Goal: Information Seeking & Learning: Learn about a topic

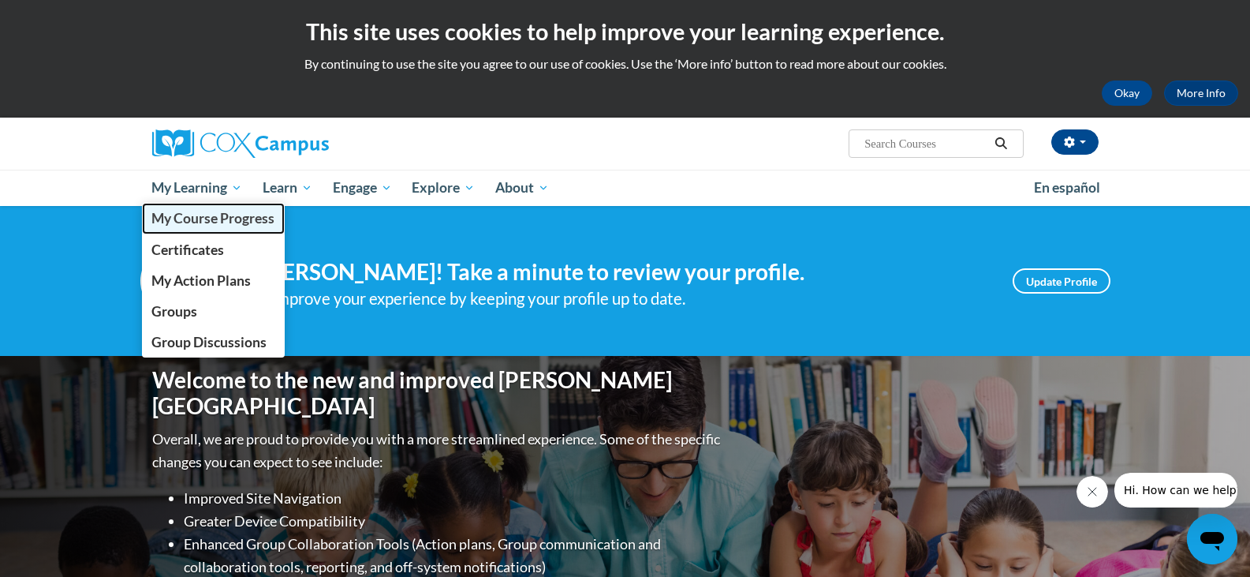
click at [217, 225] on span "My Course Progress" at bounding box center [212, 218] width 123 height 17
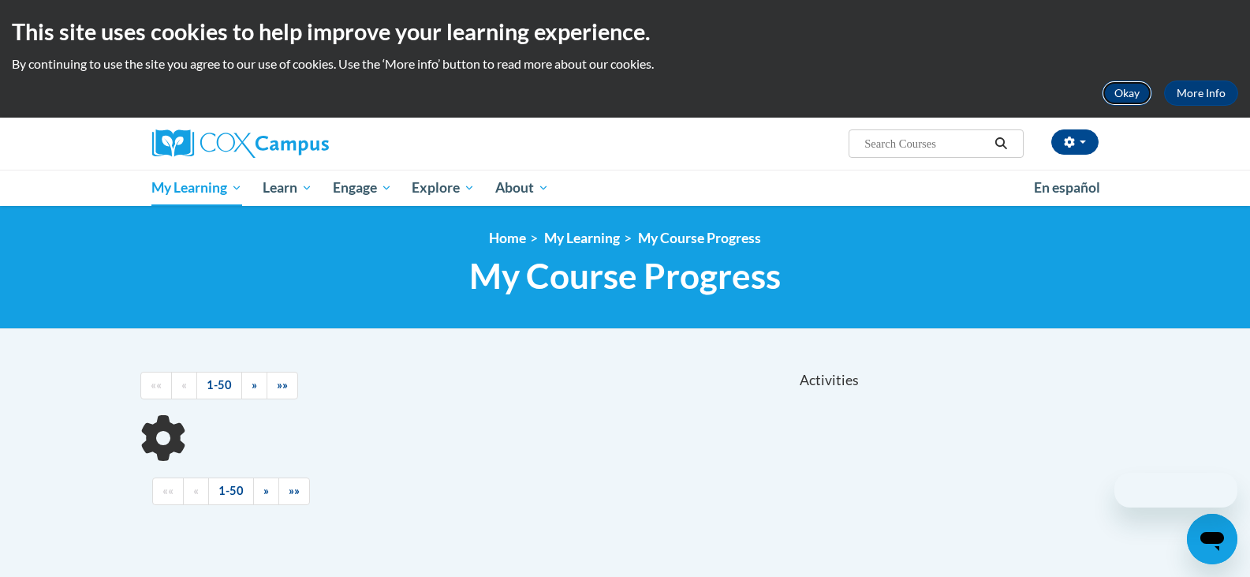
click at [1133, 84] on button "Okay" at bounding box center [1127, 92] width 50 height 25
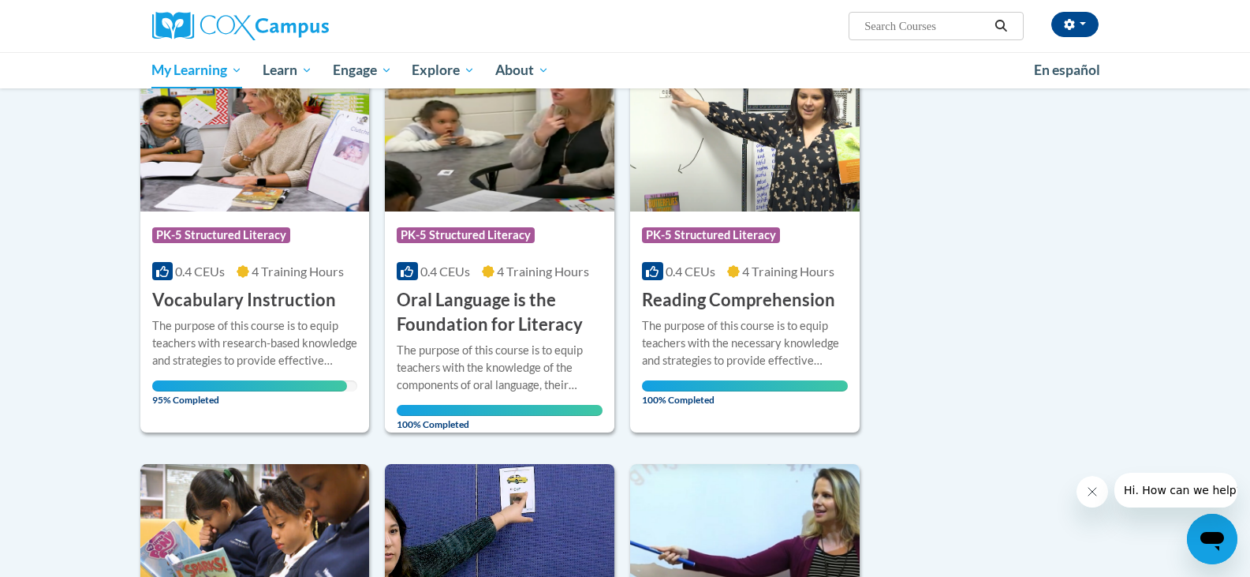
scroll to position [158, 0]
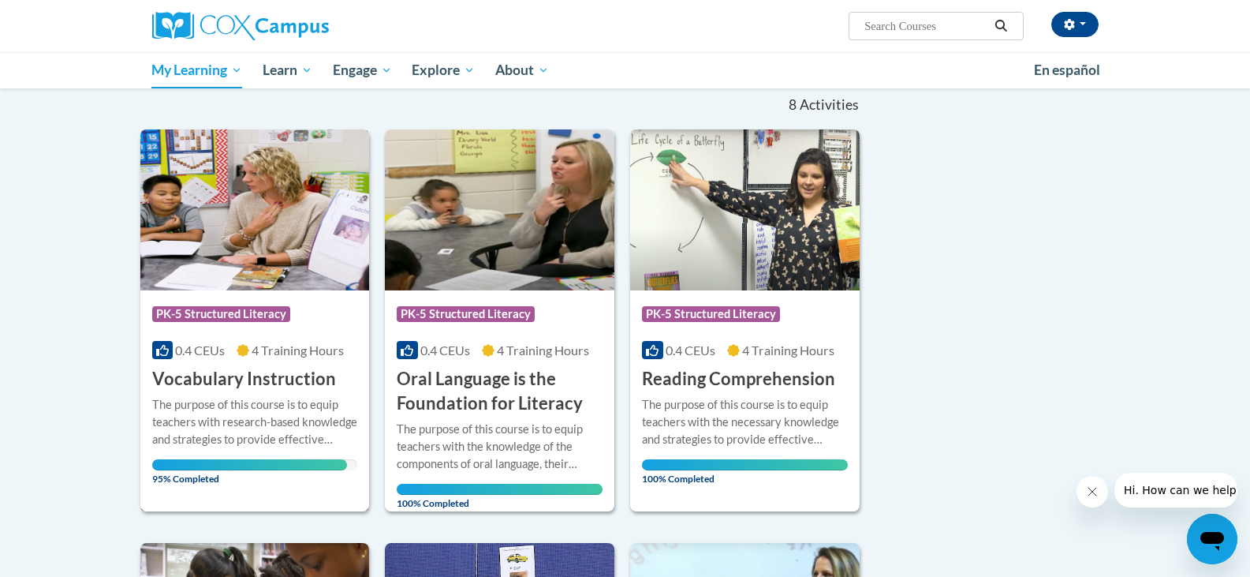
click at [286, 278] on img at bounding box center [255, 209] width 230 height 161
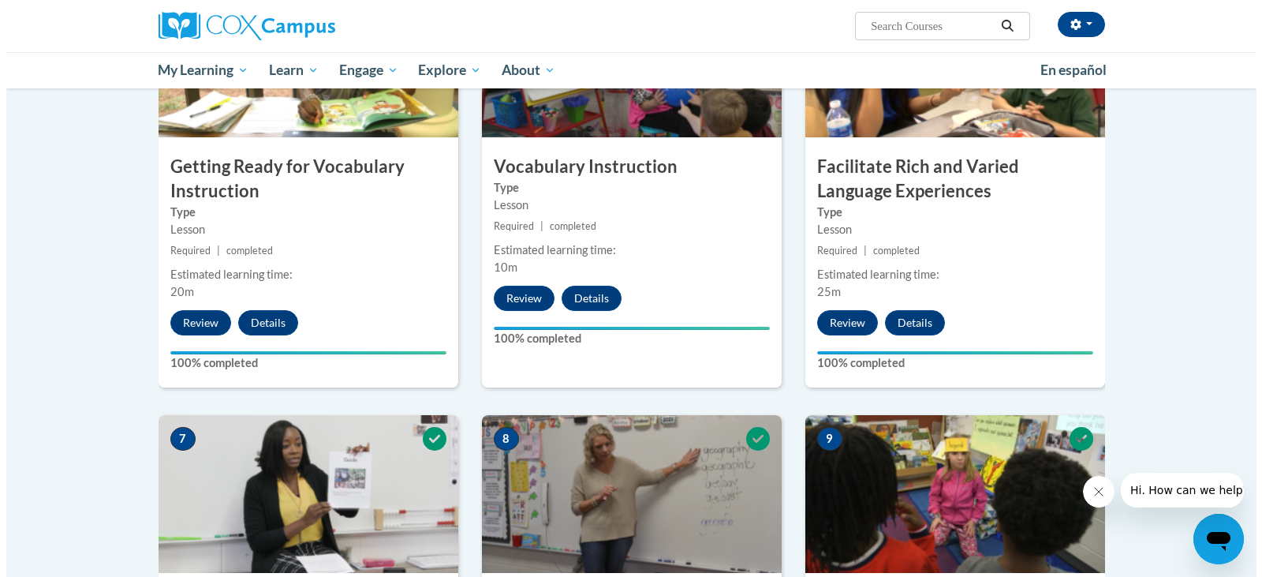
scroll to position [1815, 0]
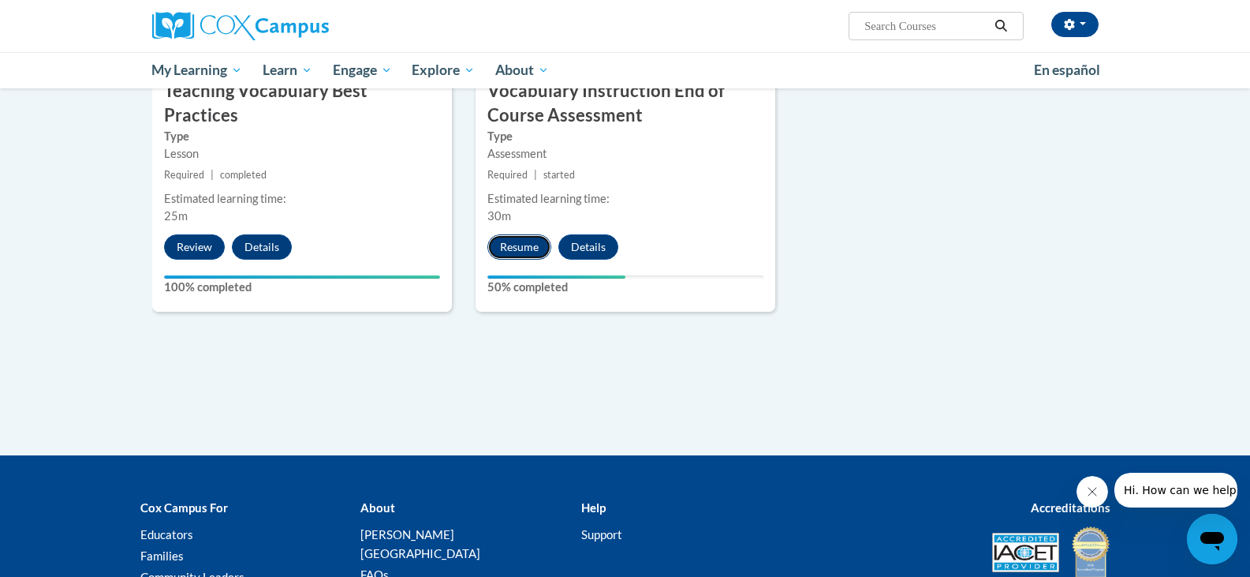
click at [521, 248] on button "Resume" at bounding box center [520, 246] width 64 height 25
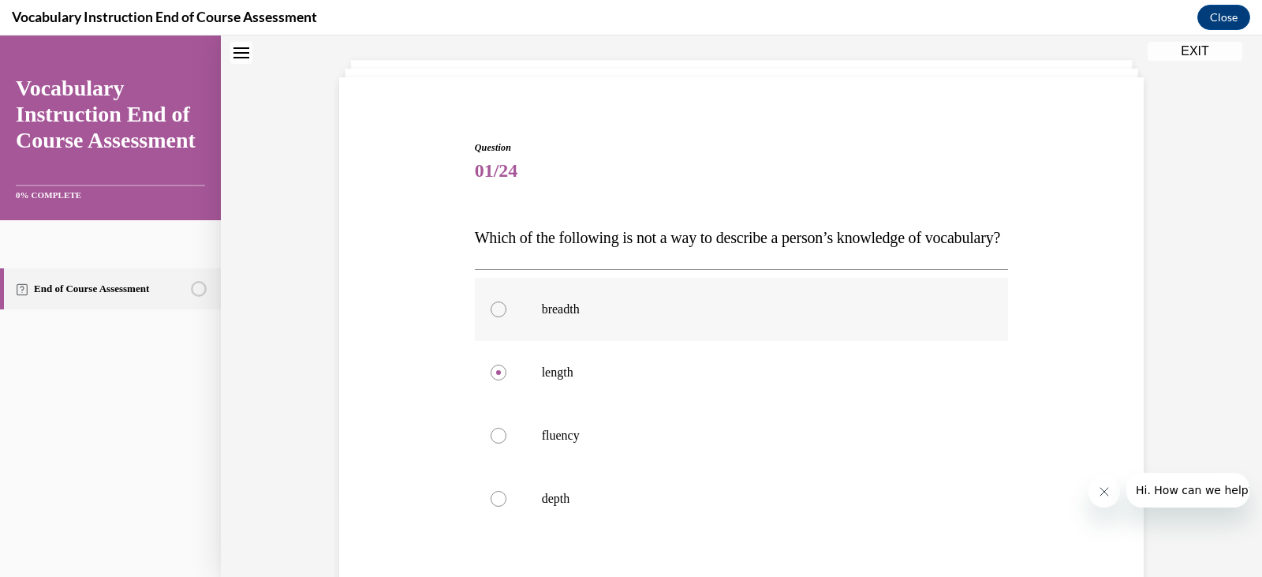
scroll to position [158, 0]
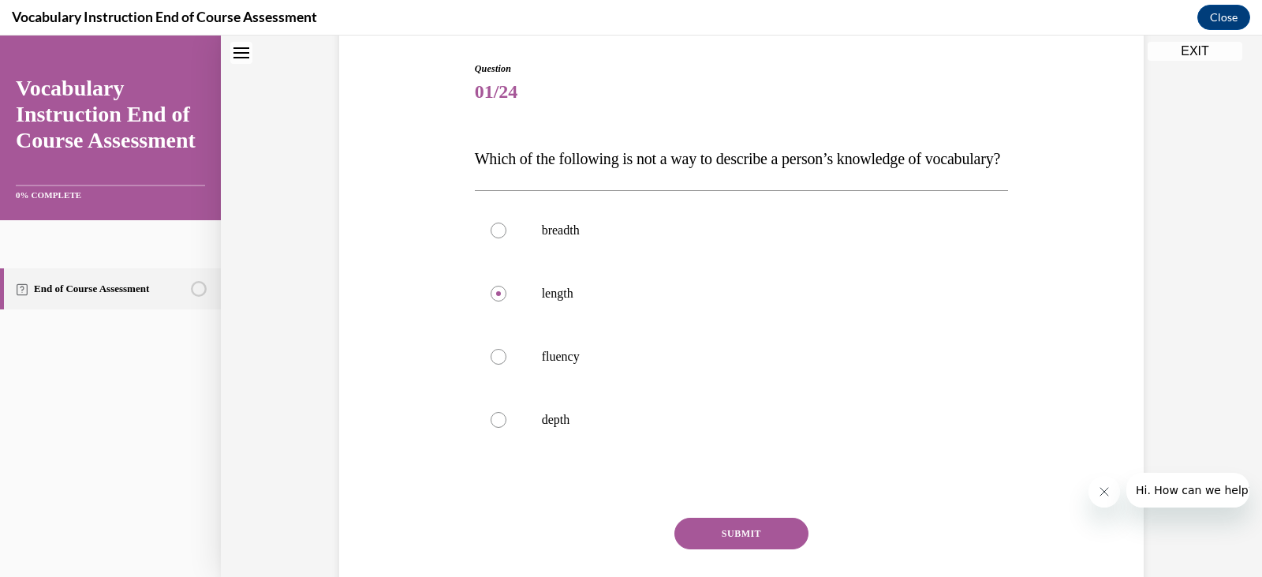
click at [526, 163] on span "Which of the following is not a way to describe a person’s knowledge of vocabul…" at bounding box center [738, 158] width 526 height 17
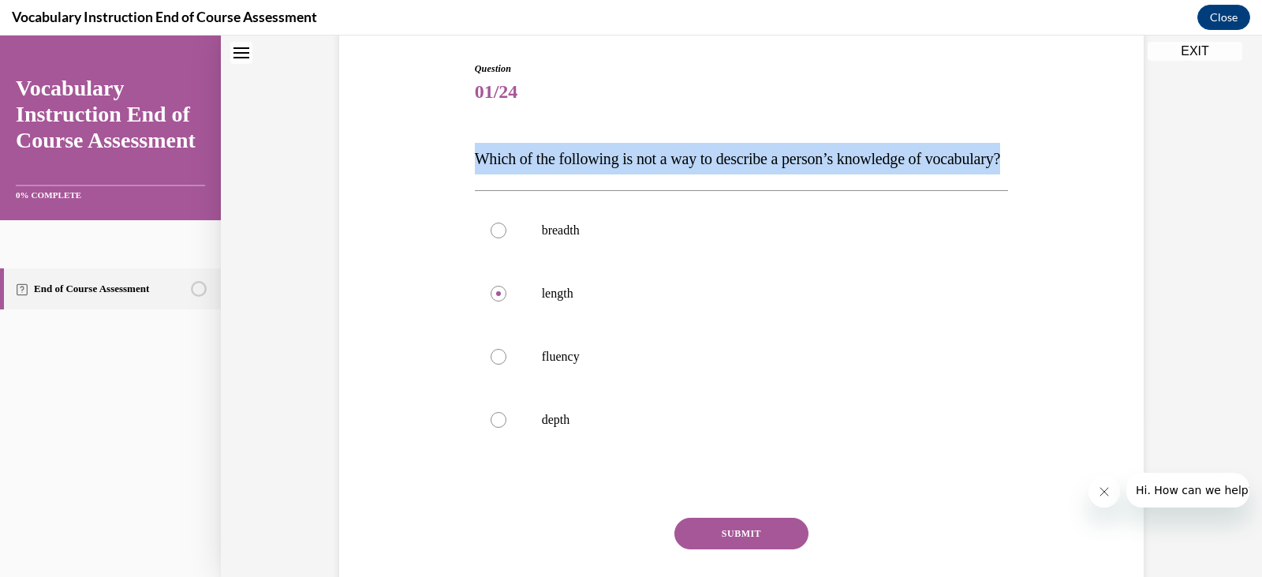
click at [526, 163] on span "Which of the following is not a way to describe a person’s knowledge of vocabul…" at bounding box center [738, 158] width 526 height 17
drag, startPoint x: 476, startPoint y: 158, endPoint x: 594, endPoint y: 455, distance: 320.1
click at [594, 450] on div "Question 01/24 Which of the following is not a way to describe a person’s knowl…" at bounding box center [742, 354] width 534 height 585
copy div "Which of the following is not a way to describe a person’s knowledge of vocabul…"
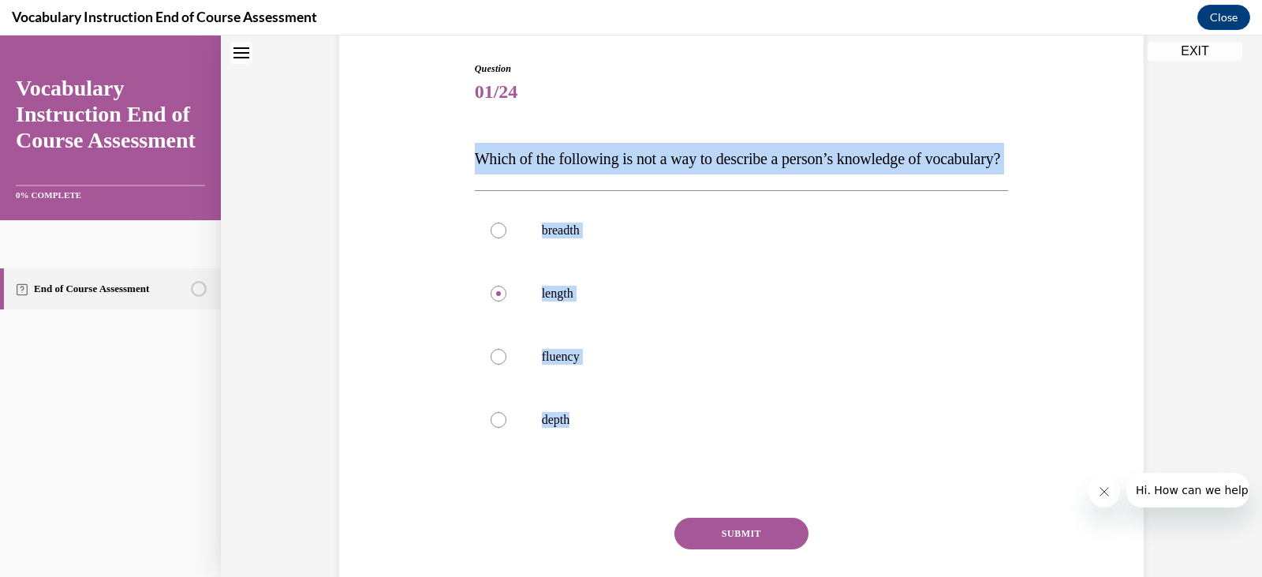
click at [713, 549] on button "SUBMIT" at bounding box center [742, 534] width 134 height 32
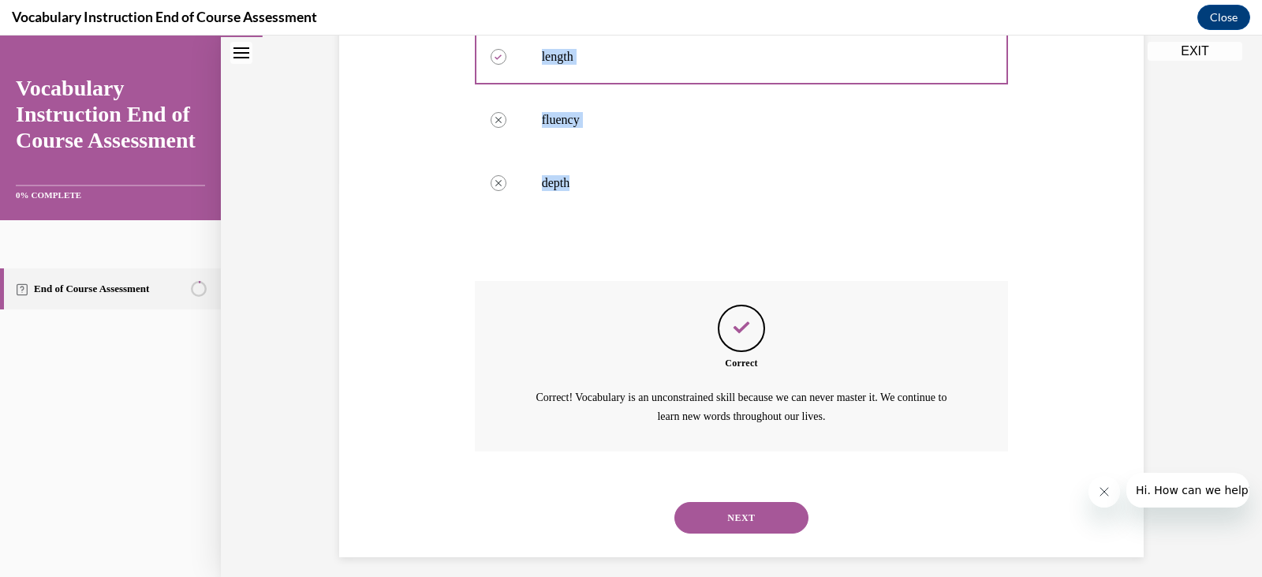
click at [740, 533] on button "NEXT" at bounding box center [742, 518] width 134 height 32
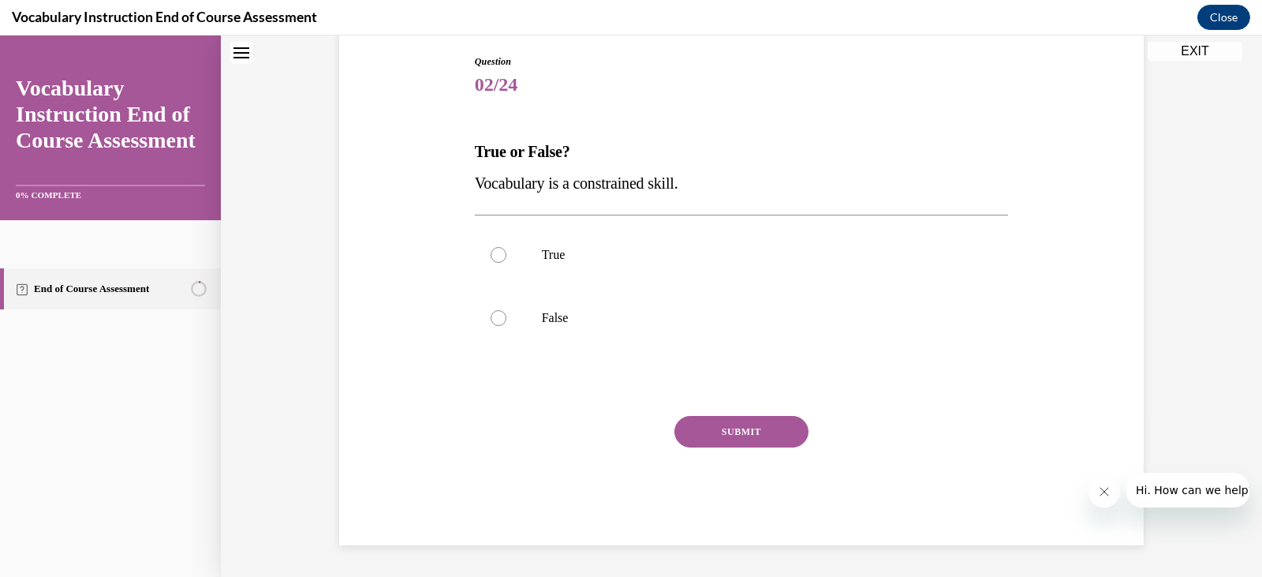
scroll to position [48, 0]
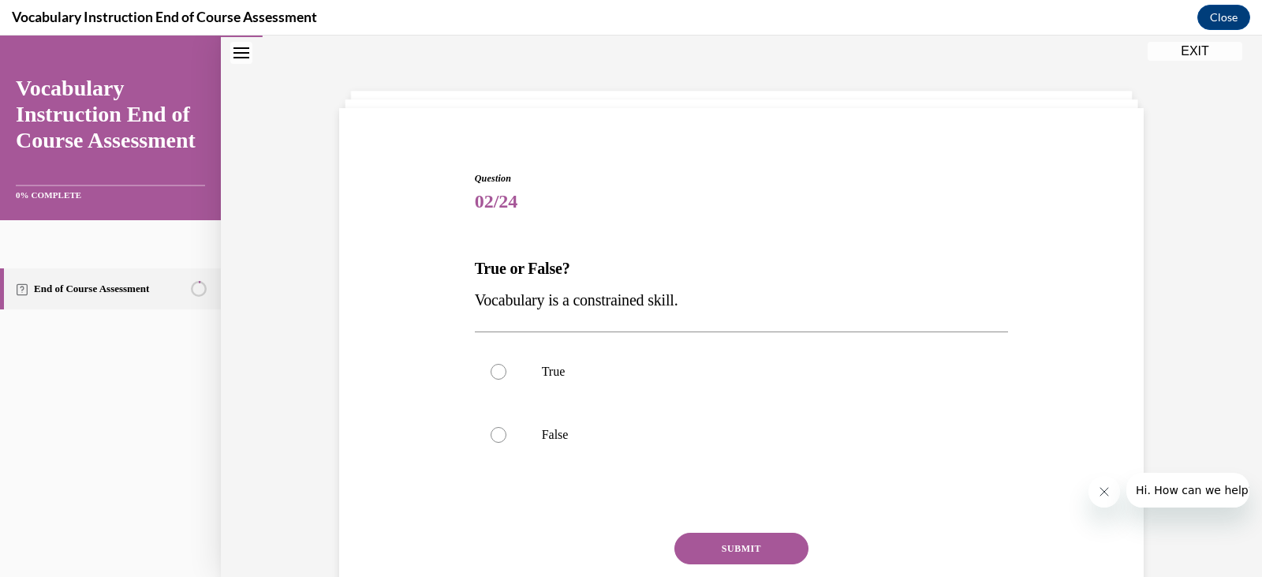
click at [471, 267] on div "Question 02/24 True or False? Vocabulary is a constrained skill. True False Inc…" at bounding box center [742, 405] width 542 height 514
click at [471, 266] on div "Question 02/24 True or False? Vocabulary is a constrained skill. True False Inc…" at bounding box center [742, 405] width 542 height 514
click at [471, 265] on div "Question 02/24 True or False? Vocabulary is a constrained skill. True False Inc…" at bounding box center [742, 405] width 542 height 514
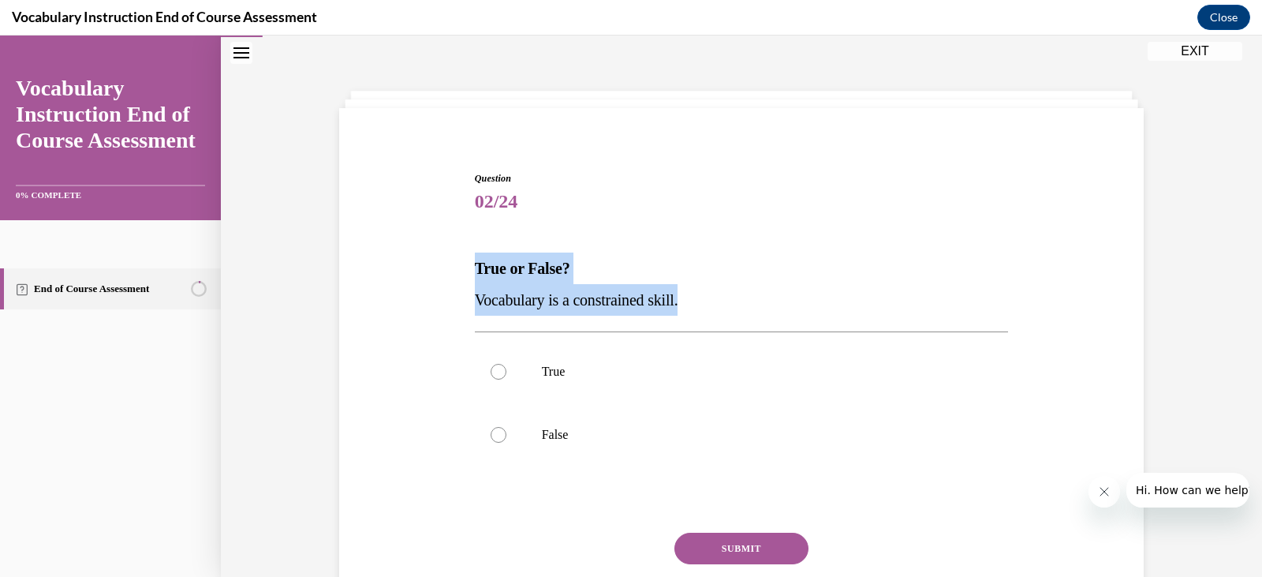
drag, startPoint x: 695, startPoint y: 312, endPoint x: 457, endPoint y: 270, distance: 241.9
click at [457, 270] on div "Question 02/24 True or False? Vocabulary is a constrained skill. True False Inc…" at bounding box center [741, 393] width 813 height 538
copy div "True or False? Vocabulary is a constrained skill."
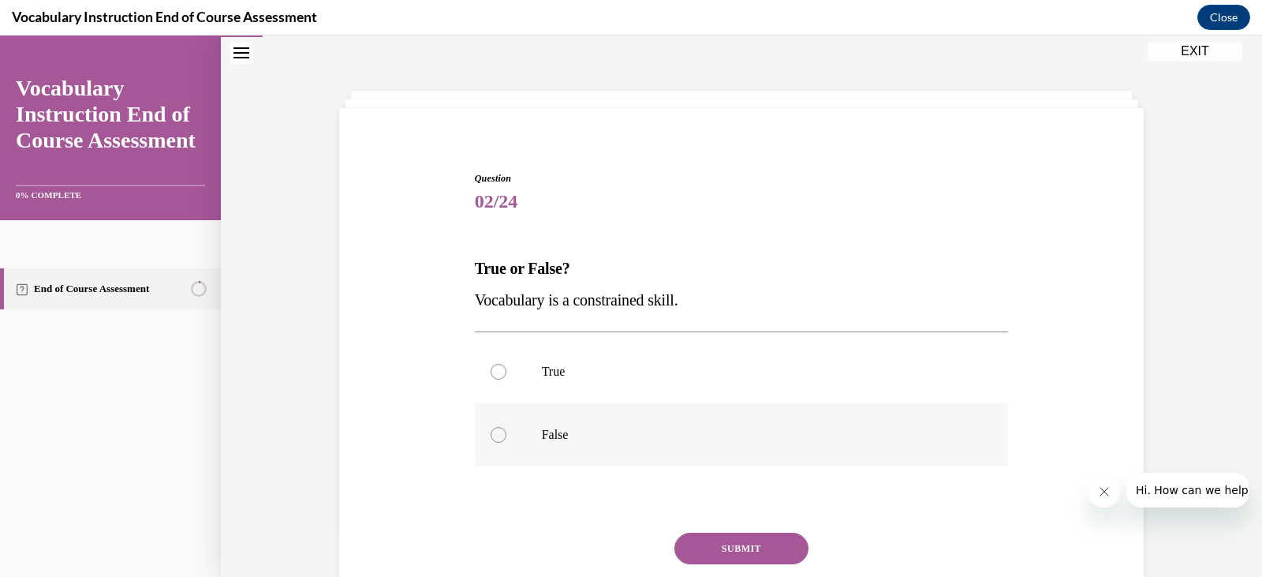
click at [558, 444] on label "False" at bounding box center [742, 434] width 534 height 63
click at [506, 443] on input "False" at bounding box center [499, 435] width 16 height 16
radio input "true"
click at [723, 548] on button "SUBMIT" at bounding box center [742, 549] width 134 height 32
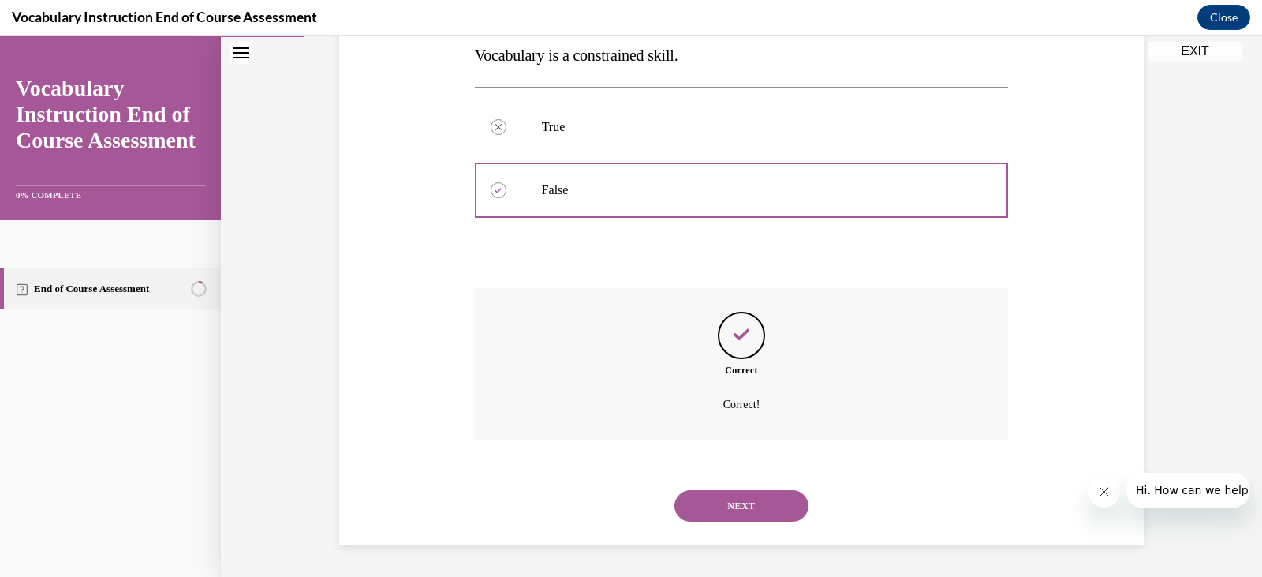
click at [730, 493] on button "NEXT" at bounding box center [742, 506] width 134 height 32
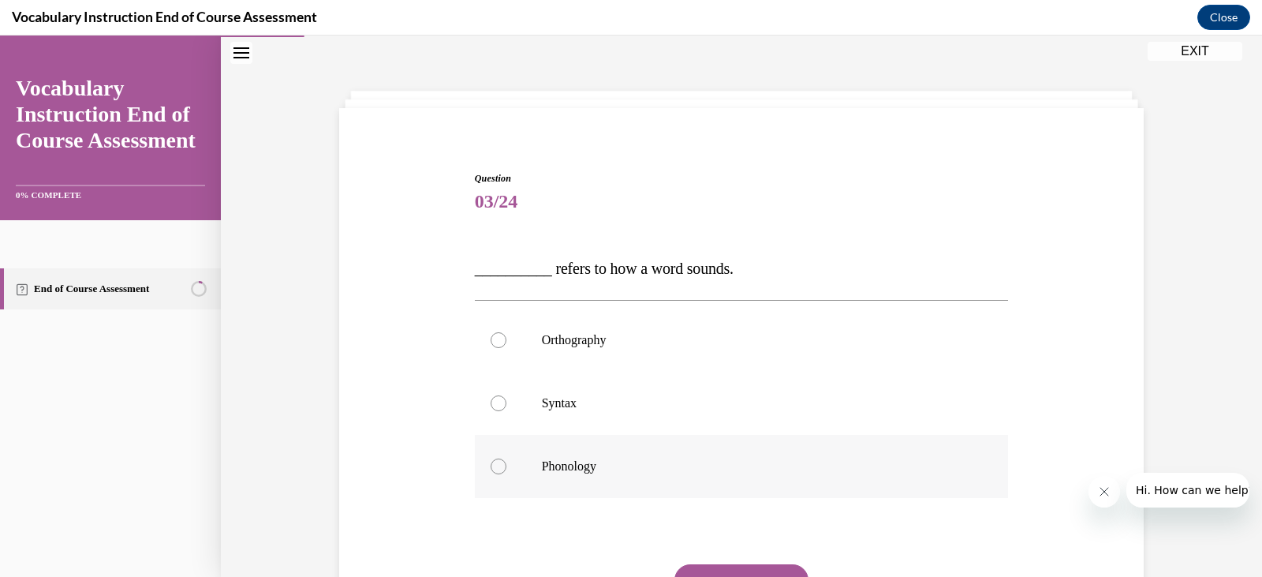
click at [603, 456] on label "Phonology" at bounding box center [742, 466] width 534 height 63
click at [506, 458] on input "Phonology" at bounding box center [499, 466] width 16 height 16
radio input "true"
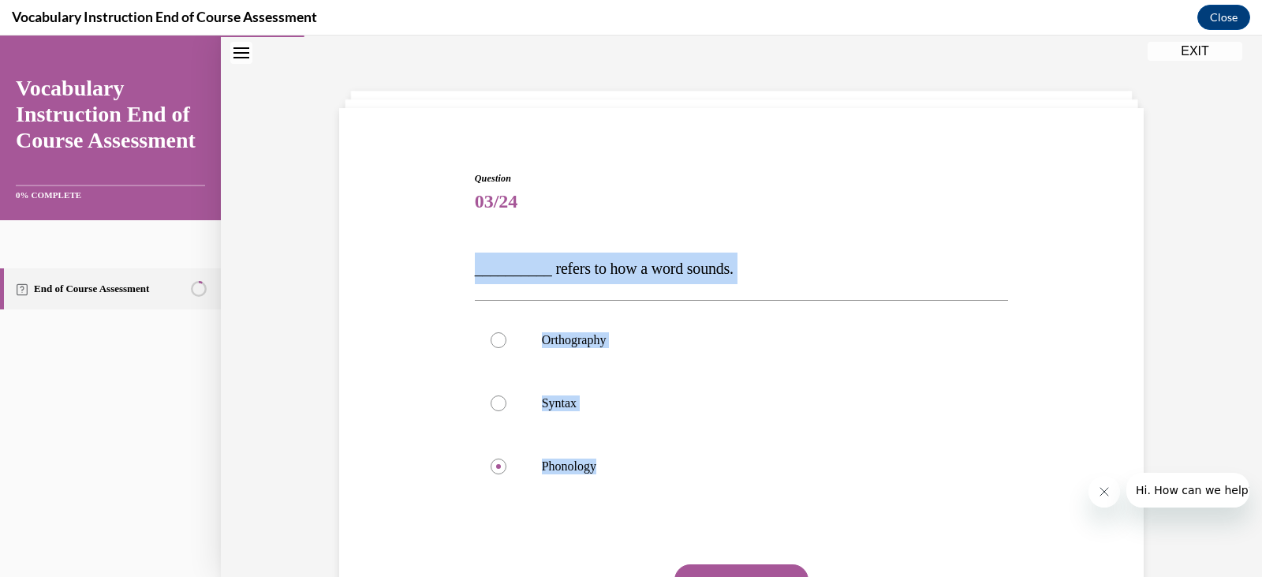
drag, startPoint x: 615, startPoint y: 471, endPoint x: 438, endPoint y: 263, distance: 273.1
click at [438, 263] on div "Question 03/24 __________ refers to how a word sounds. Orthography Syntax Phono…" at bounding box center [741, 409] width 813 height 570
copy div "__________ refers to how a word sounds. Orthography Syntax Phonology"
click at [708, 569] on button "SUBMIT" at bounding box center [742, 580] width 134 height 32
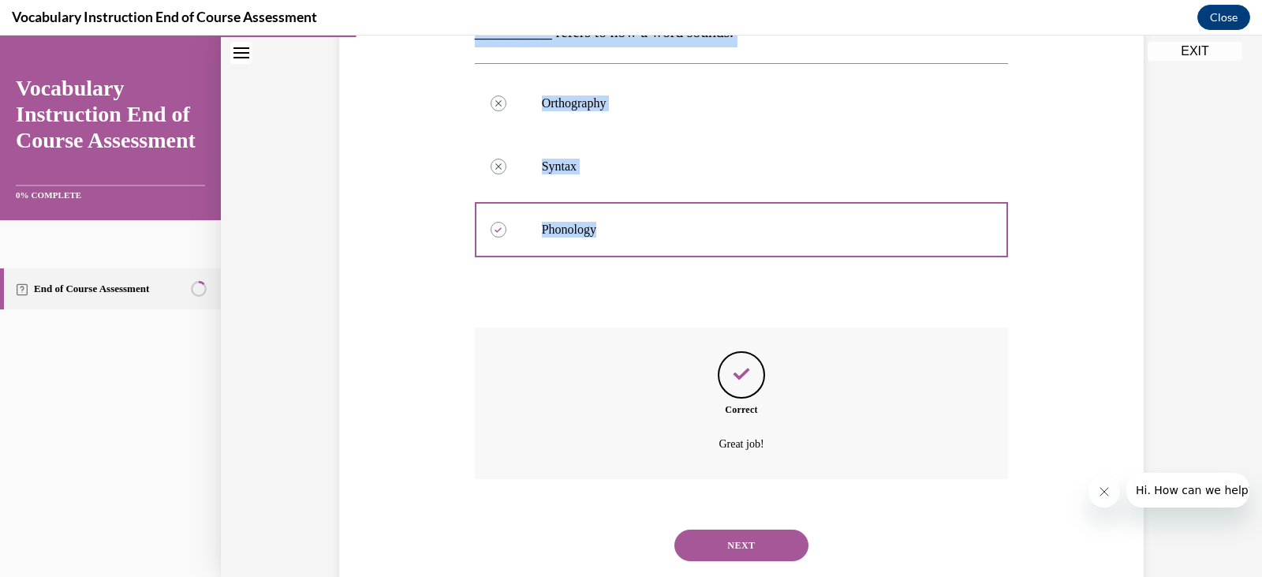
scroll to position [324, 0]
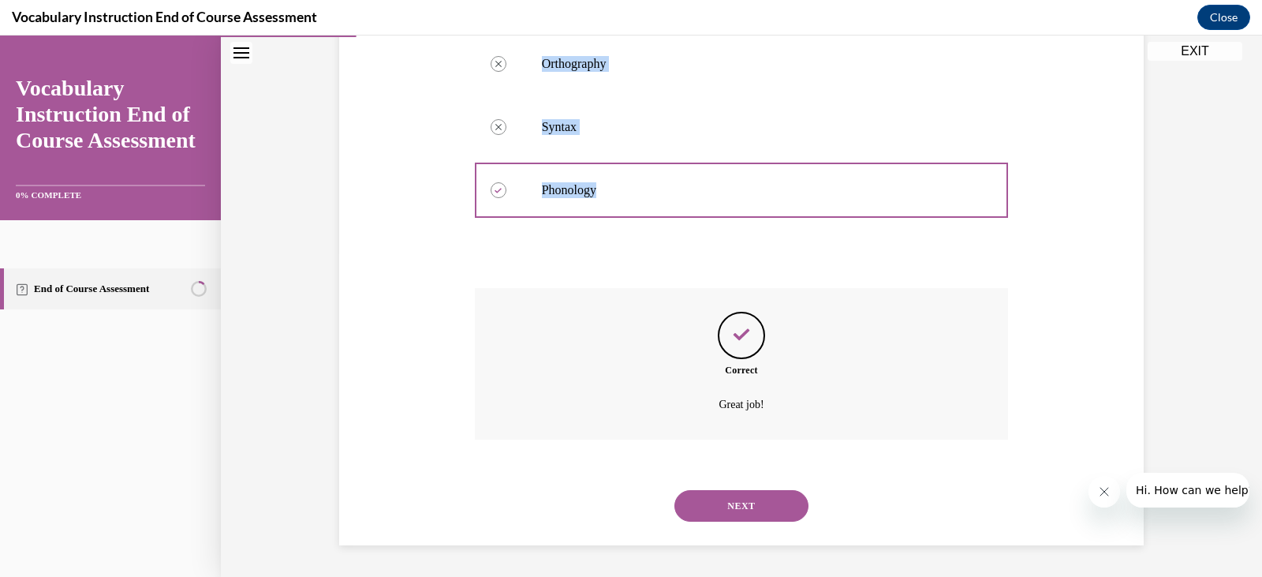
click at [746, 499] on button "NEXT" at bounding box center [742, 506] width 134 height 32
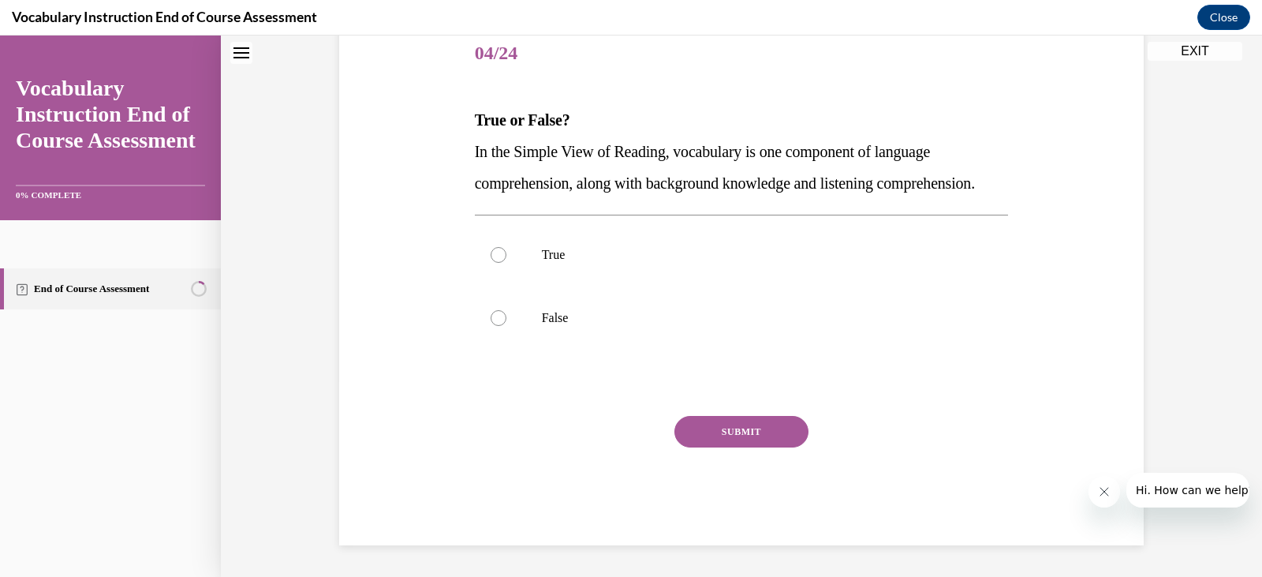
scroll to position [48, 0]
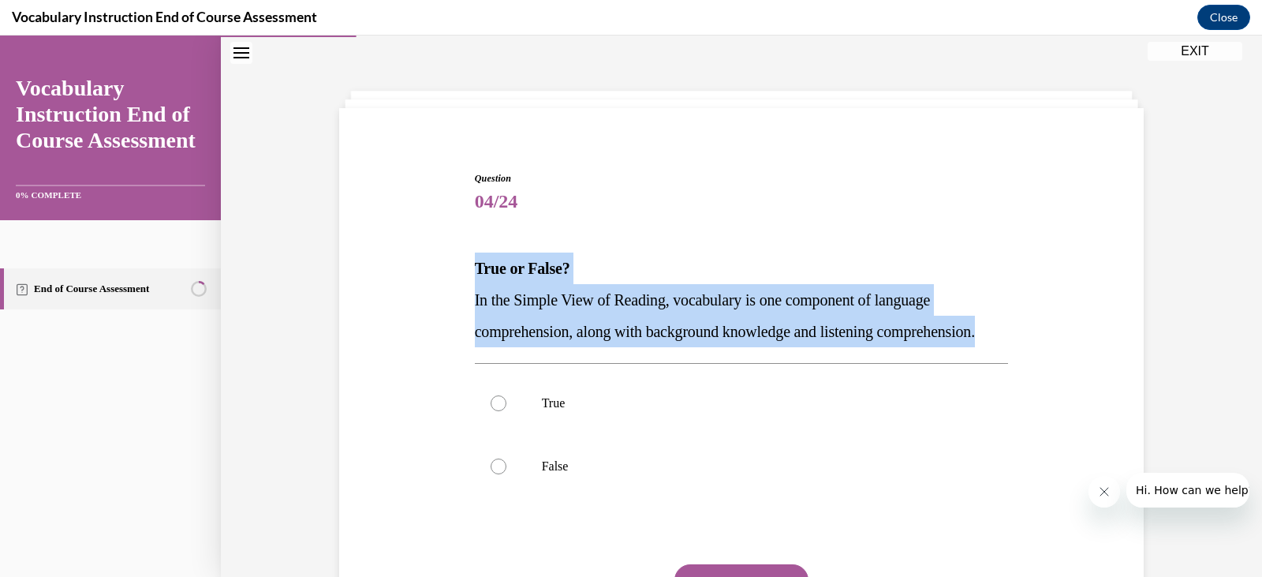
drag, startPoint x: 471, startPoint y: 265, endPoint x: 589, endPoint y: 372, distance: 159.2
click at [589, 347] on div "True or False? In the Simple View of Reading, vocabulary is one component of la…" at bounding box center [742, 299] width 534 height 95
copy div "True or False? In the Simple View of Reading, vocabulary is one component of la…"
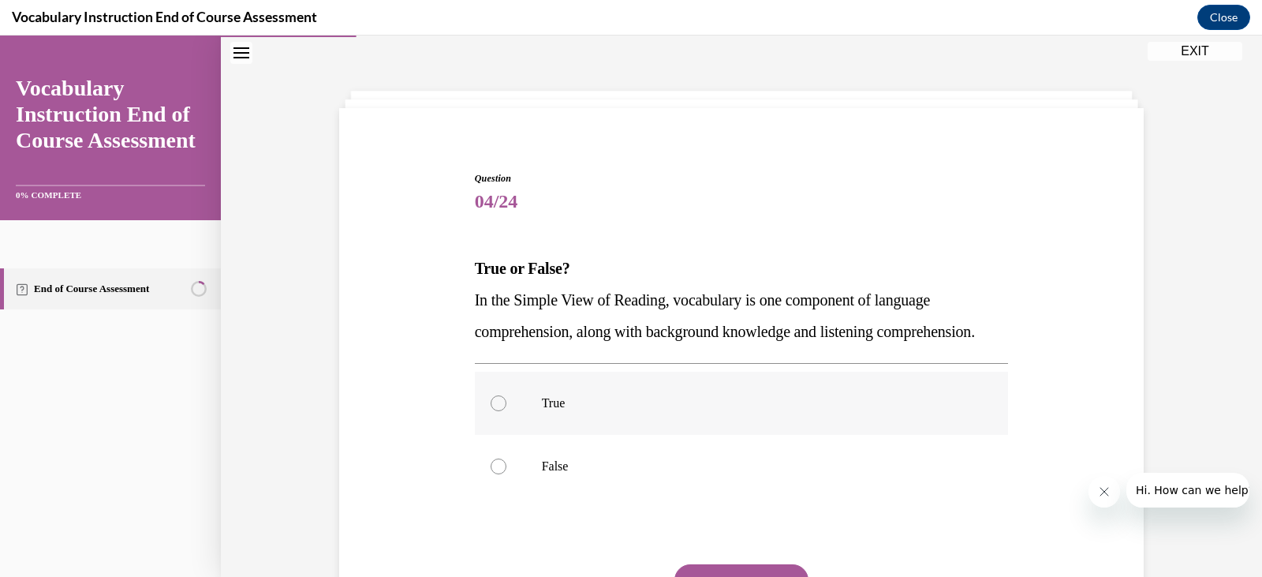
click at [558, 411] on p "True" at bounding box center [756, 403] width 428 height 16
click at [506, 411] on input "True" at bounding box center [499, 403] width 16 height 16
radio input "true"
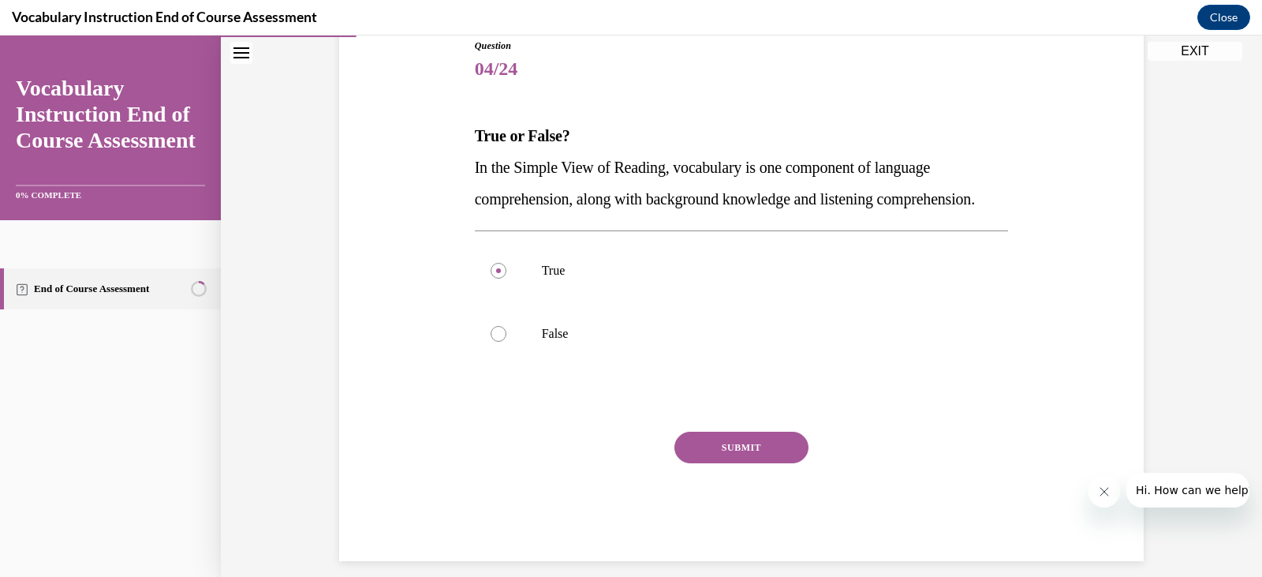
click at [744, 463] on button "SUBMIT" at bounding box center [742, 448] width 134 height 32
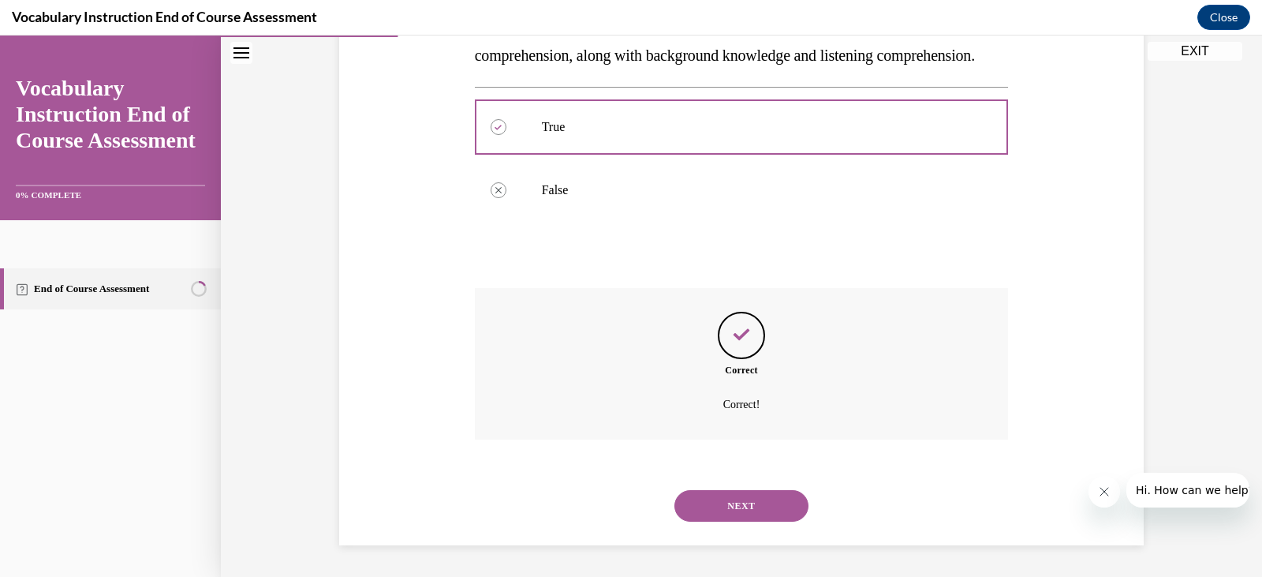
click at [773, 511] on button "NEXT" at bounding box center [742, 506] width 134 height 32
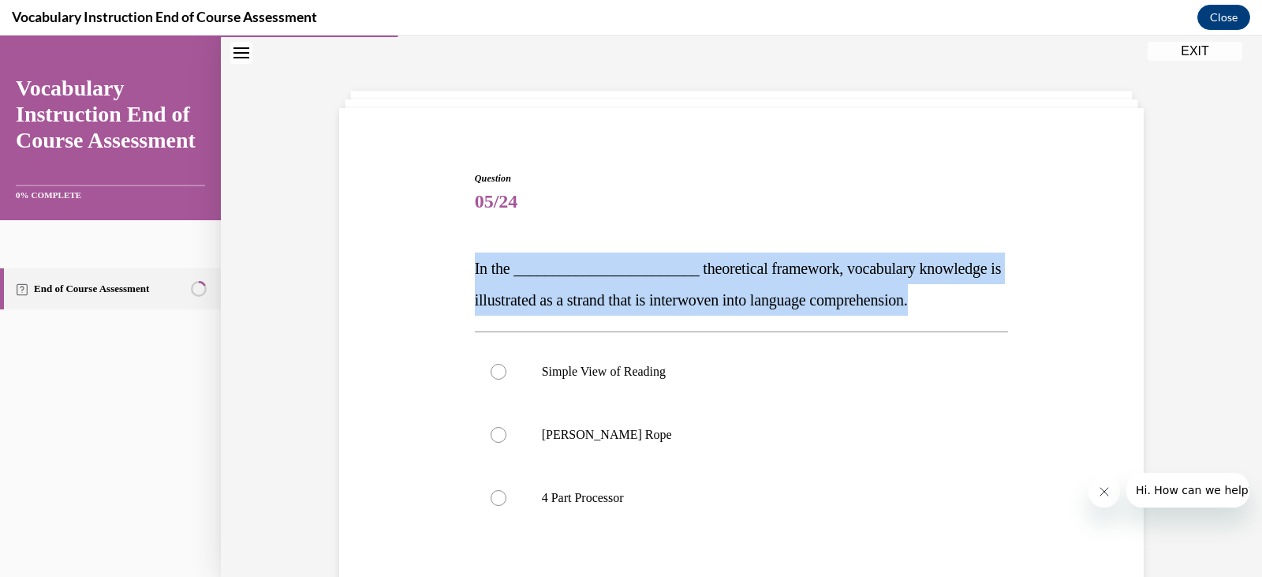
drag, startPoint x: 466, startPoint y: 266, endPoint x: 985, endPoint y: 298, distance: 519.3
click at [985, 298] on div "Question 05/24 In the ________________________ theoretical framework, vocabular…" at bounding box center [742, 436] width 542 height 577
copy span "In the ________________________ theoretical framework, vocabulary knowledge is …"
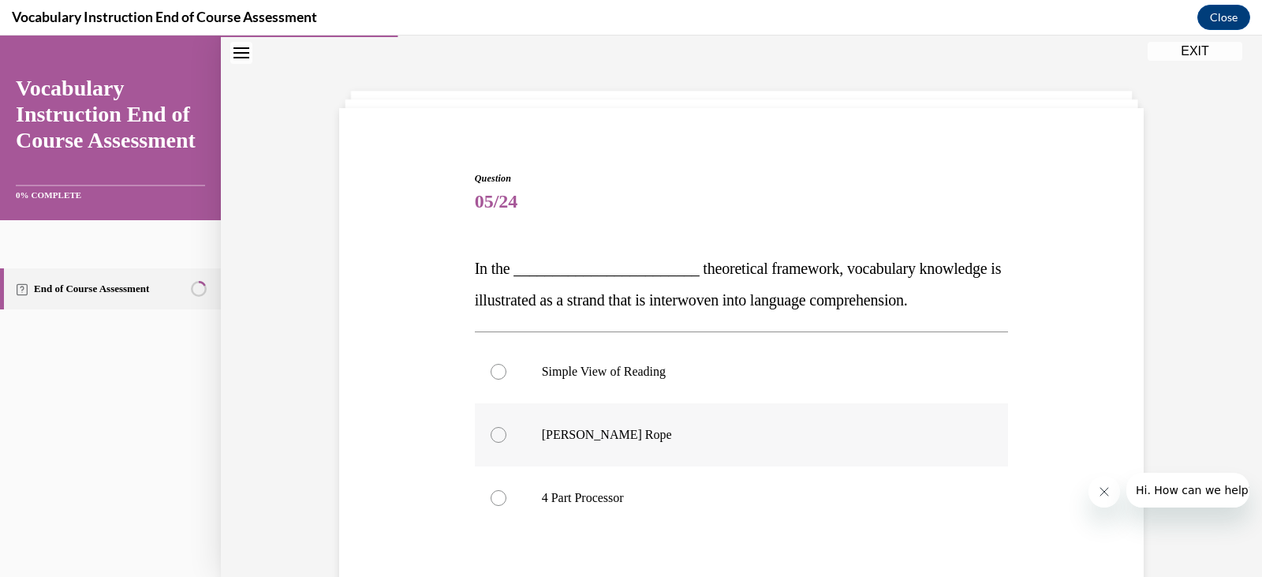
click at [560, 426] on label "[PERSON_NAME] Rope" at bounding box center [742, 434] width 534 height 63
click at [506, 427] on input "[PERSON_NAME] Rope" at bounding box center [499, 435] width 16 height 16
radio input "true"
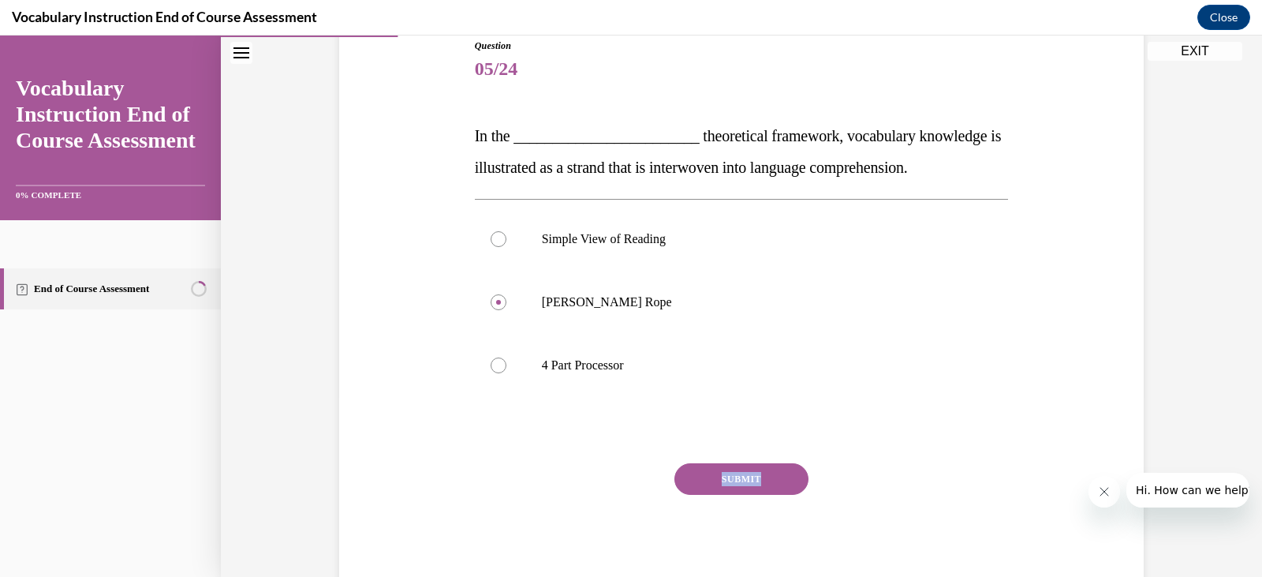
click at [755, 464] on div "Question 05/24 In the ________________________ theoretical framework, vocabular…" at bounding box center [742, 316] width 534 height 554
click at [757, 484] on button "SUBMIT" at bounding box center [742, 479] width 134 height 32
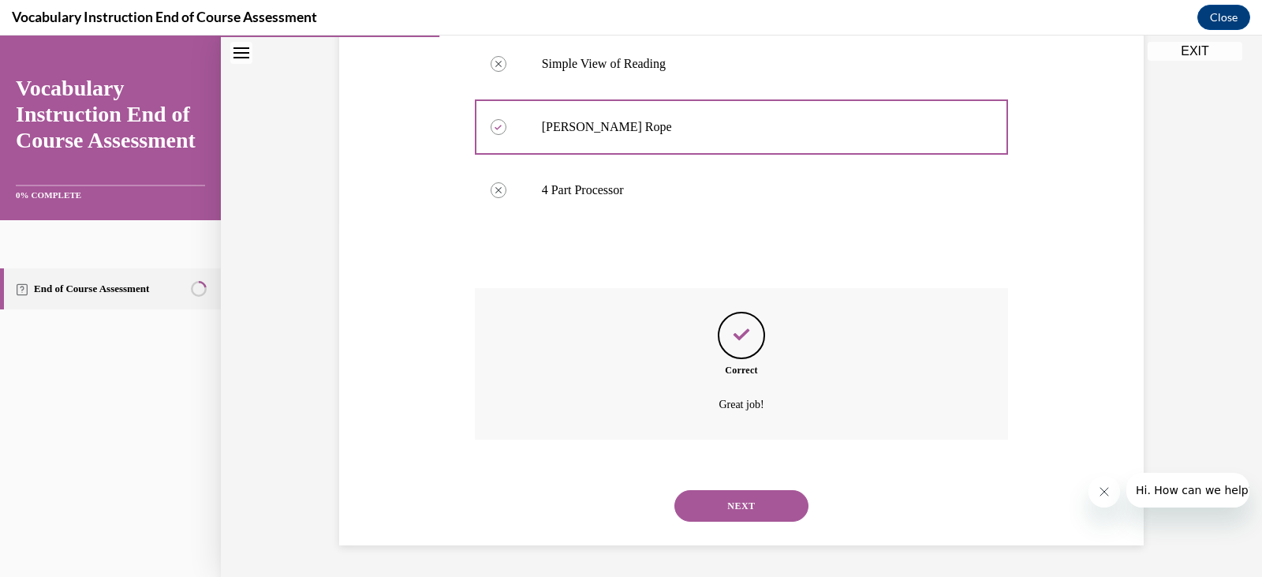
click at [766, 493] on button "NEXT" at bounding box center [742, 506] width 134 height 32
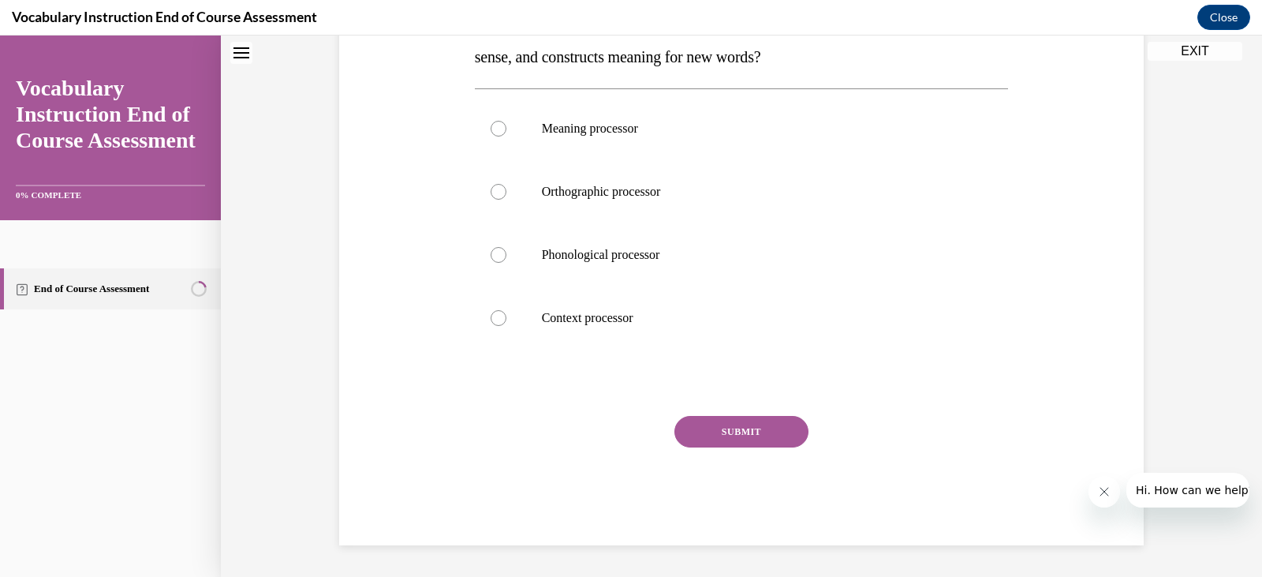
scroll to position [48, 0]
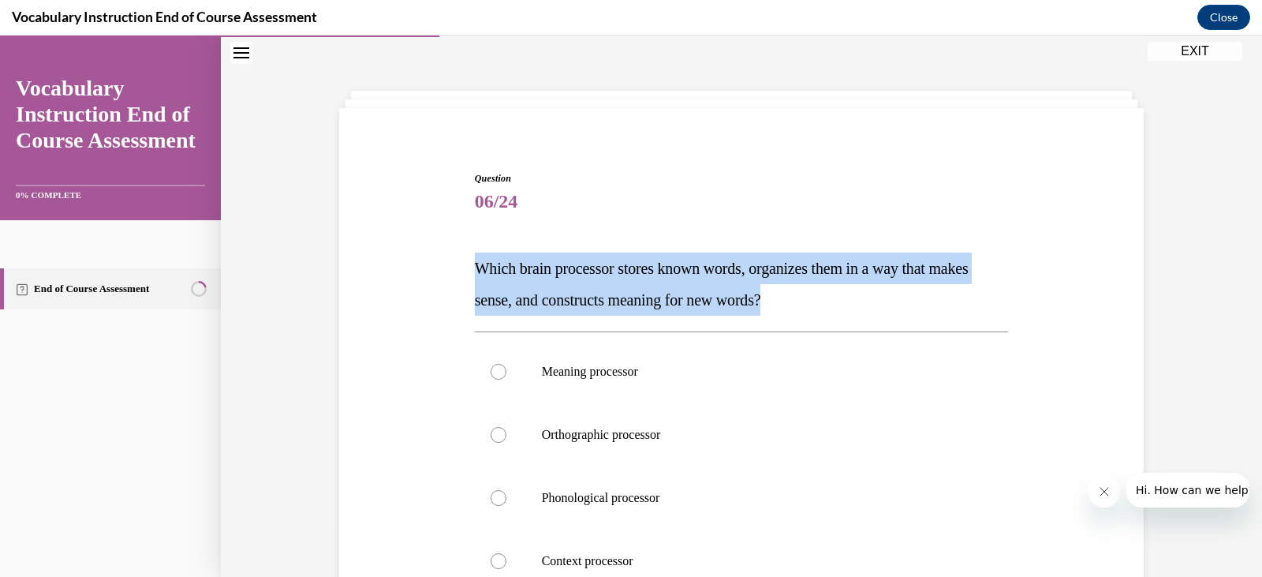
drag, startPoint x: 475, startPoint y: 267, endPoint x: 869, endPoint y: 309, distance: 396.8
click at [869, 309] on p "Which brain processor stores known words, organizes them in a way that makes se…" at bounding box center [742, 283] width 534 height 63
copy span "Which brain processor stores known words, organizes them in a way that makes se…"
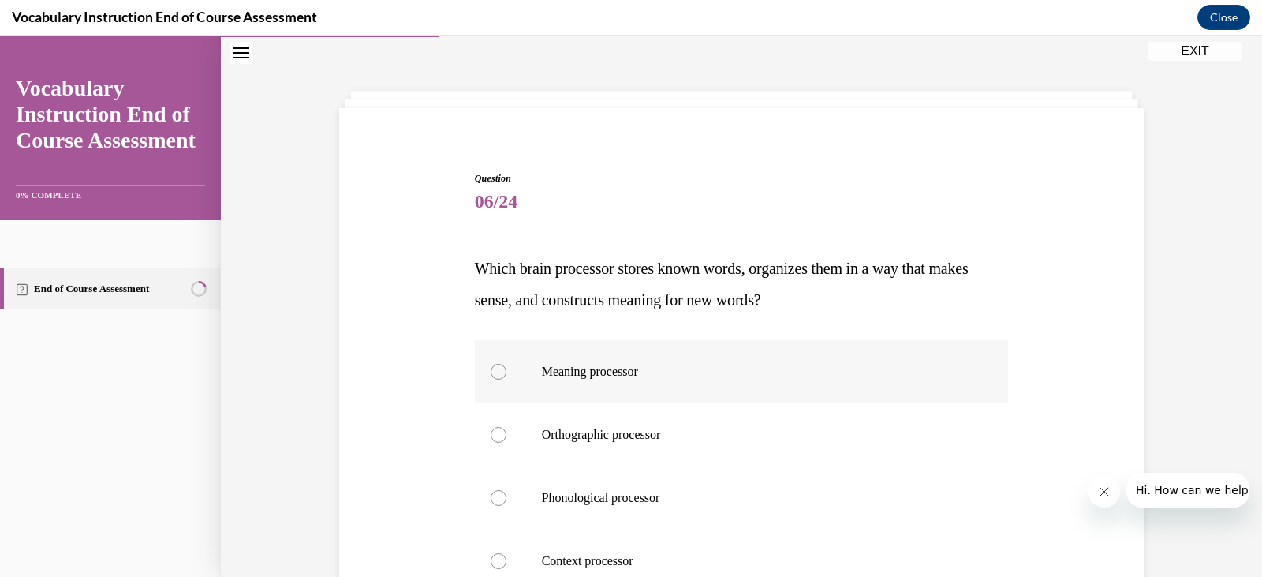
click at [574, 377] on p "Meaning processor" at bounding box center [756, 372] width 428 height 16
click at [506, 377] on input "Meaning processor" at bounding box center [499, 372] width 16 height 16
radio input "true"
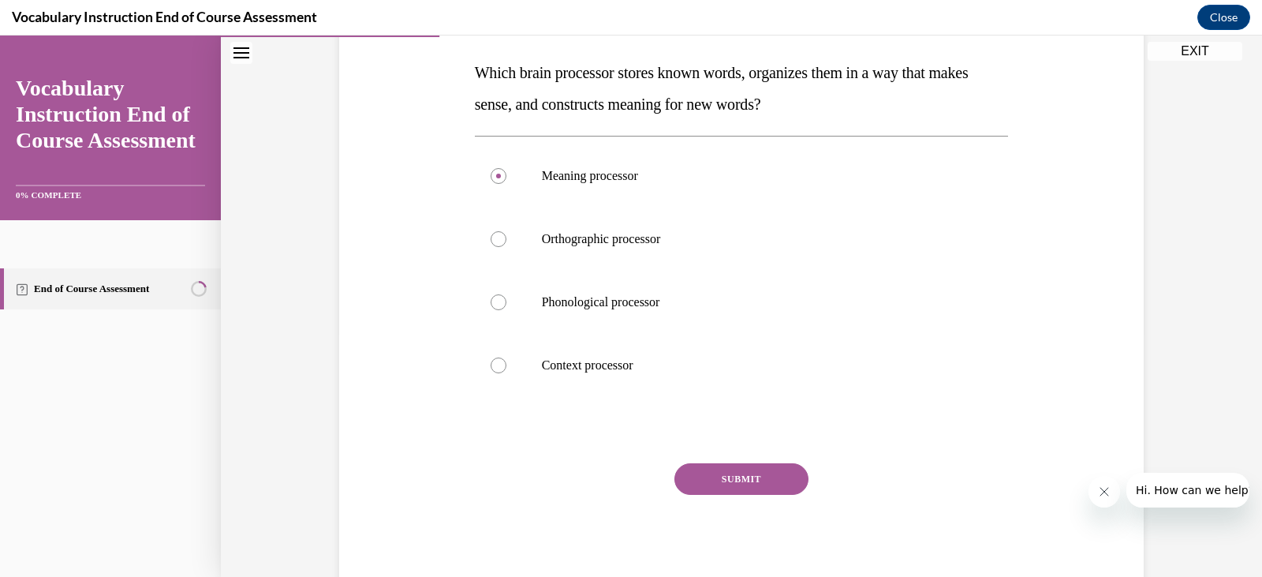
click at [721, 477] on button "SUBMIT" at bounding box center [742, 479] width 134 height 32
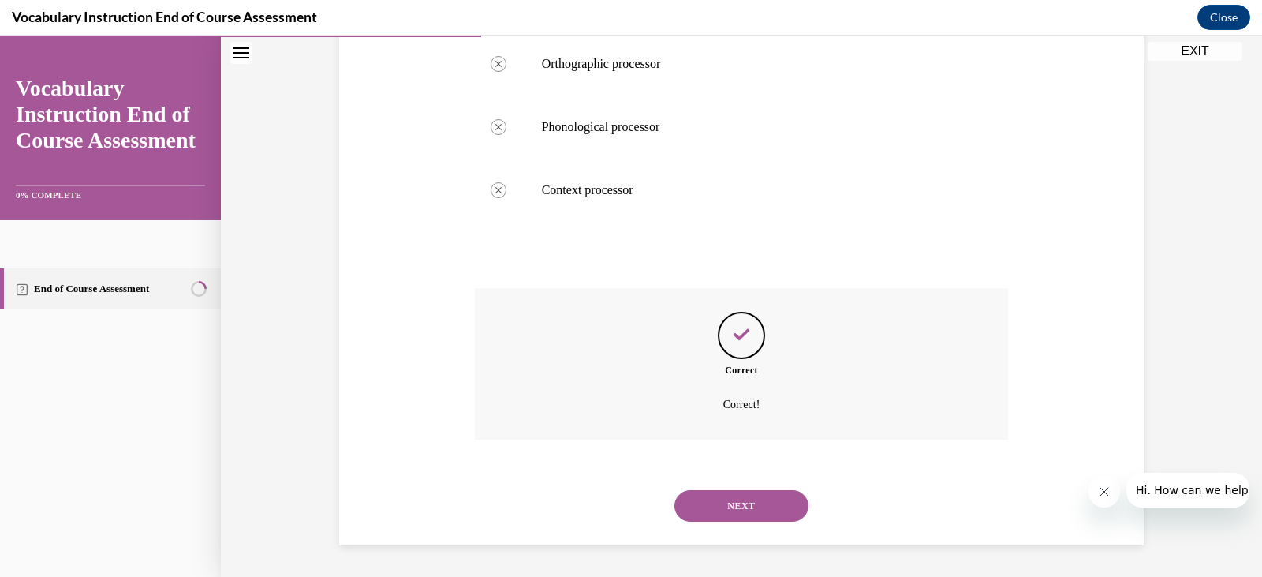
click at [772, 515] on button "NEXT" at bounding box center [742, 506] width 134 height 32
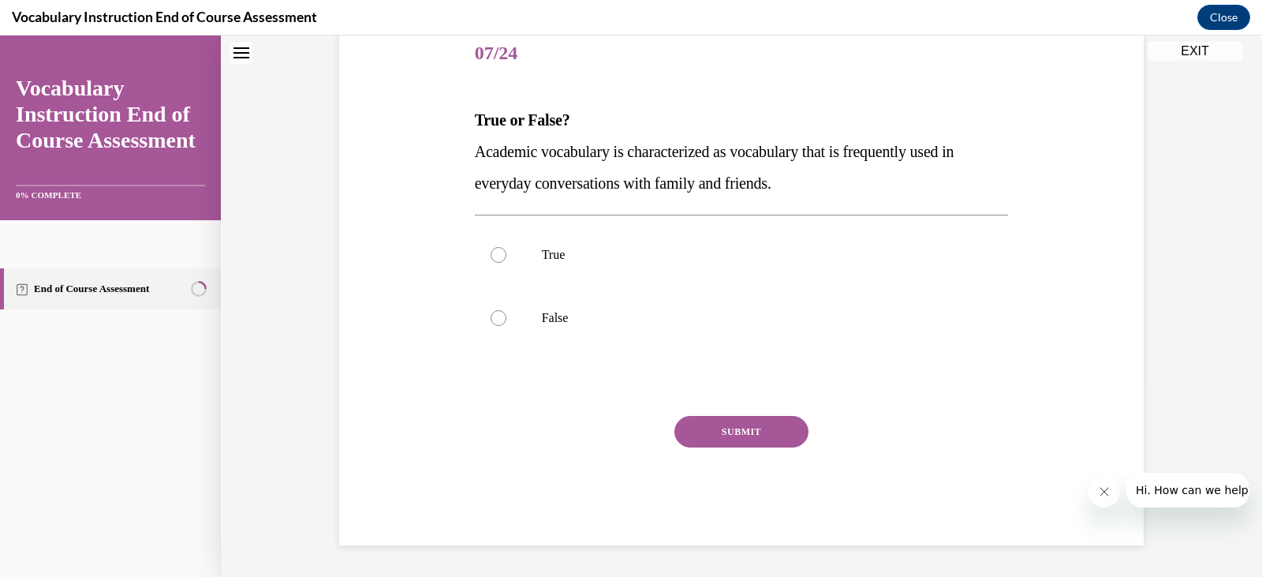
scroll to position [48, 0]
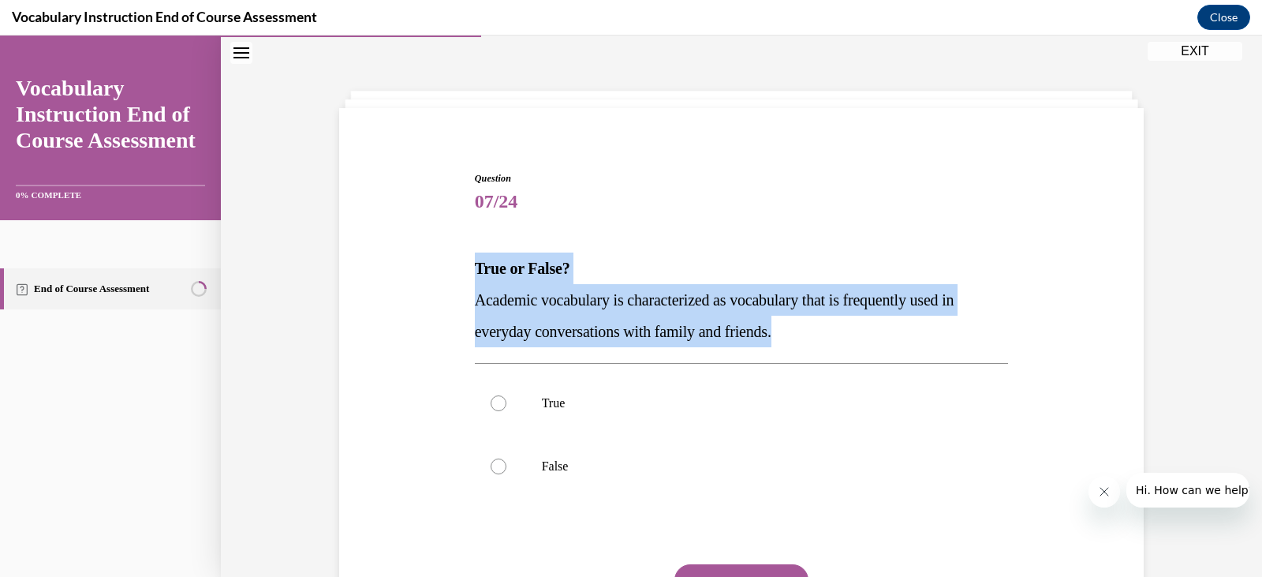
drag, startPoint x: 469, startPoint y: 269, endPoint x: 791, endPoint y: 338, distance: 329.3
click at [791, 338] on div "True or False? Academic vocabulary is characterized as vocabulary that is frequ…" at bounding box center [742, 299] width 534 height 95
copy div "True or False? Academic vocabulary is characterized as vocabulary that is frequ…"
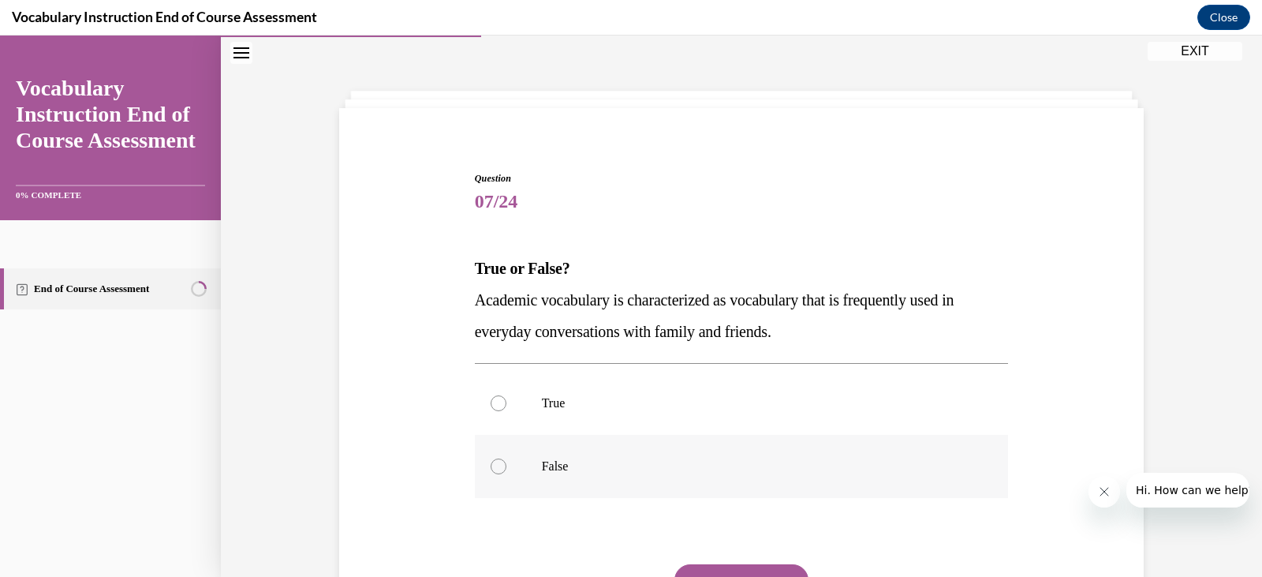
click at [559, 456] on label "False" at bounding box center [742, 466] width 534 height 63
click at [506, 458] on input "False" at bounding box center [499, 466] width 16 height 16
radio input "true"
click at [716, 566] on button "SUBMIT" at bounding box center [742, 580] width 134 height 32
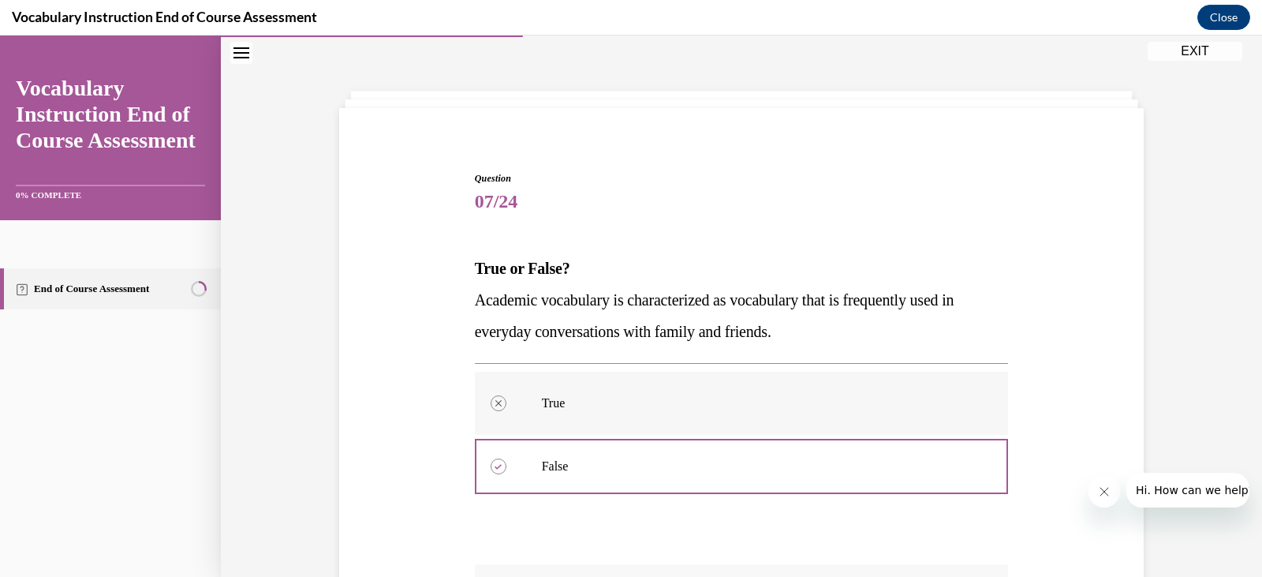
scroll to position [343, 0]
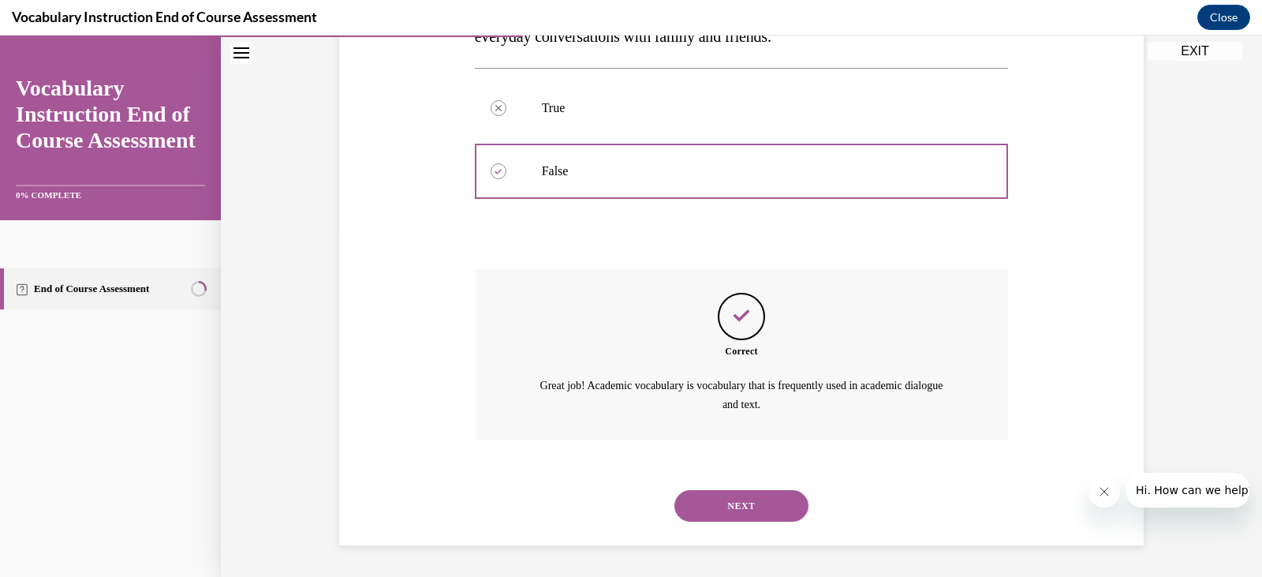
click at [768, 511] on button "NEXT" at bounding box center [742, 506] width 134 height 32
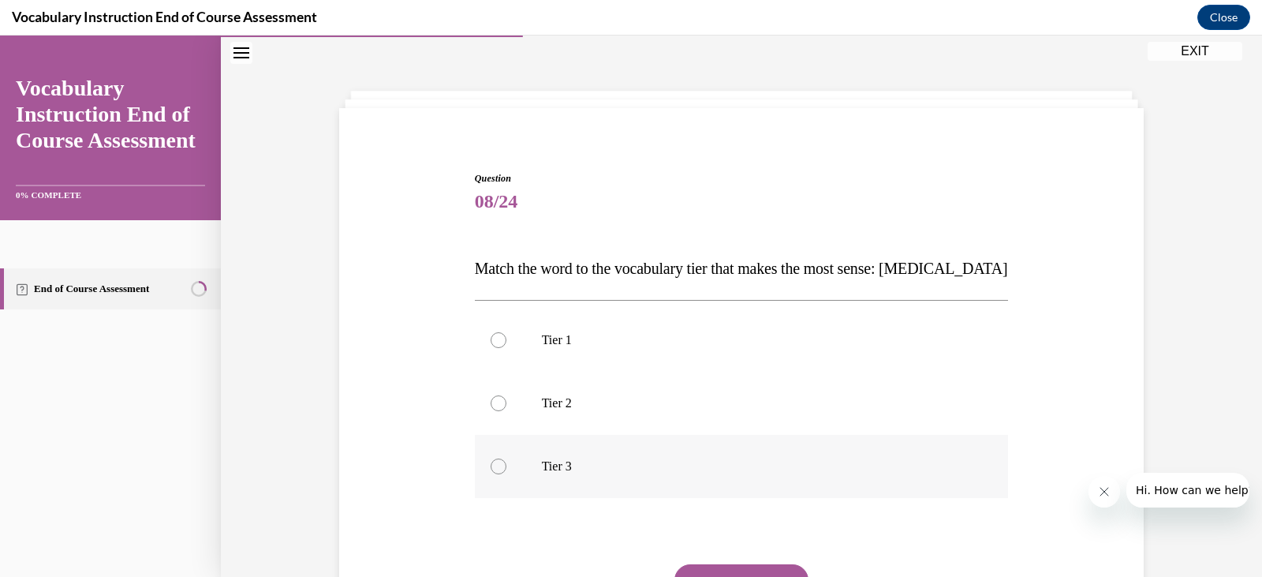
click at [586, 477] on label "Tier 3" at bounding box center [742, 466] width 534 height 63
click at [506, 474] on input "Tier 3" at bounding box center [499, 466] width 16 height 16
radio input "true"
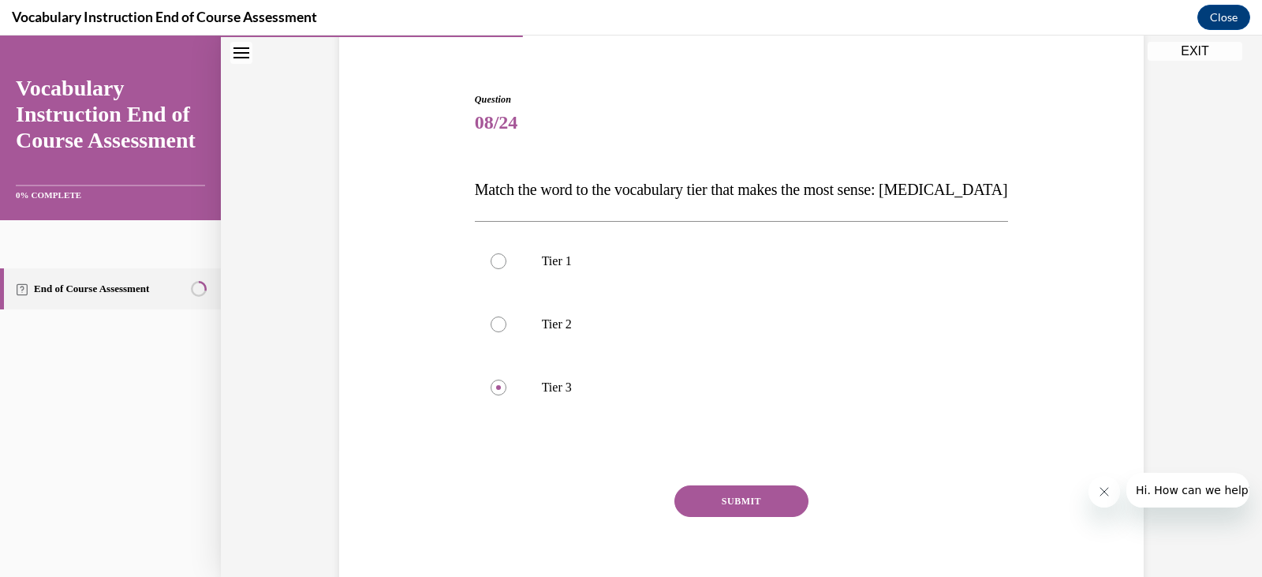
click at [708, 501] on button "SUBMIT" at bounding box center [742, 501] width 134 height 32
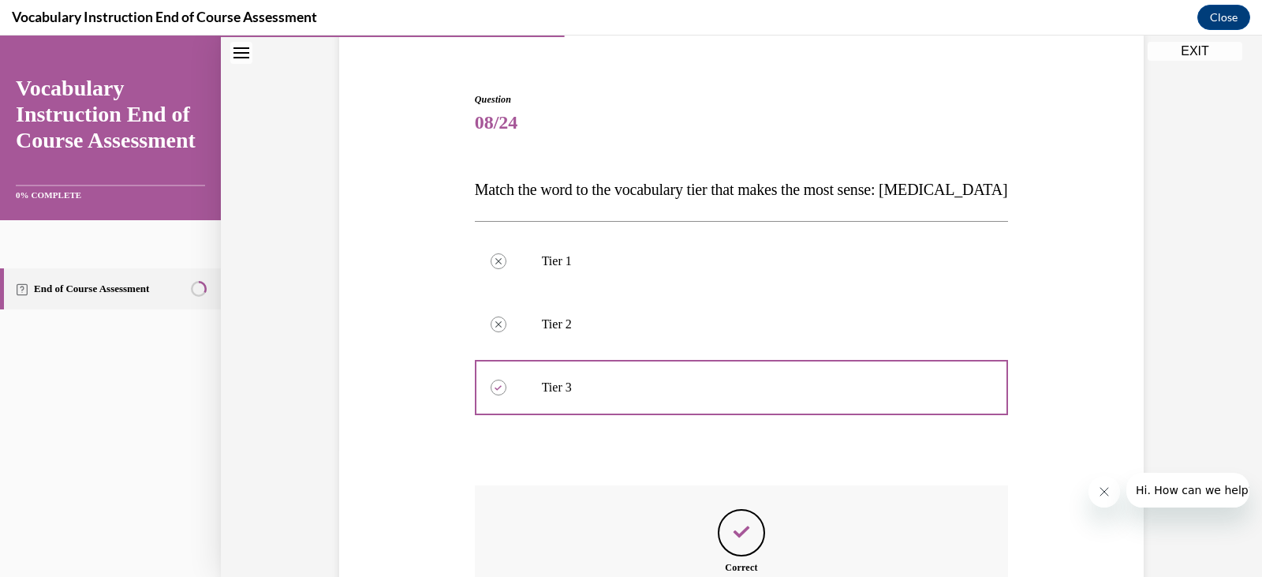
scroll to position [324, 0]
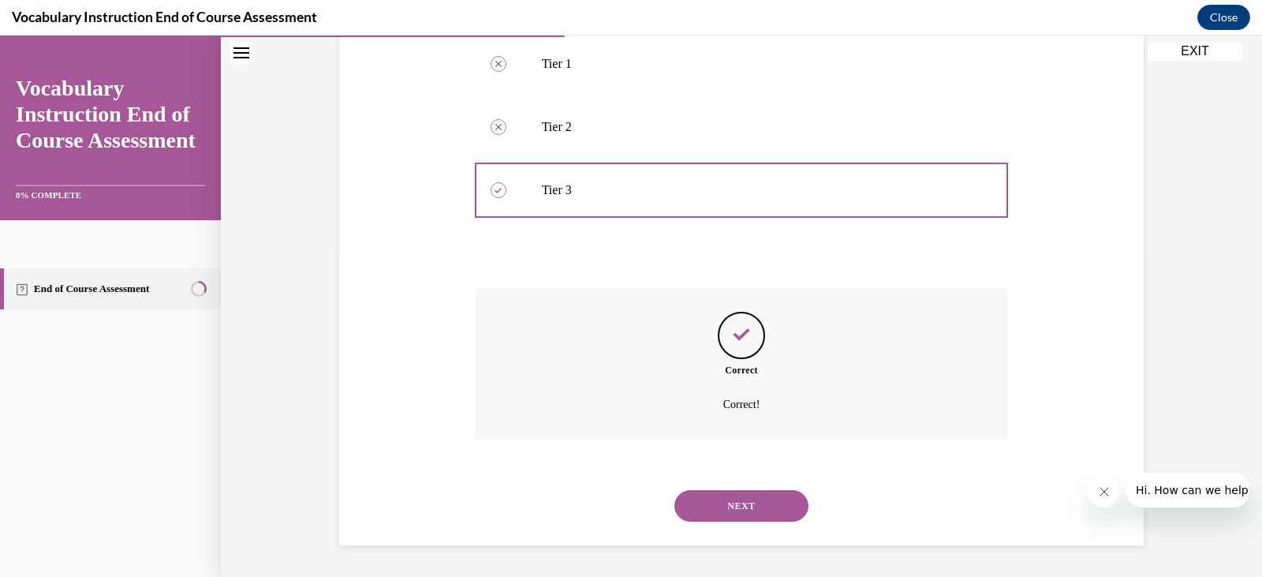
click at [747, 508] on button "NEXT" at bounding box center [742, 506] width 134 height 32
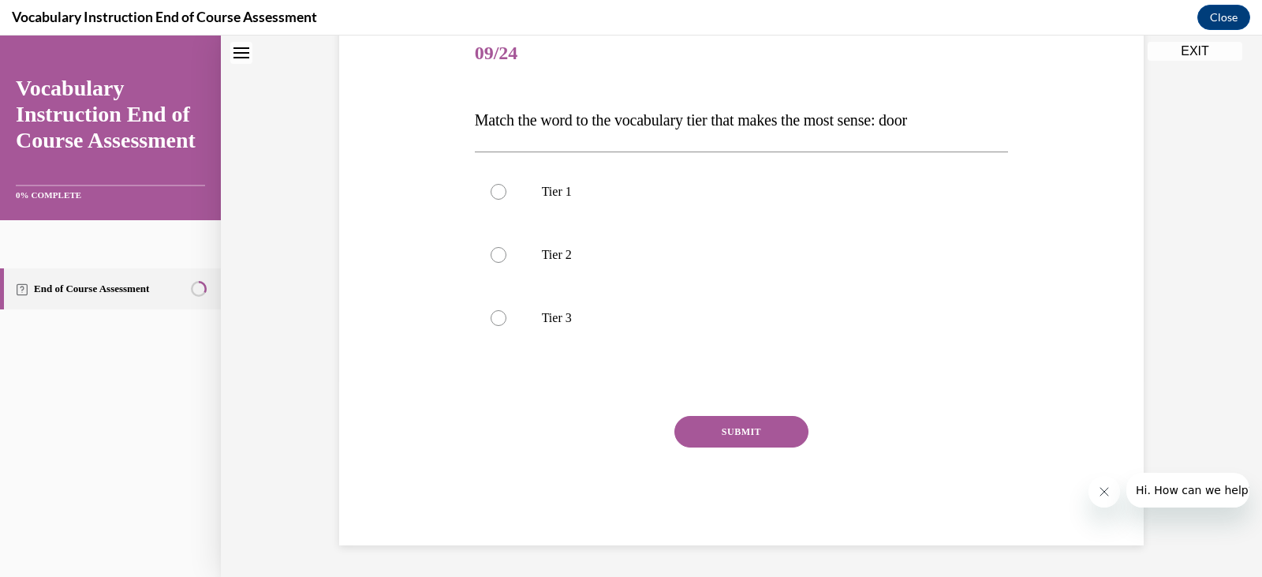
scroll to position [48, 0]
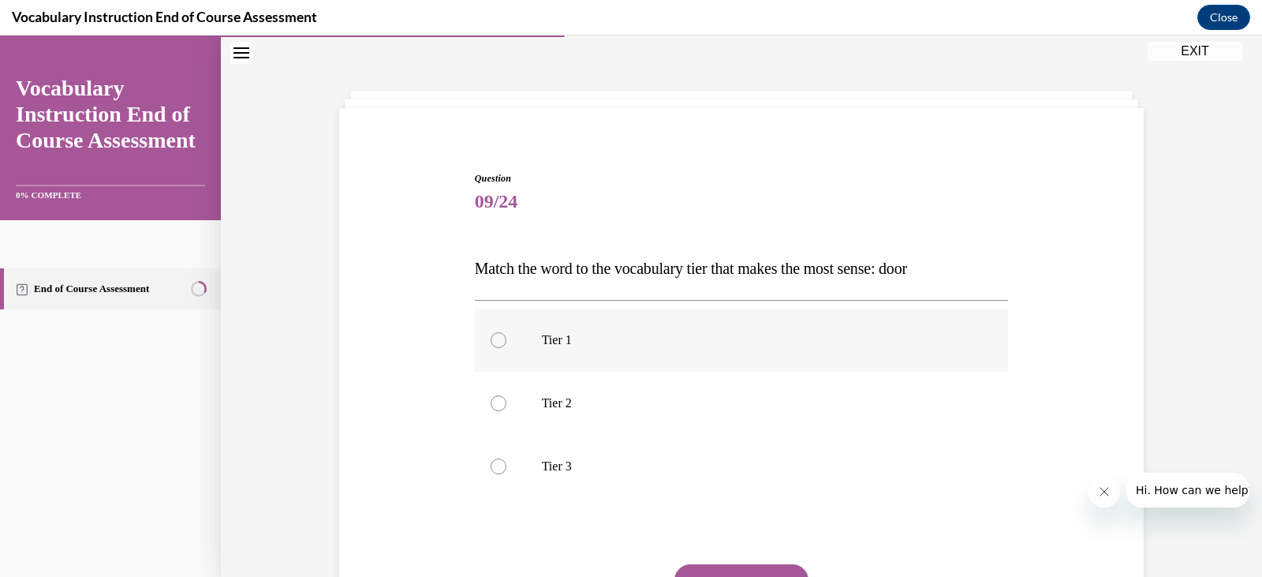
click at [668, 361] on label "Tier 1" at bounding box center [742, 339] width 534 height 63
click at [506, 348] on input "Tier 1" at bounding box center [499, 340] width 16 height 16
radio input "true"
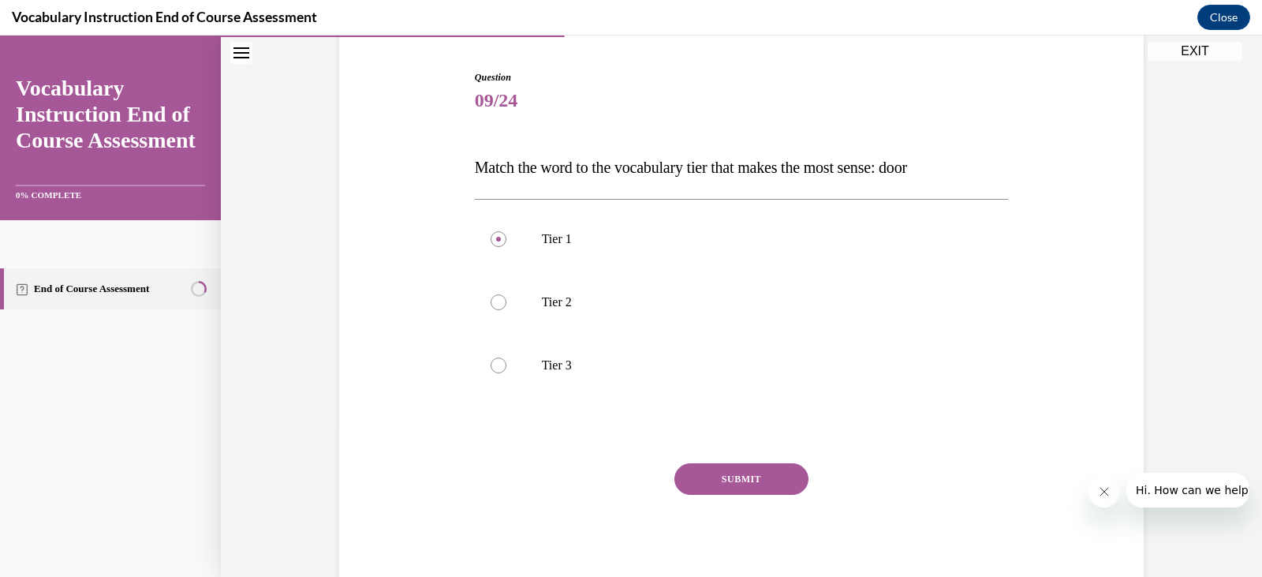
click at [713, 473] on button "SUBMIT" at bounding box center [742, 479] width 134 height 32
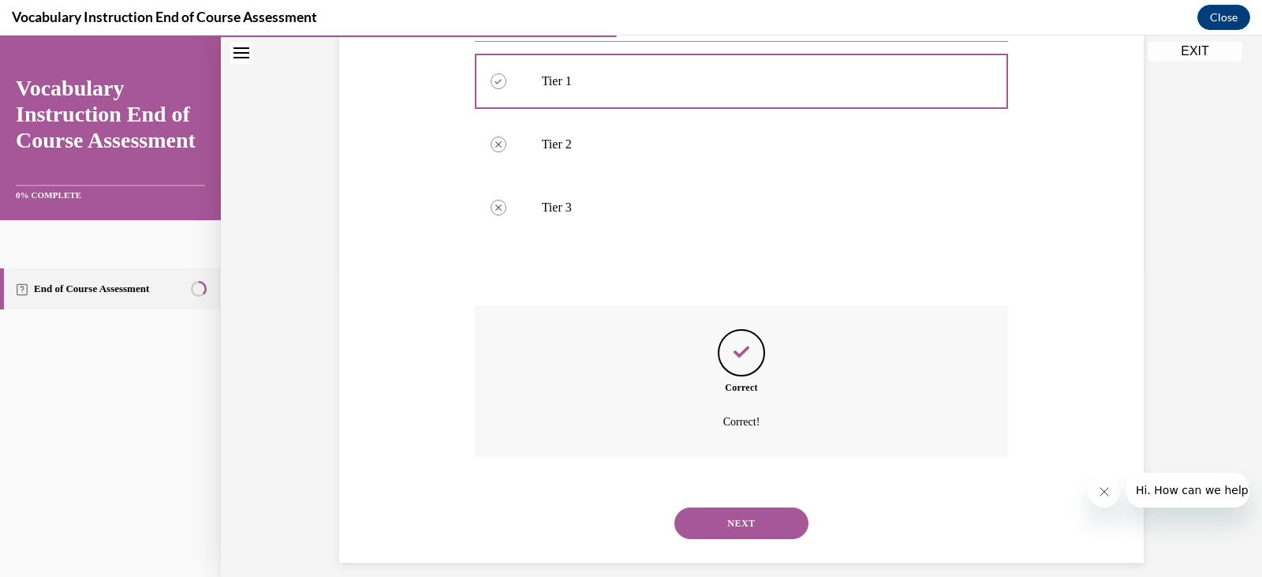
click at [731, 521] on button "NEXT" at bounding box center [742, 523] width 134 height 32
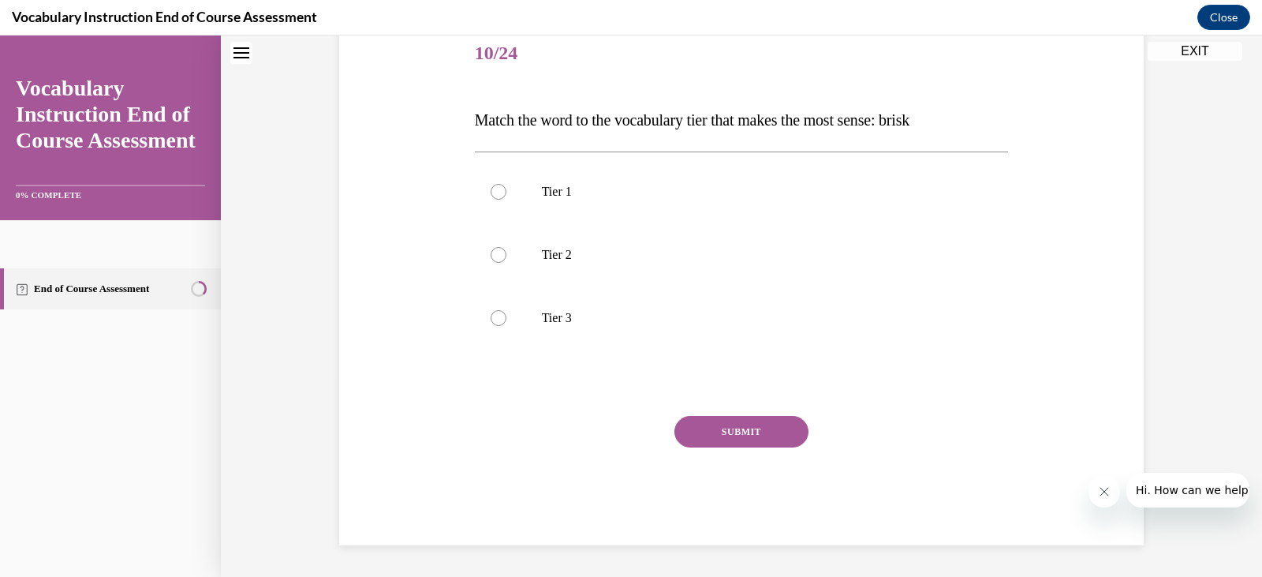
scroll to position [48, 0]
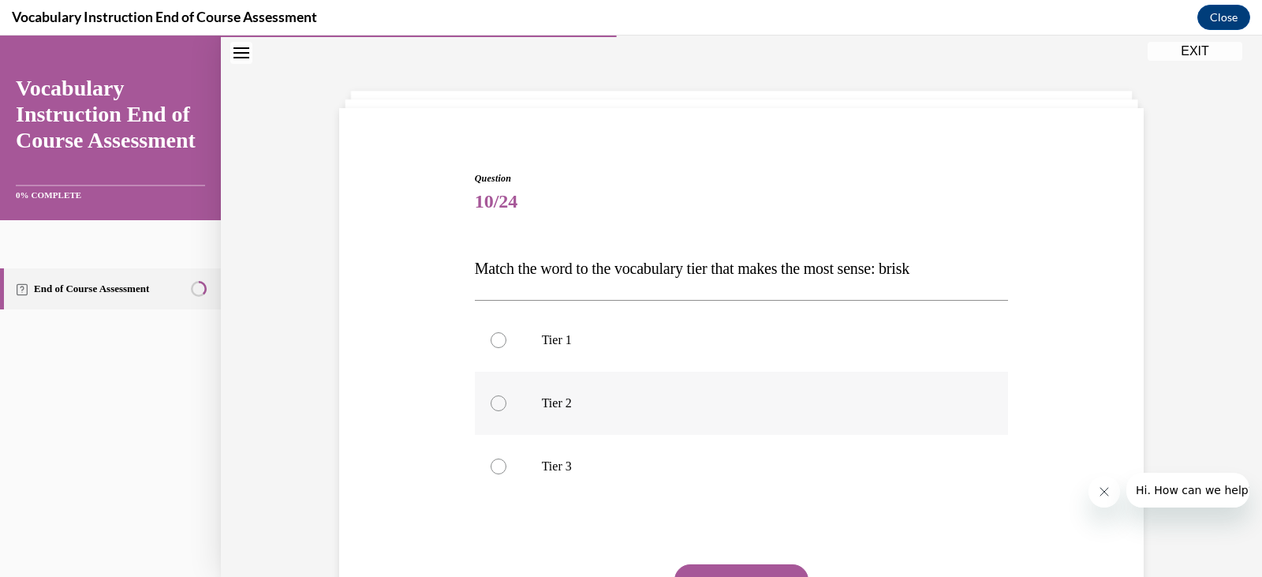
click at [681, 406] on p "Tier 2" at bounding box center [756, 403] width 428 height 16
click at [506, 406] on input "Tier 2" at bounding box center [499, 403] width 16 height 16
radio input "true"
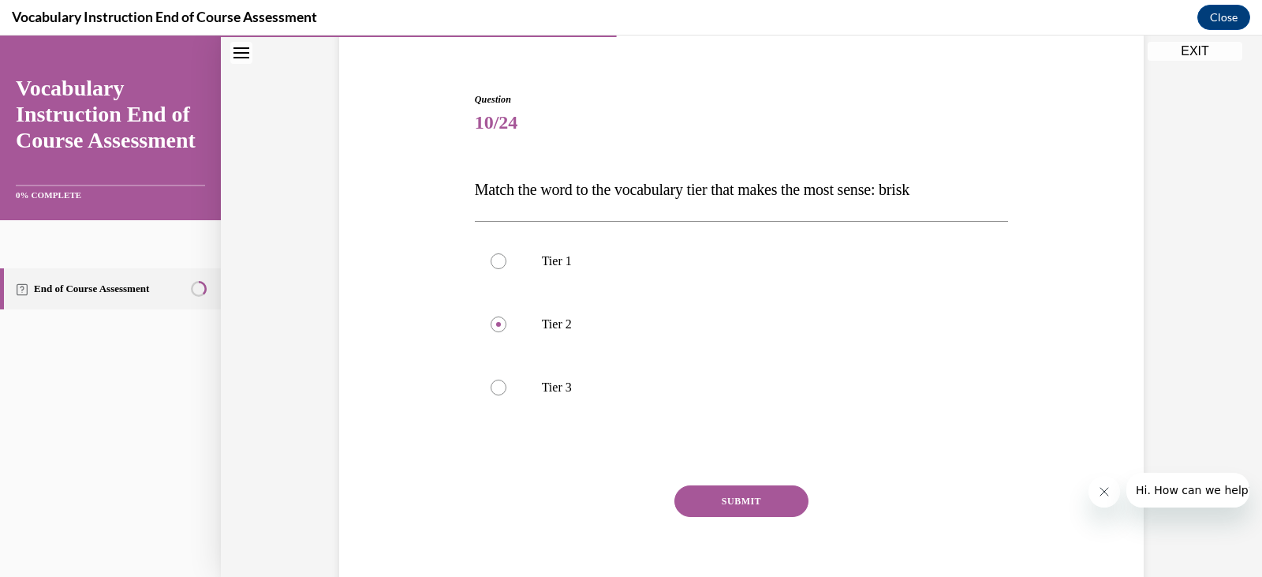
click at [738, 510] on button "SUBMIT" at bounding box center [742, 501] width 134 height 32
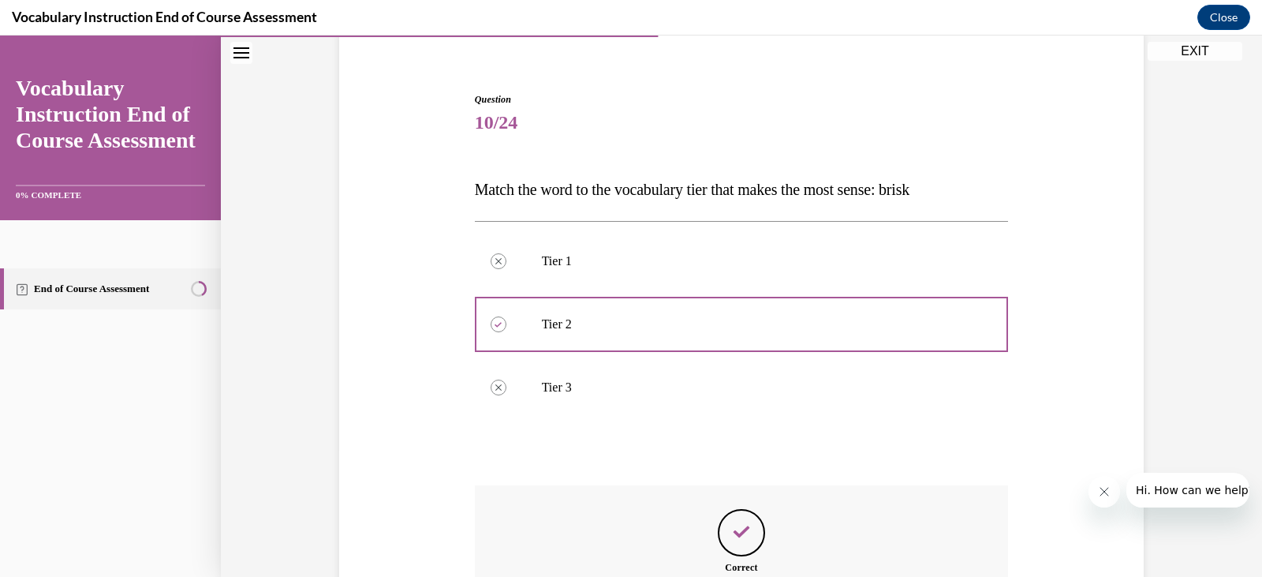
scroll to position [324, 0]
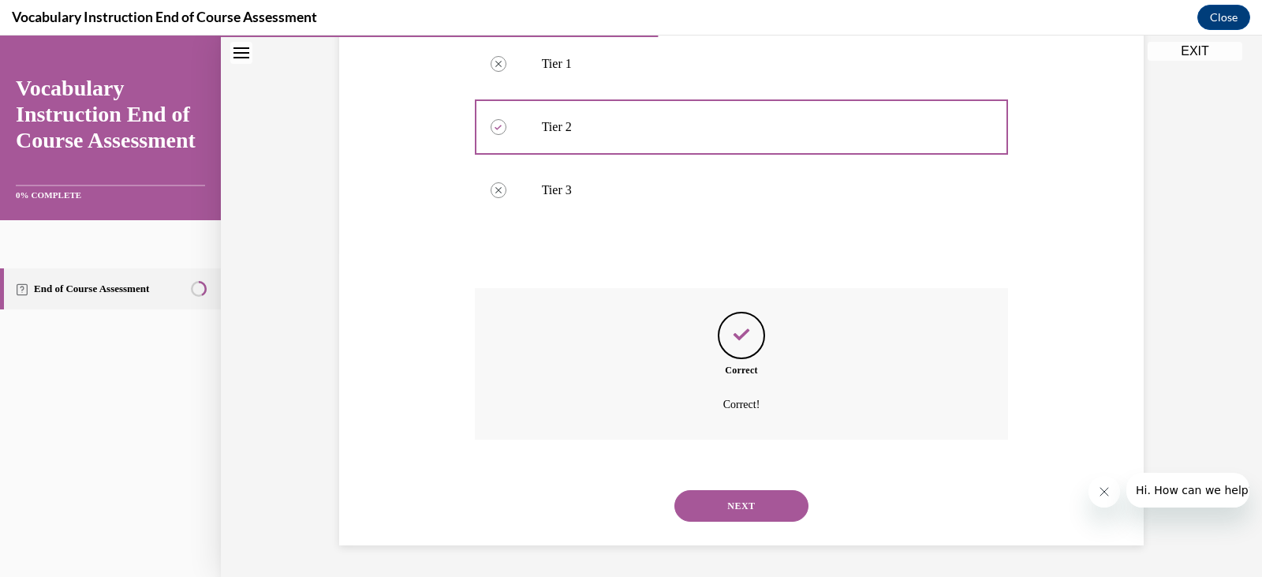
click at [742, 495] on button "NEXT" at bounding box center [742, 506] width 134 height 32
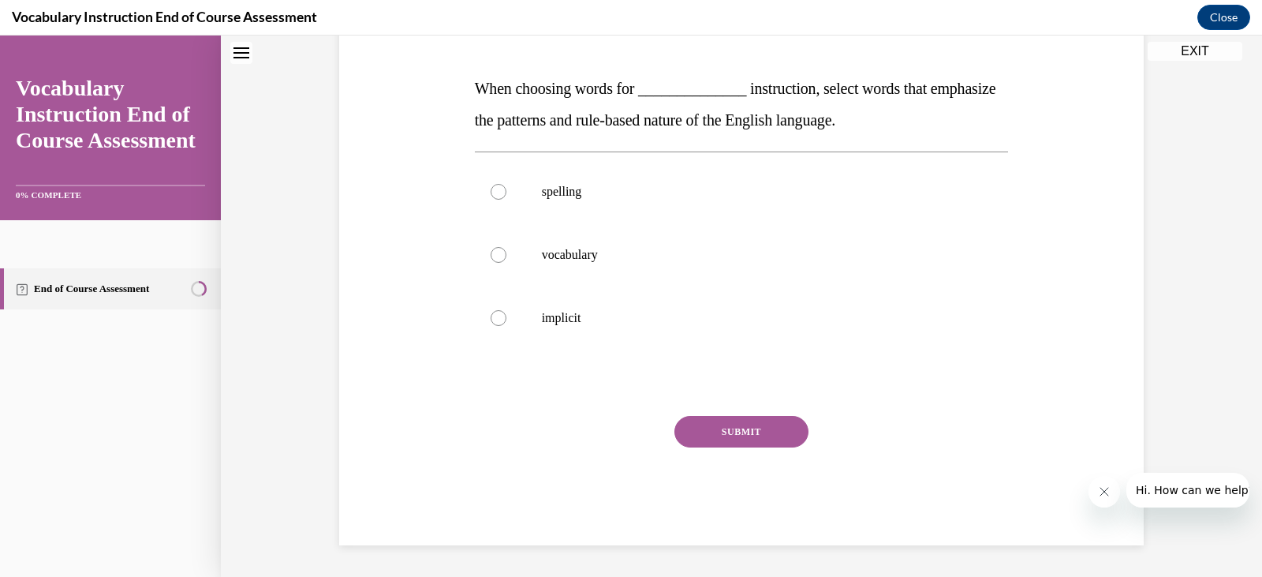
scroll to position [48, 0]
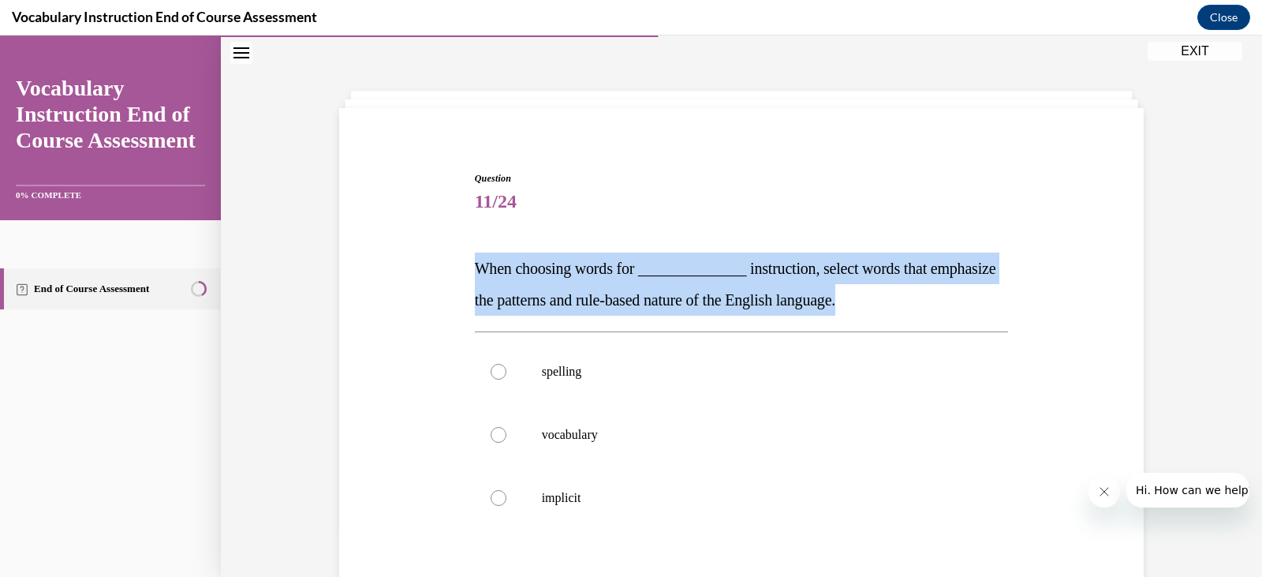
drag, startPoint x: 469, startPoint y: 266, endPoint x: 1035, endPoint y: 297, distance: 567.3
click at [1035, 297] on div "Question 11/24 When choosing words for ______________ instruction, select words…" at bounding box center [741, 424] width 813 height 601
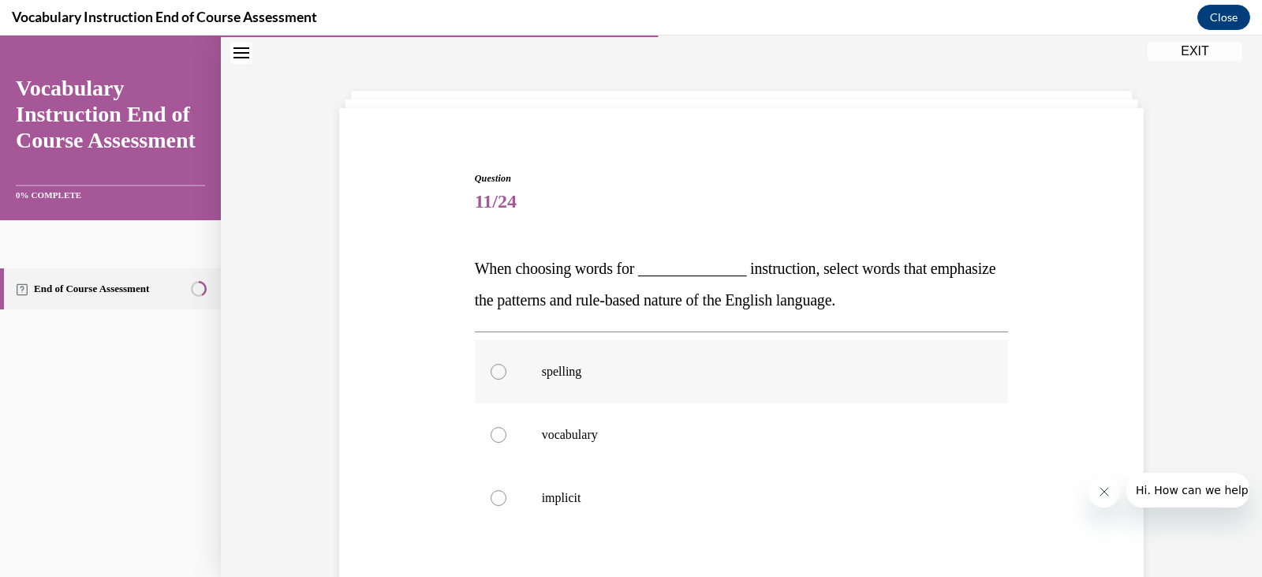
click at [641, 394] on label "spelling" at bounding box center [742, 371] width 534 height 63
click at [506, 379] on input "spelling" at bounding box center [499, 372] width 16 height 16
radio input "true"
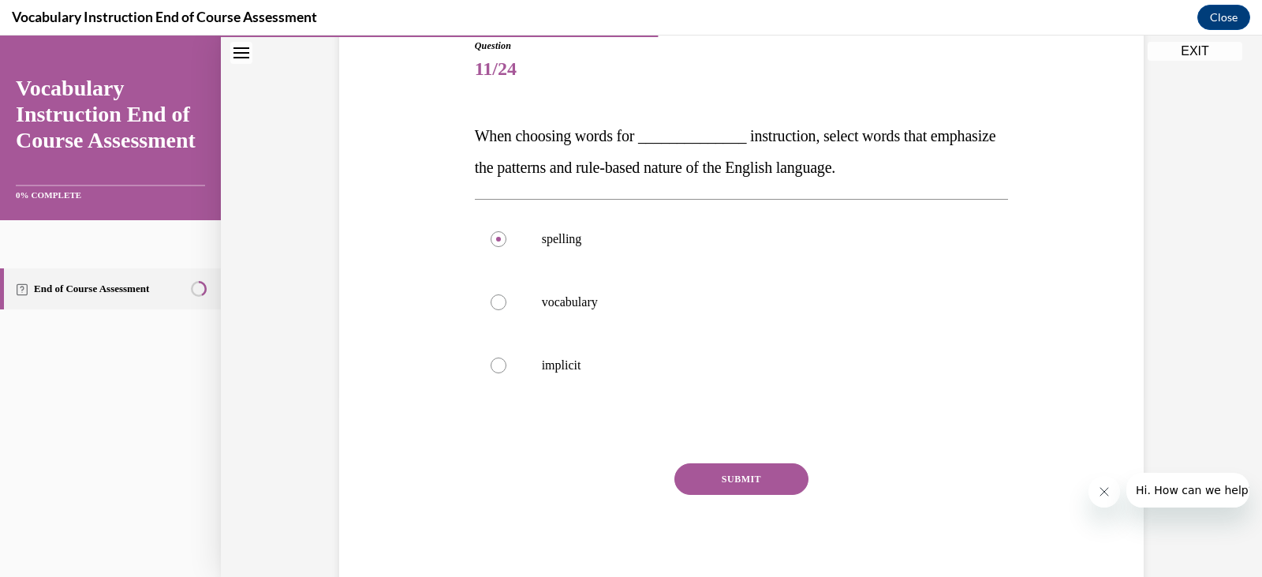
click at [776, 473] on button "SUBMIT" at bounding box center [742, 479] width 134 height 32
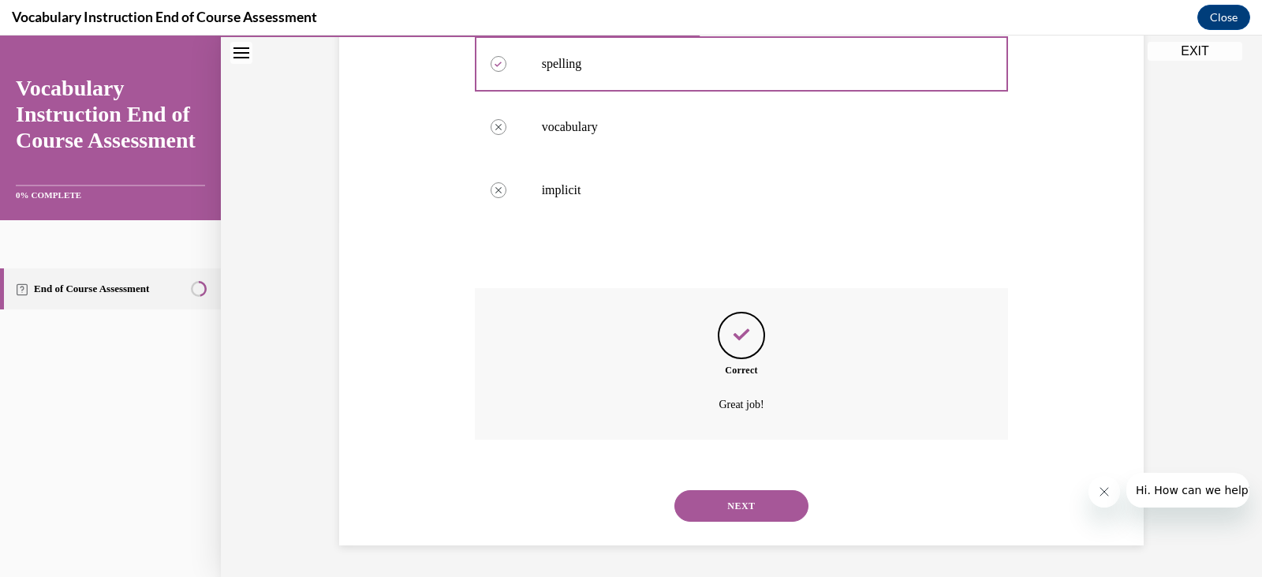
click at [752, 514] on button "NEXT" at bounding box center [742, 506] width 134 height 32
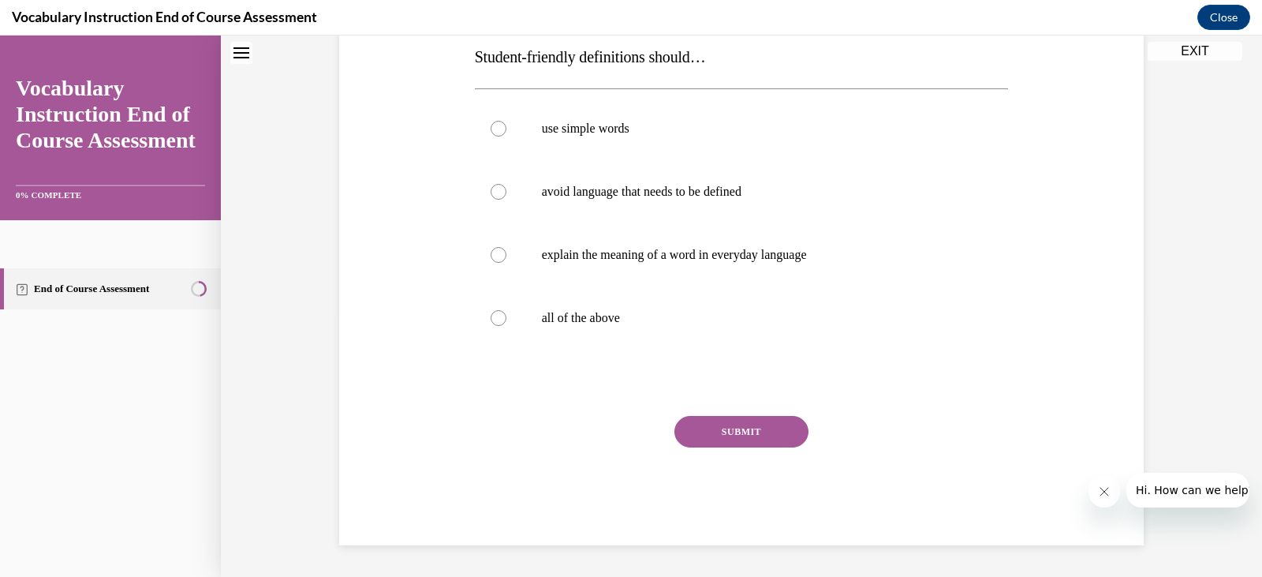
scroll to position [48, 0]
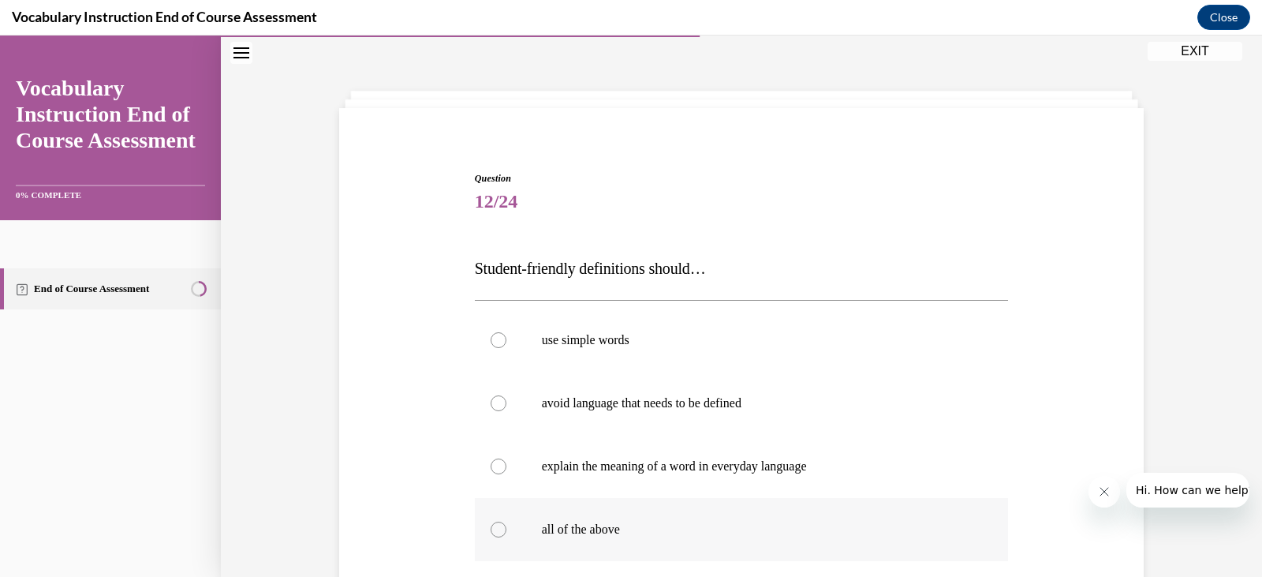
click at [611, 520] on label "all of the above" at bounding box center [742, 529] width 534 height 63
click at [506, 521] on input "all of the above" at bounding box center [499, 529] width 16 height 16
radio input "true"
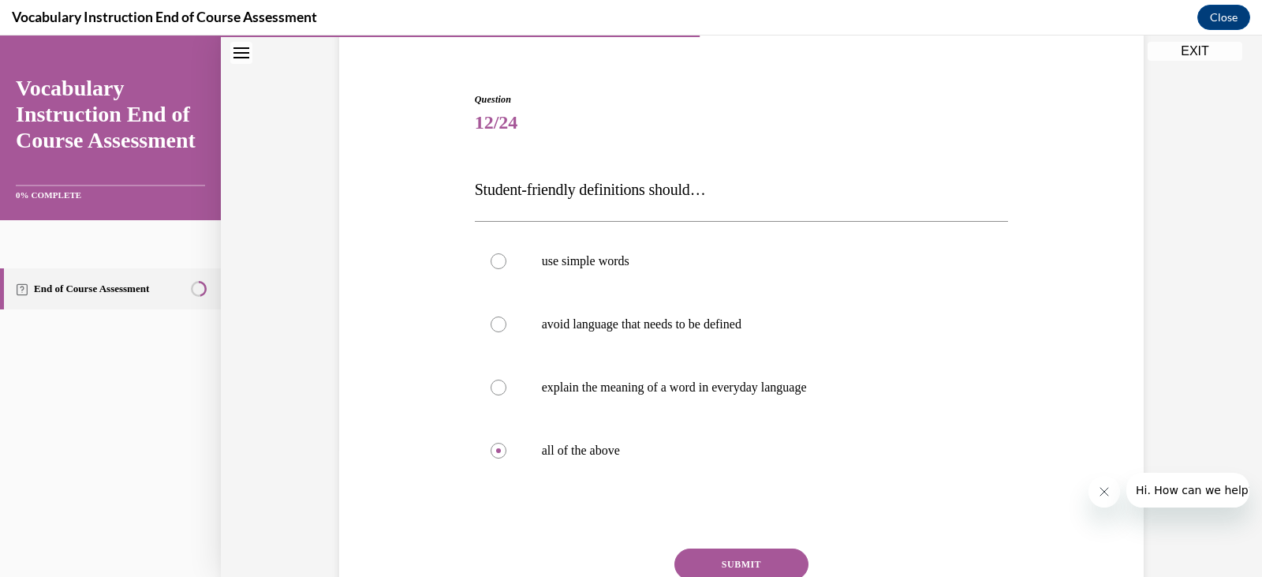
click at [787, 565] on button "SUBMIT" at bounding box center [742, 564] width 134 height 32
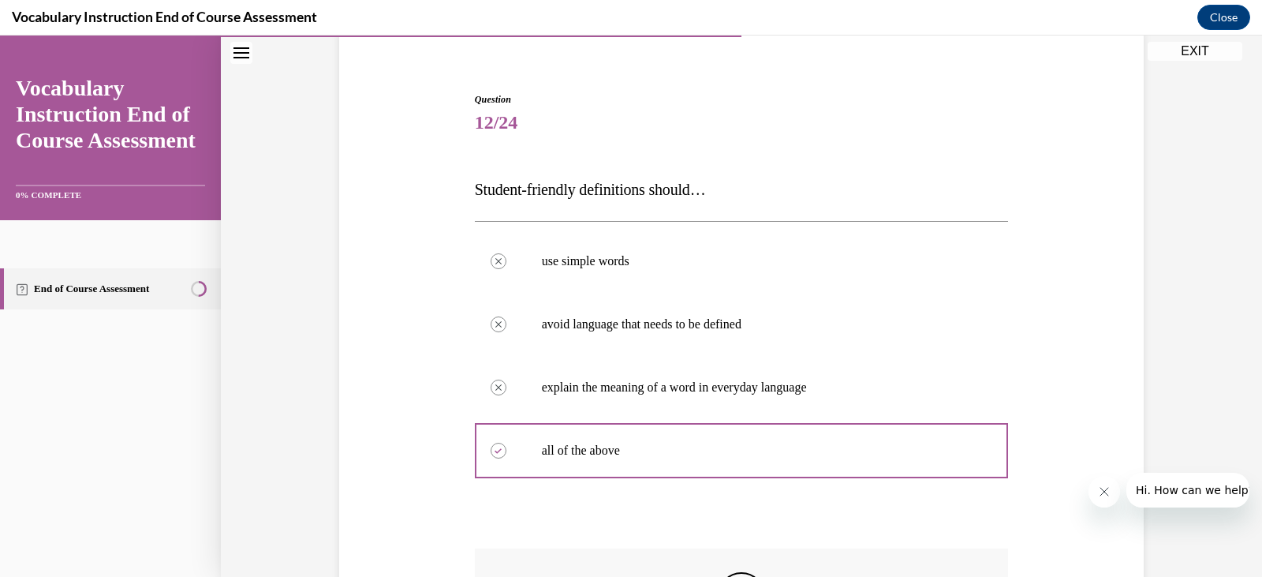
scroll to position [387, 0]
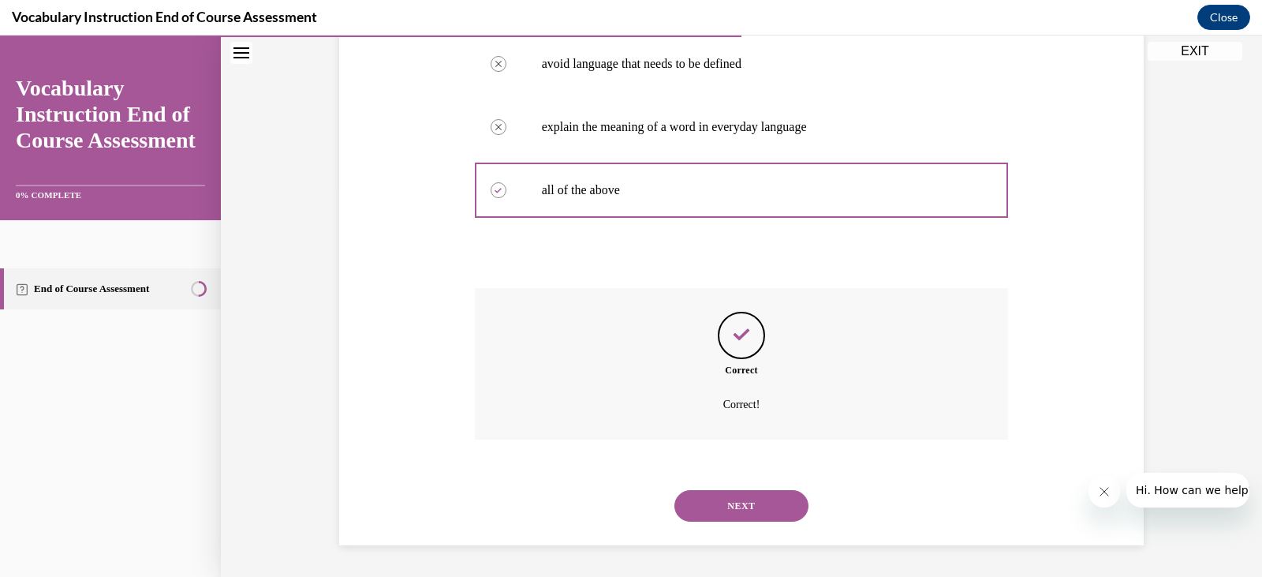
click at [737, 508] on button "NEXT" at bounding box center [742, 506] width 134 height 32
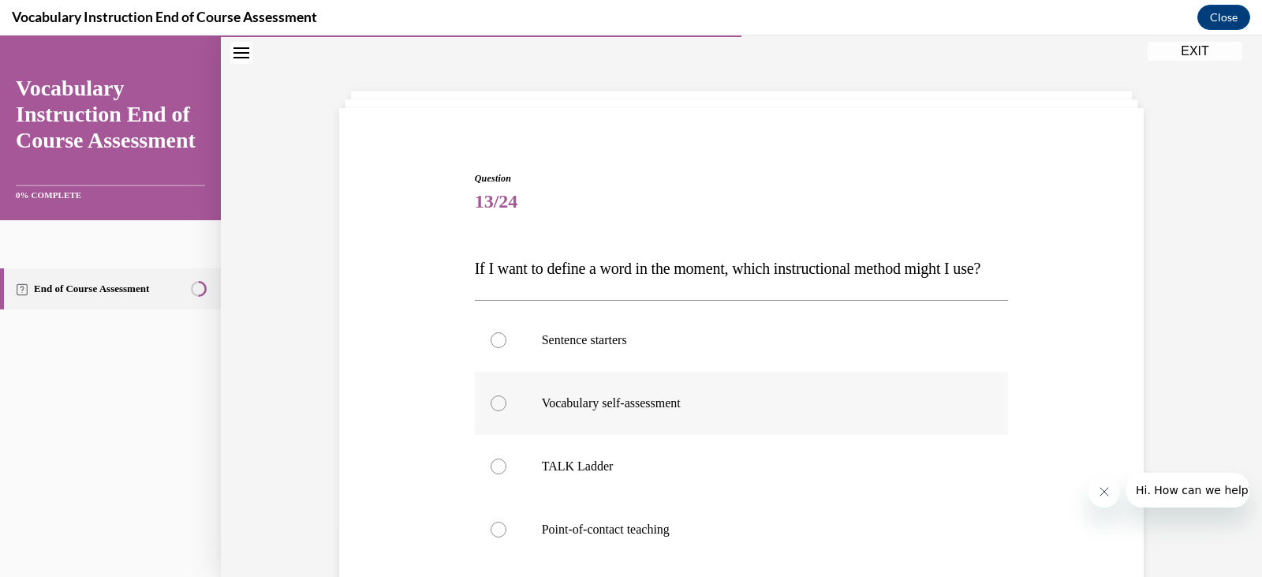
scroll to position [127, 0]
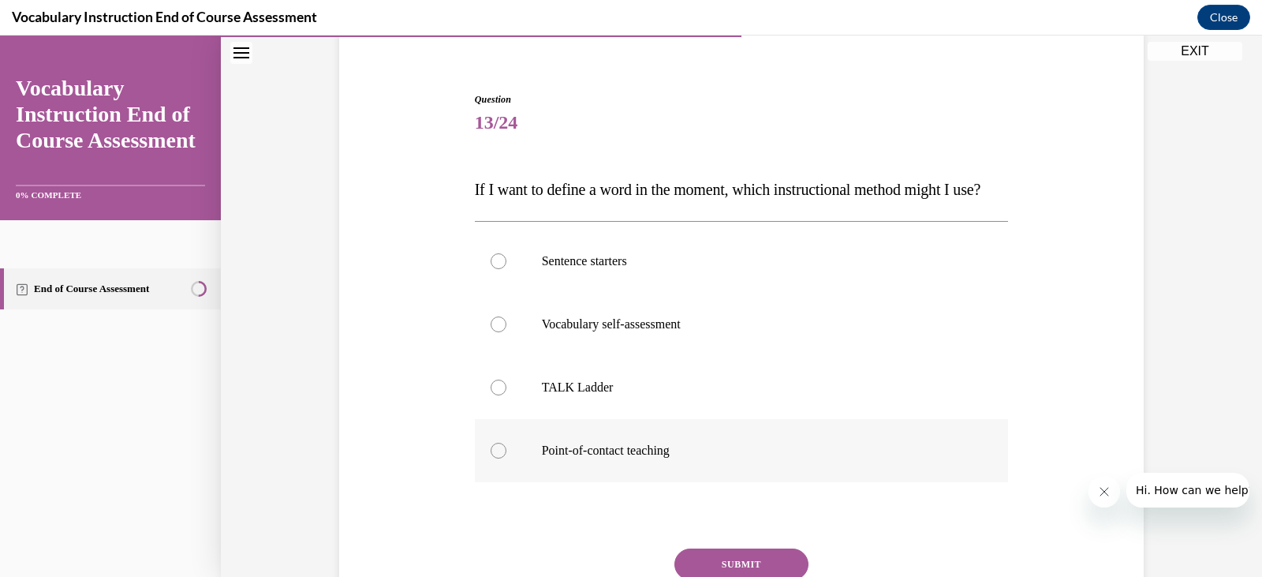
click at [620, 473] on label "Point-of-contact teaching" at bounding box center [742, 450] width 534 height 63
click at [506, 458] on input "Point-of-contact teaching" at bounding box center [499, 451] width 16 height 16
radio input "true"
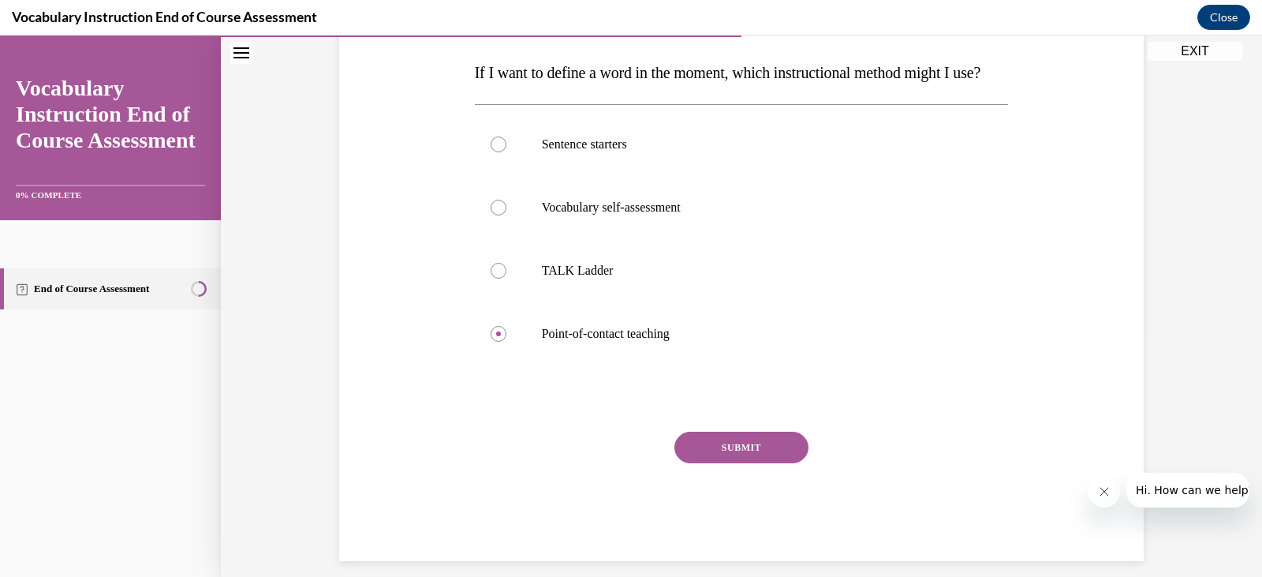
click at [711, 463] on button "SUBMIT" at bounding box center [742, 448] width 134 height 32
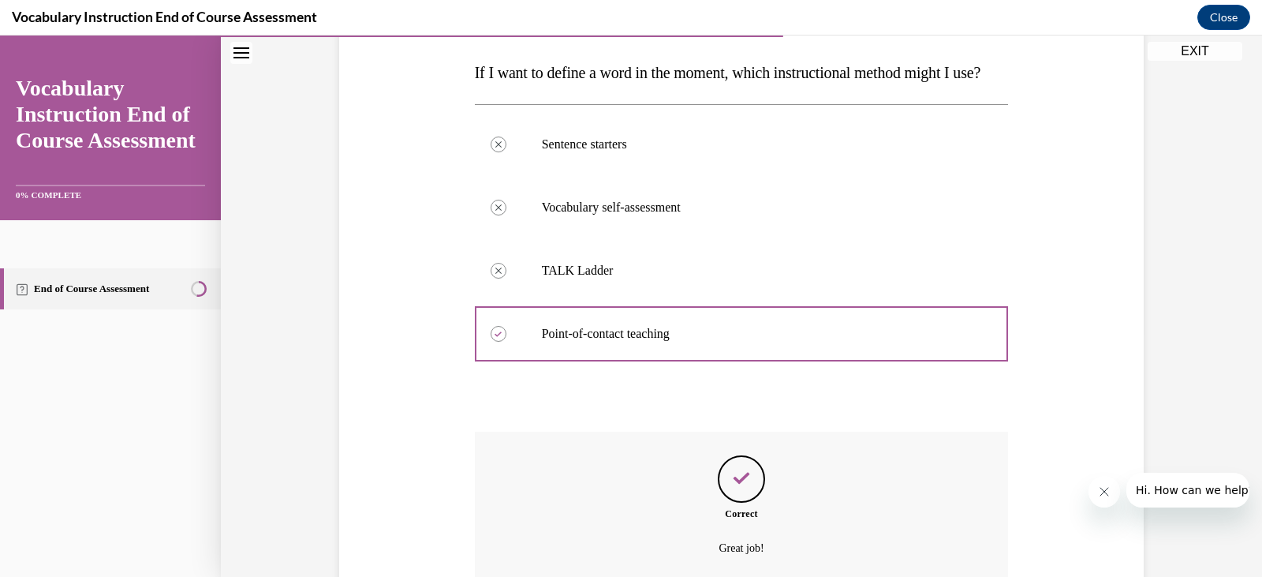
scroll to position [419, 0]
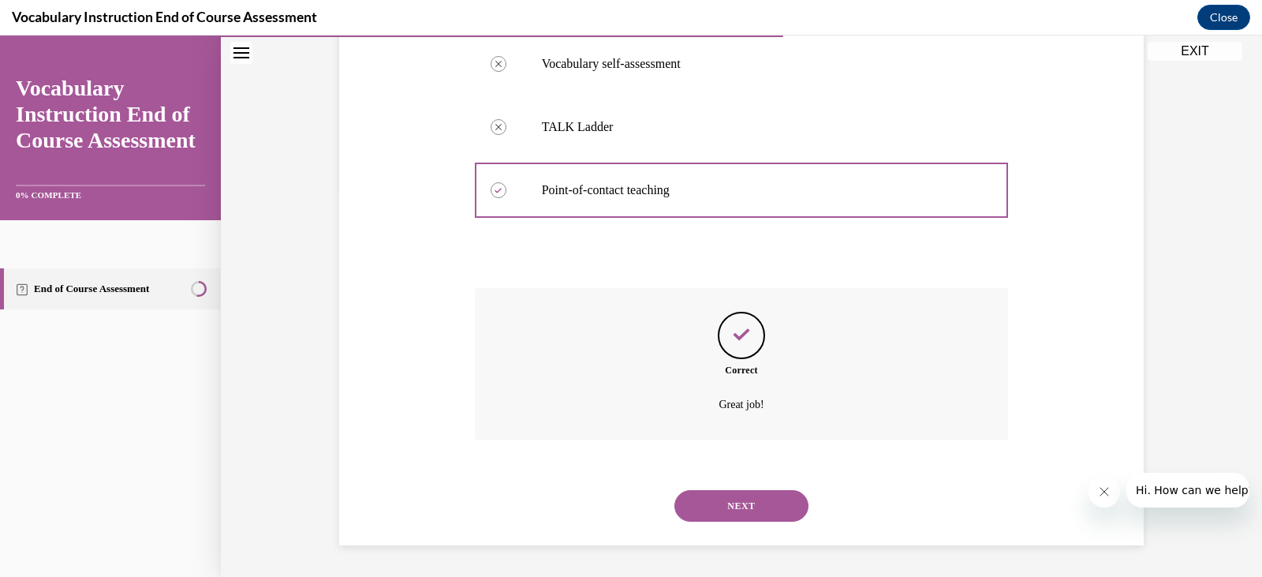
click at [757, 491] on button "NEXT" at bounding box center [742, 506] width 134 height 32
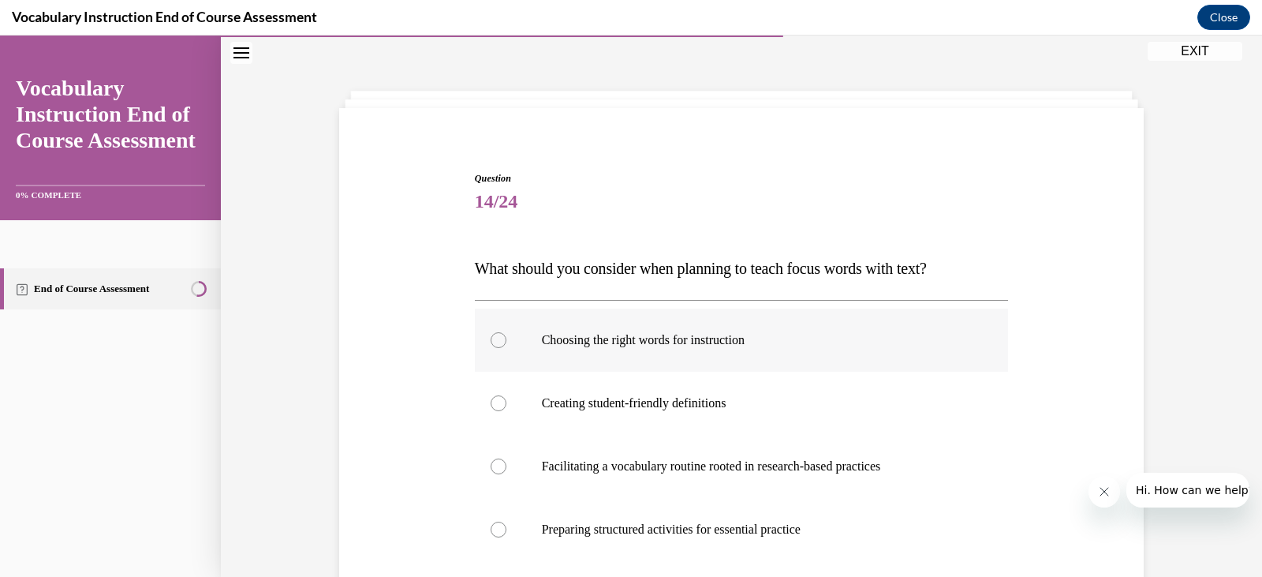
click at [784, 365] on label "Choosing the right words for instruction" at bounding box center [742, 339] width 534 height 63
click at [506, 348] on input "Choosing the right words for instruction" at bounding box center [499, 340] width 16 height 16
radio input "true"
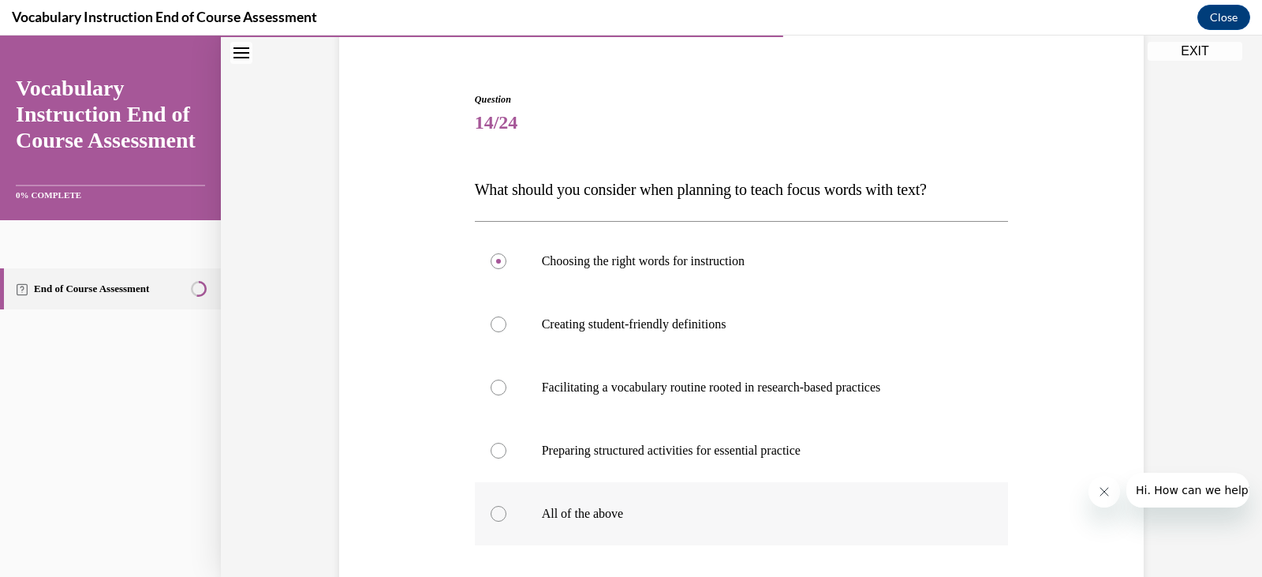
click at [687, 518] on p "All of the above" at bounding box center [756, 514] width 428 height 16
click at [506, 518] on input "All of the above" at bounding box center [499, 514] width 16 height 16
radio input "true"
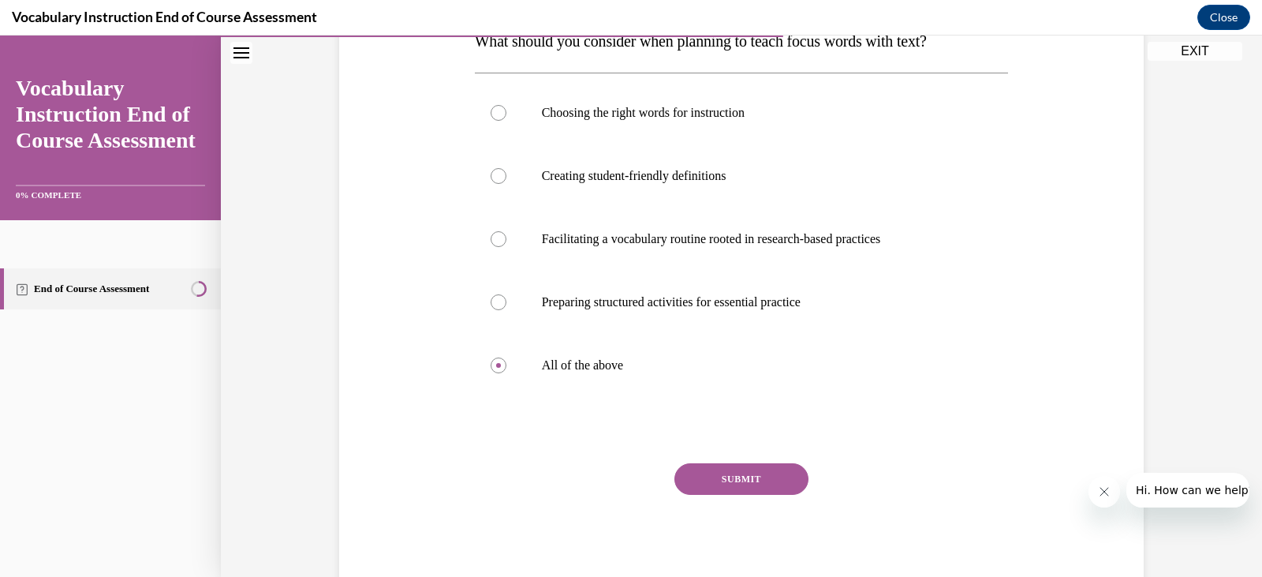
click at [708, 489] on button "SUBMIT" at bounding box center [742, 479] width 134 height 32
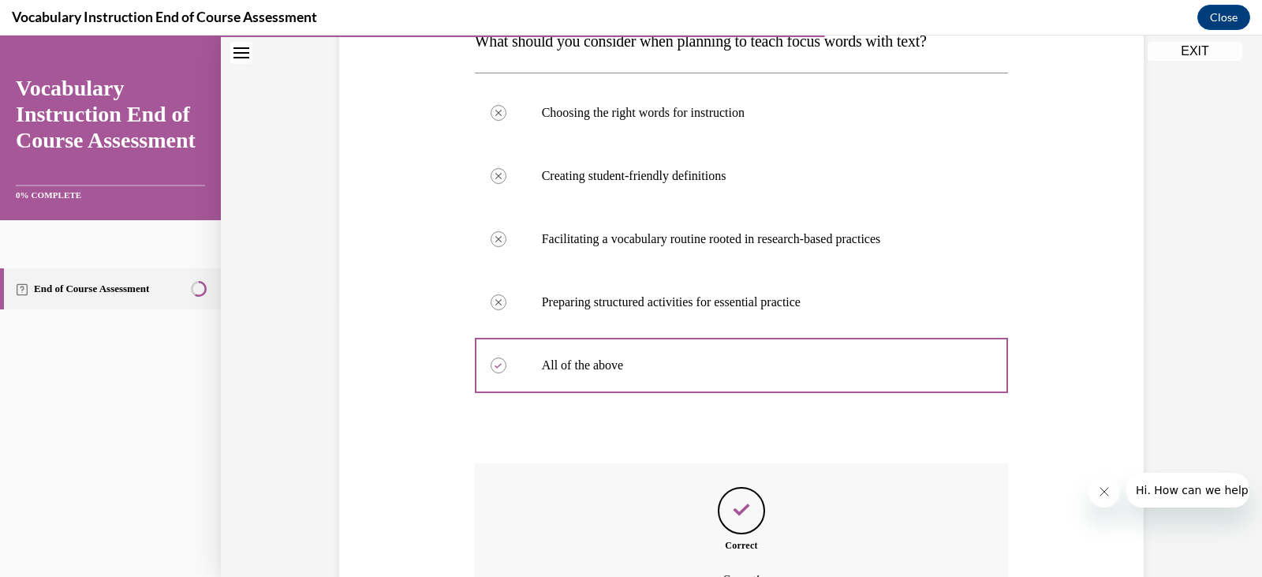
scroll to position [450, 0]
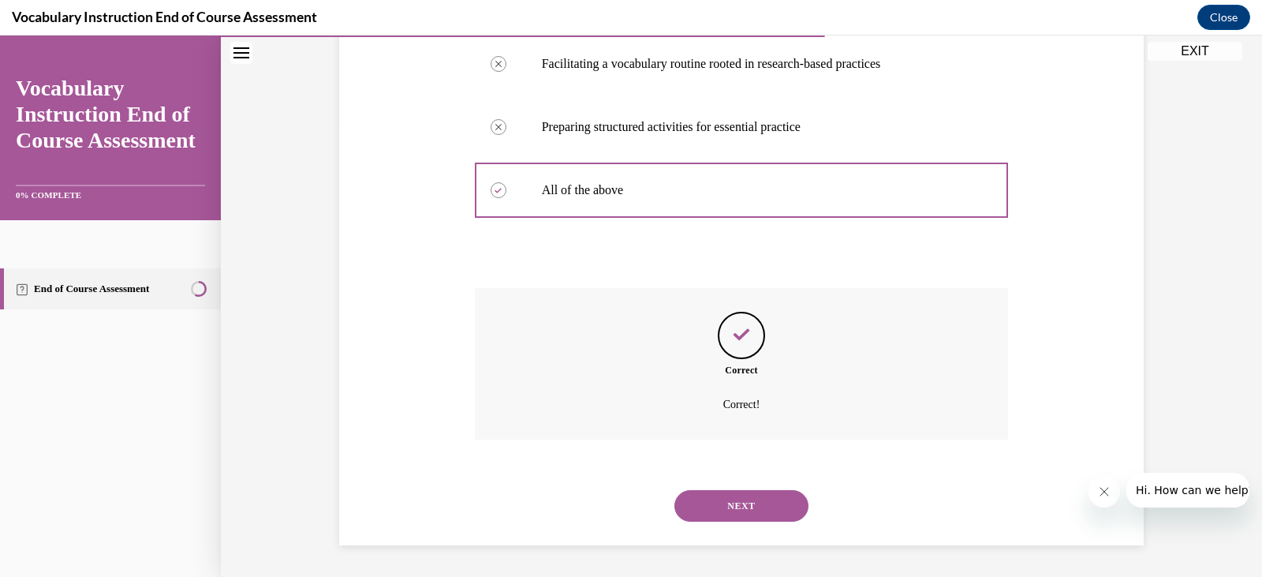
click at [722, 510] on button "NEXT" at bounding box center [742, 506] width 134 height 32
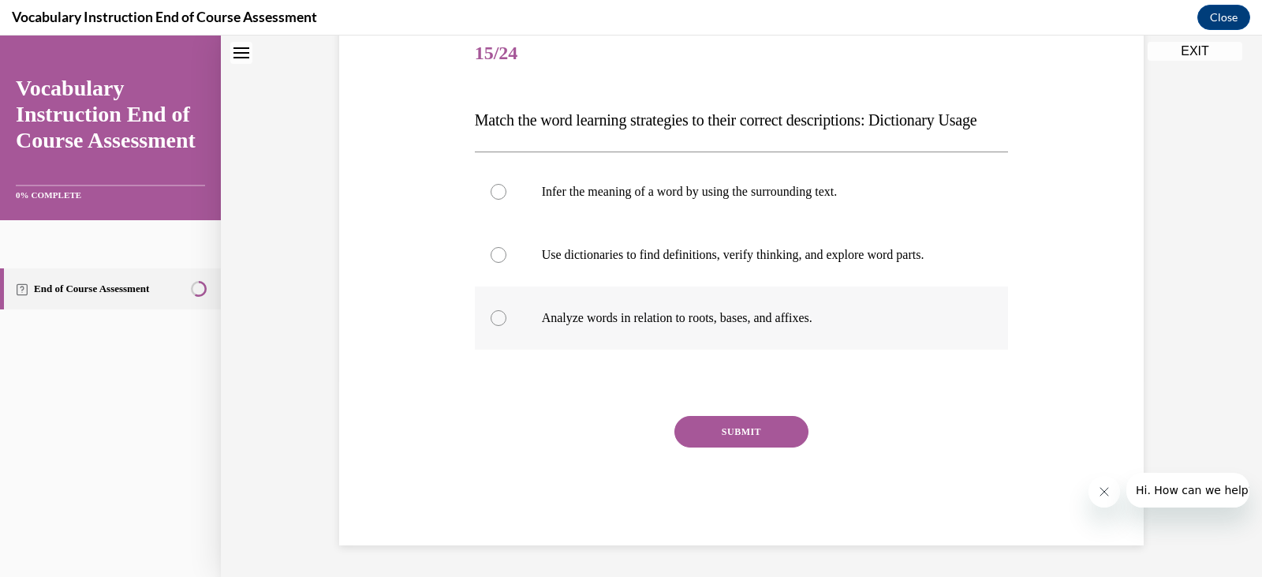
scroll to position [48, 0]
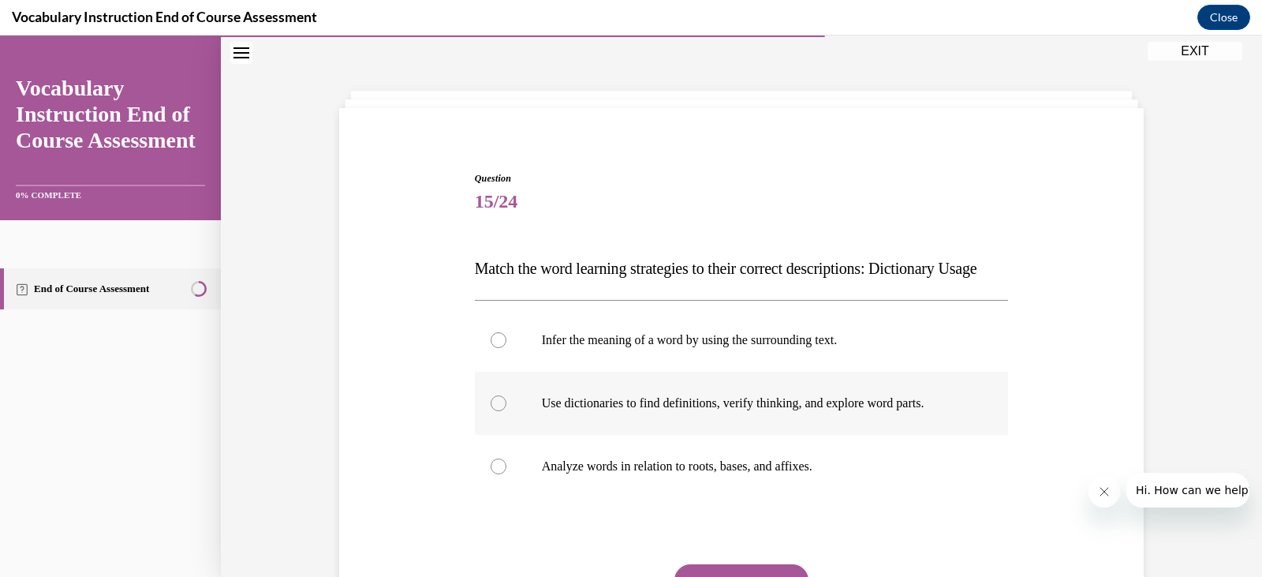
click at [719, 435] on label "Use dictionaries to find definitions, verify thinking, and explore word parts." at bounding box center [742, 403] width 534 height 63
click at [506, 411] on input "Use dictionaries to find definitions, verify thinking, and explore word parts." at bounding box center [499, 403] width 16 height 16
radio input "true"
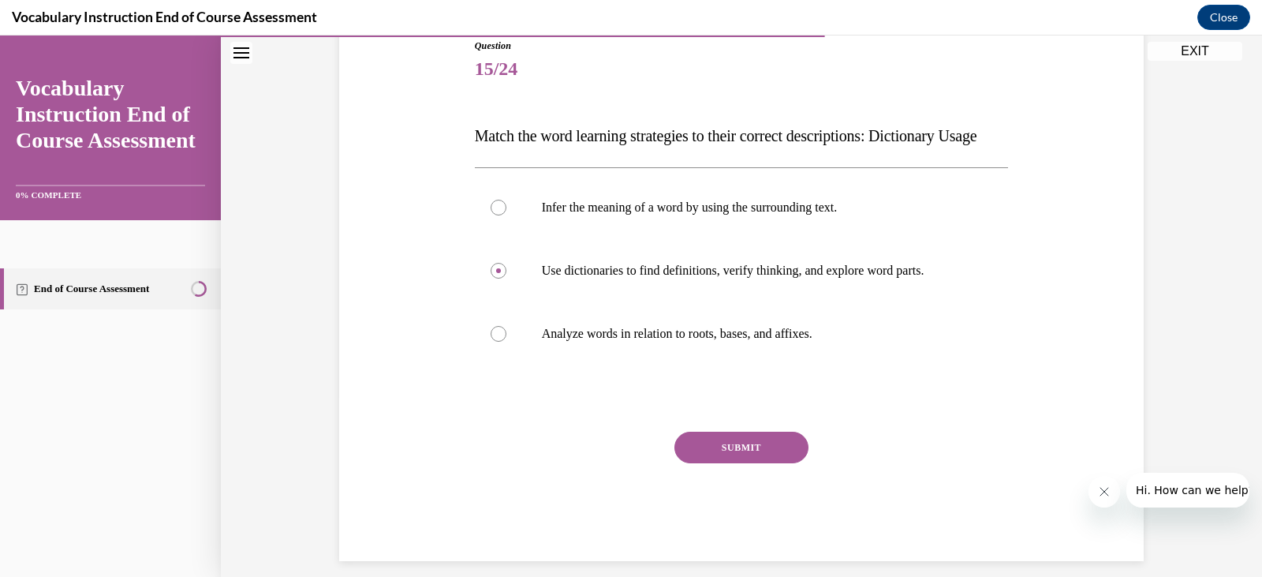
click at [723, 463] on button "SUBMIT" at bounding box center [742, 448] width 134 height 32
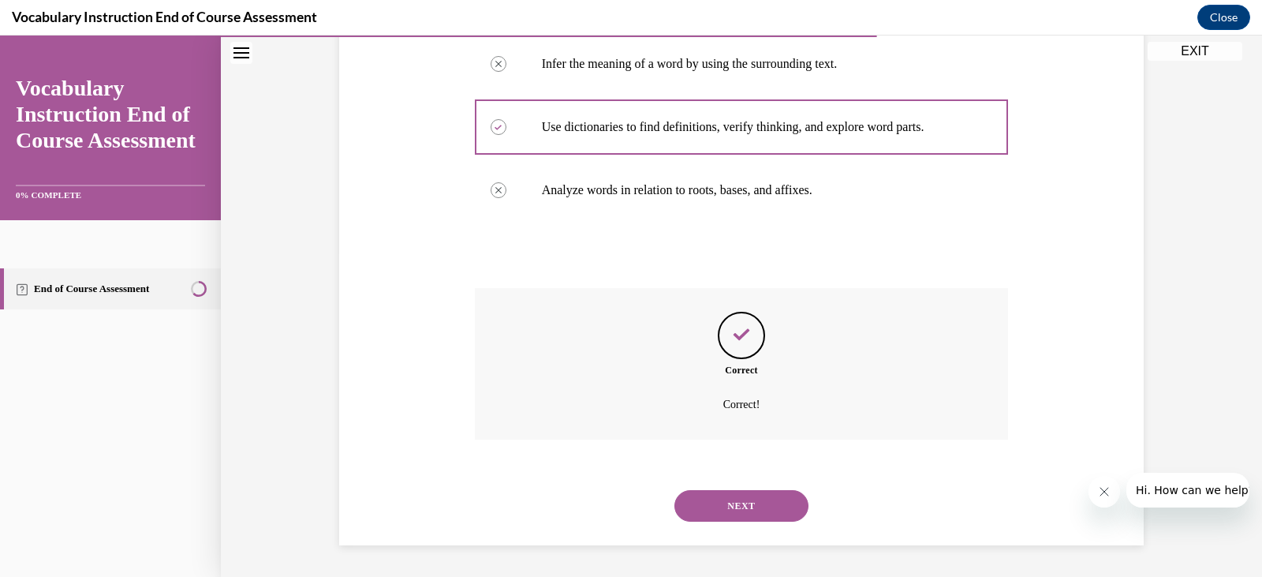
click at [733, 495] on button "NEXT" at bounding box center [742, 506] width 134 height 32
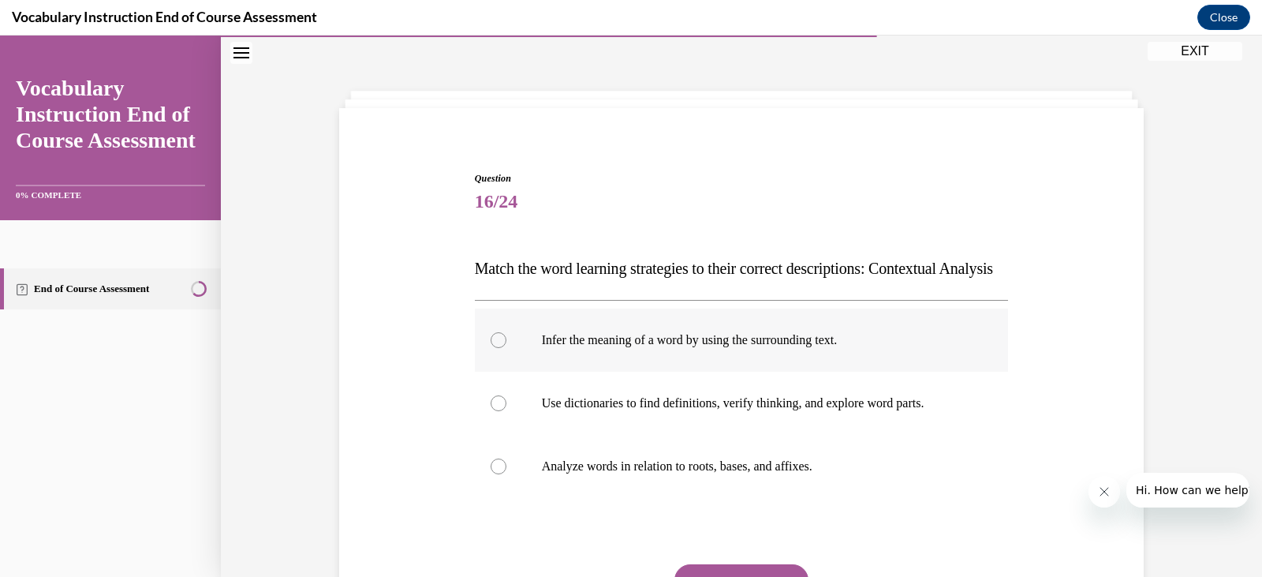
click at [732, 372] on label "Infer the meaning of a word by using the surrounding text." at bounding box center [742, 339] width 534 height 63
click at [506, 348] on input "Infer the meaning of a word by using the surrounding text." at bounding box center [499, 340] width 16 height 16
radio input "true"
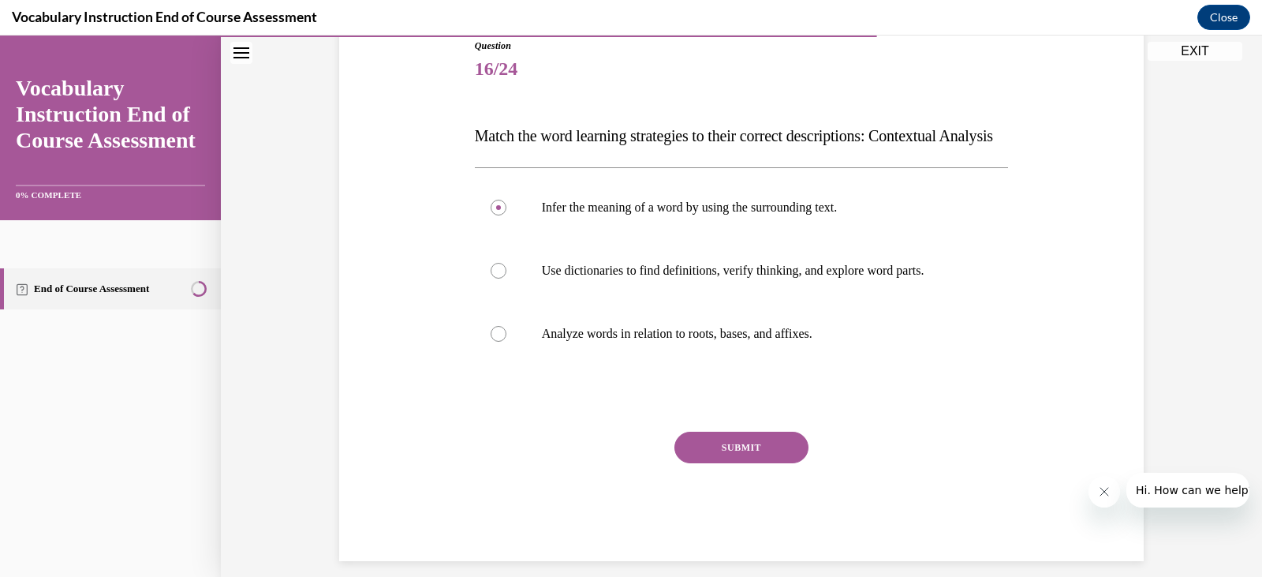
click at [757, 463] on button "SUBMIT" at bounding box center [742, 448] width 134 height 32
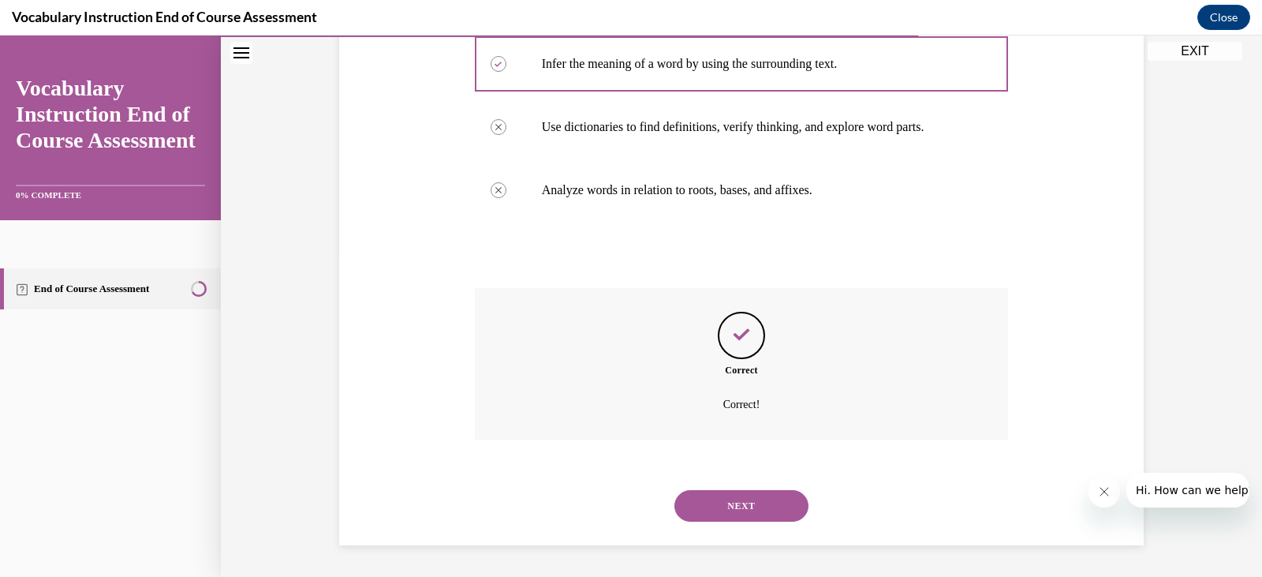
click at [753, 507] on button "NEXT" at bounding box center [742, 506] width 134 height 32
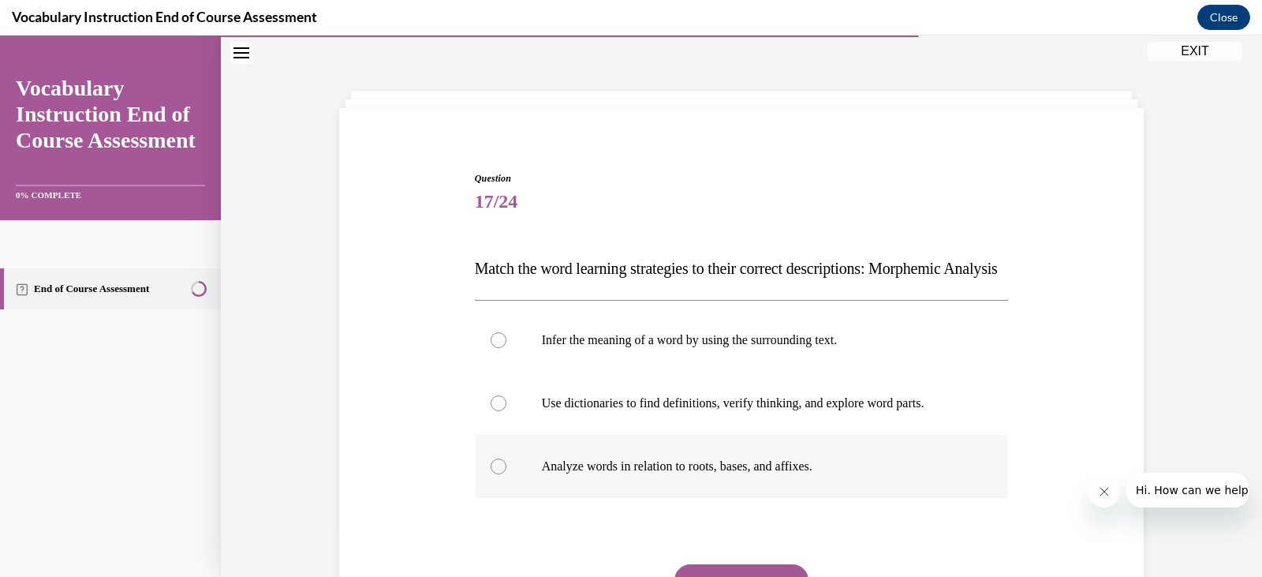
click at [731, 474] on p "Analyze words in relation to roots, bases, and affixes." at bounding box center [756, 466] width 428 height 16
click at [506, 474] on input "Analyze words in relation to roots, bases, and affixes." at bounding box center [499, 466] width 16 height 16
radio input "true"
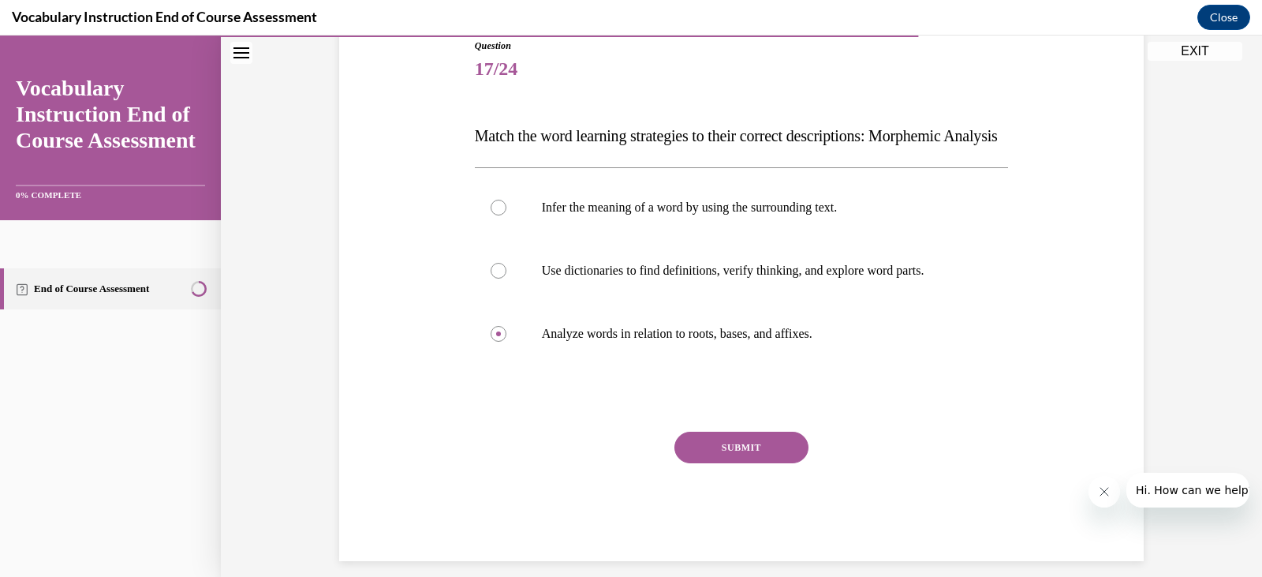
click at [760, 463] on button "SUBMIT" at bounding box center [742, 448] width 134 height 32
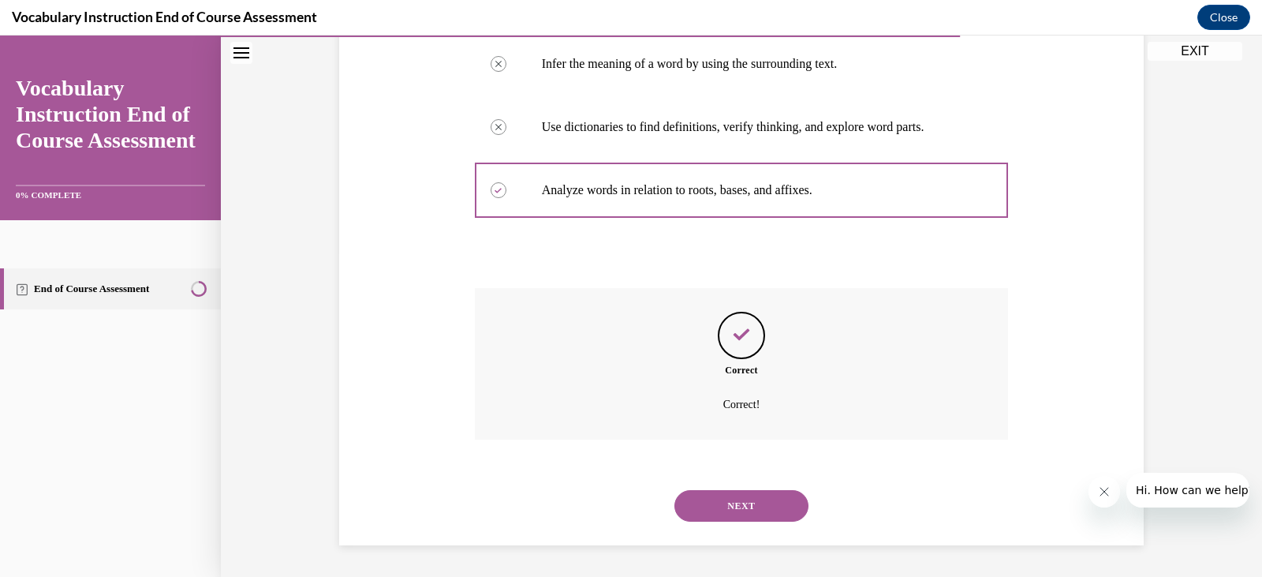
click at [768, 508] on button "NEXT" at bounding box center [742, 506] width 134 height 32
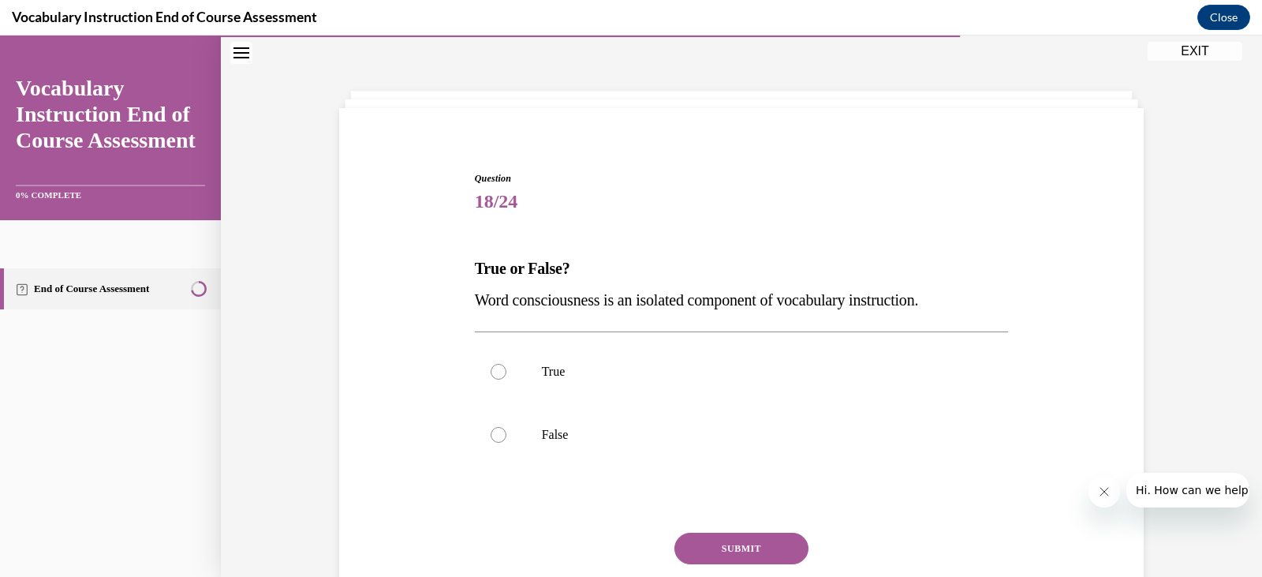
drag, startPoint x: 959, startPoint y: 305, endPoint x: 473, endPoint y: 270, distance: 488.0
click at [475, 270] on div "True or False? Word consciousness is an isolated component of vocabulary instru…" at bounding box center [742, 283] width 534 height 63
copy div "True or False? Word consciousness is an isolated component of vocabulary instru…"
click at [580, 426] on label "False" at bounding box center [742, 434] width 534 height 63
click at [506, 427] on input "False" at bounding box center [499, 435] width 16 height 16
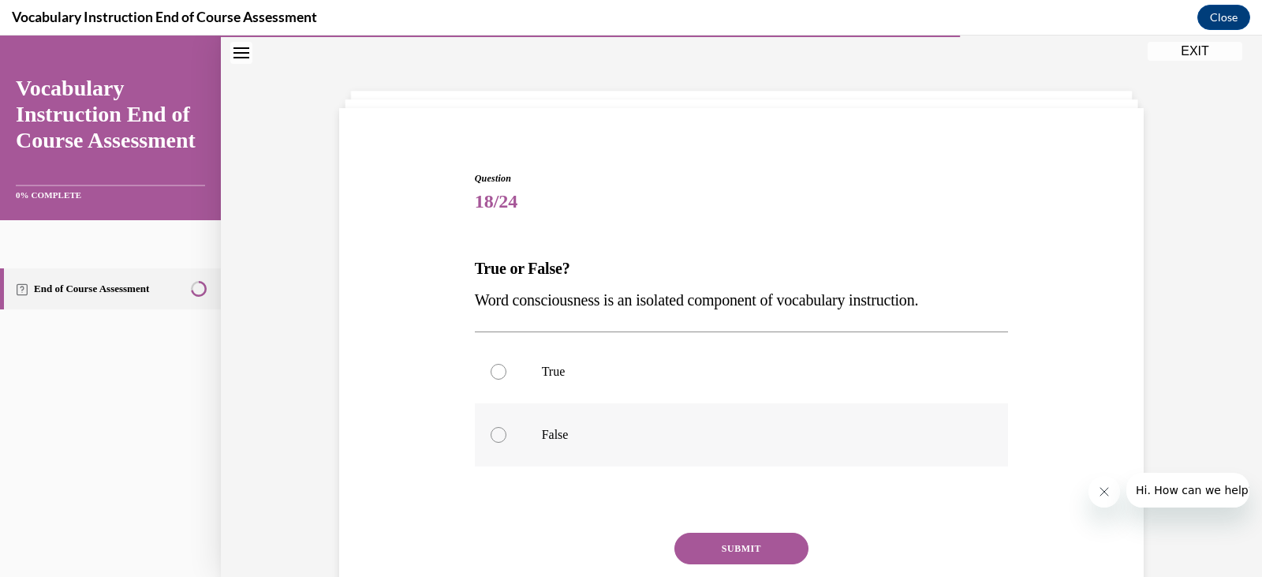
radio input "true"
click at [710, 540] on button "SUBMIT" at bounding box center [742, 549] width 134 height 32
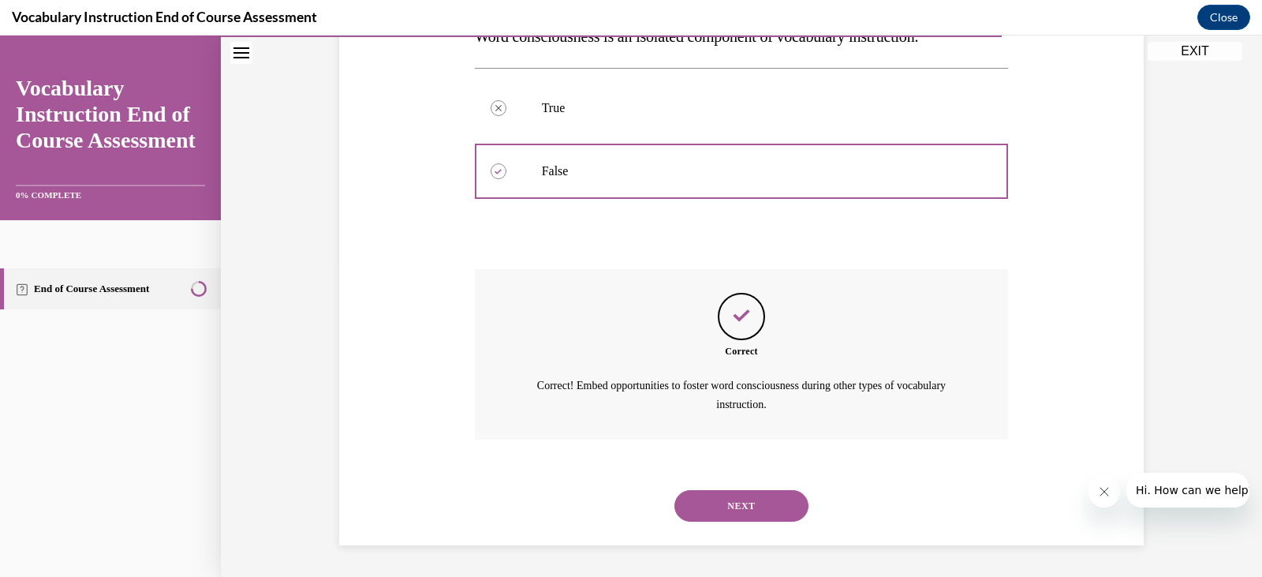
click at [753, 504] on button "NEXT" at bounding box center [742, 506] width 134 height 32
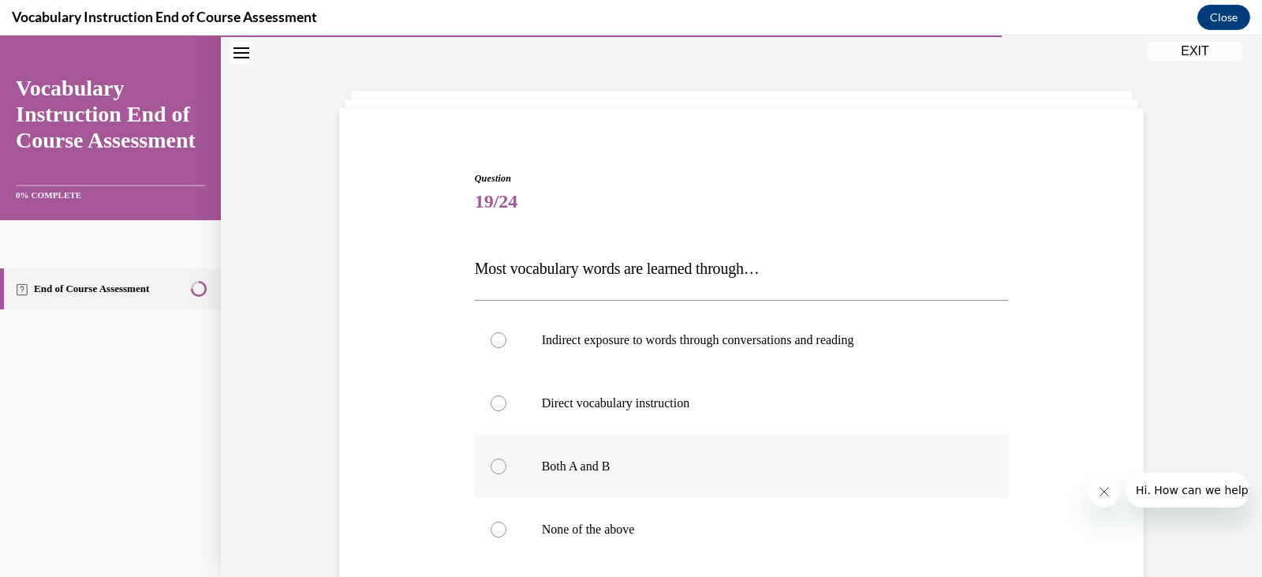
scroll to position [127, 0]
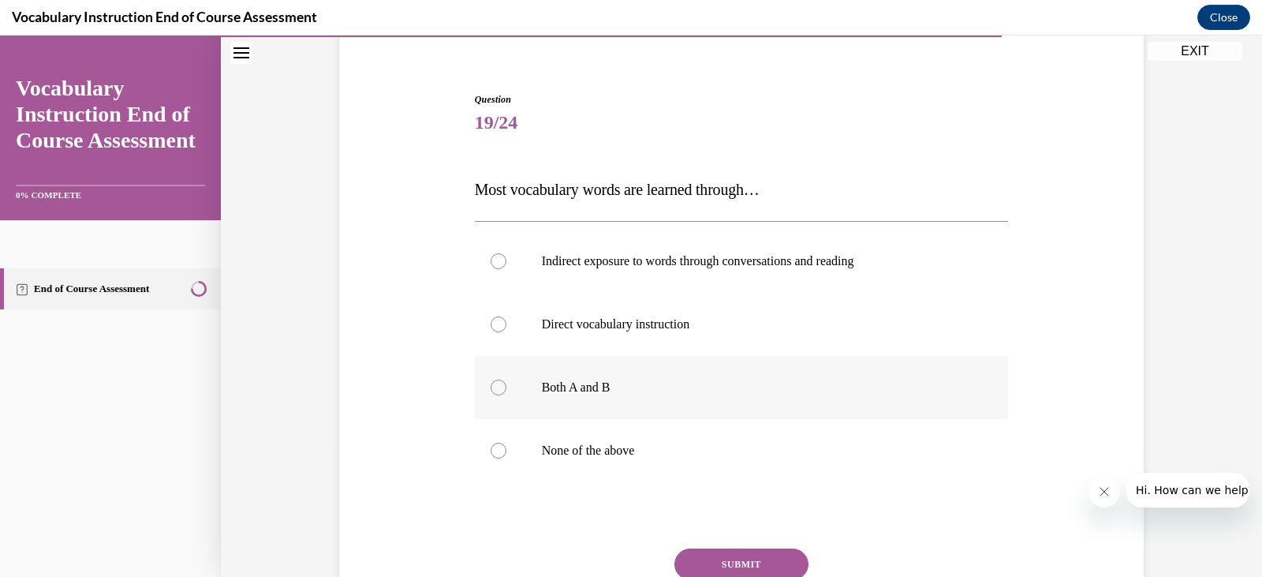
click at [630, 368] on label "Both A and B" at bounding box center [742, 387] width 534 height 63
click at [506, 379] on input "Both A and B" at bounding box center [499, 387] width 16 height 16
radio input "true"
click at [681, 271] on label "Indirect exposure to words through conversations and reading" at bounding box center [742, 261] width 534 height 63
click at [506, 269] on input "Indirect exposure to words through conversations and reading" at bounding box center [499, 261] width 16 height 16
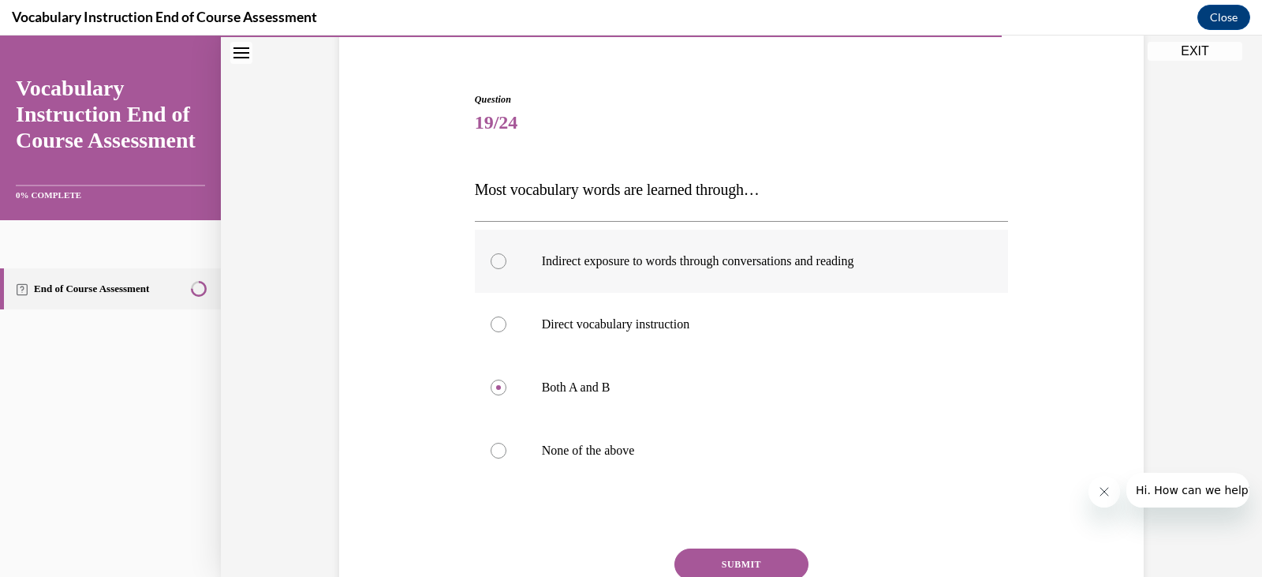
radio input "true"
click at [734, 557] on button "SUBMIT" at bounding box center [742, 564] width 134 height 32
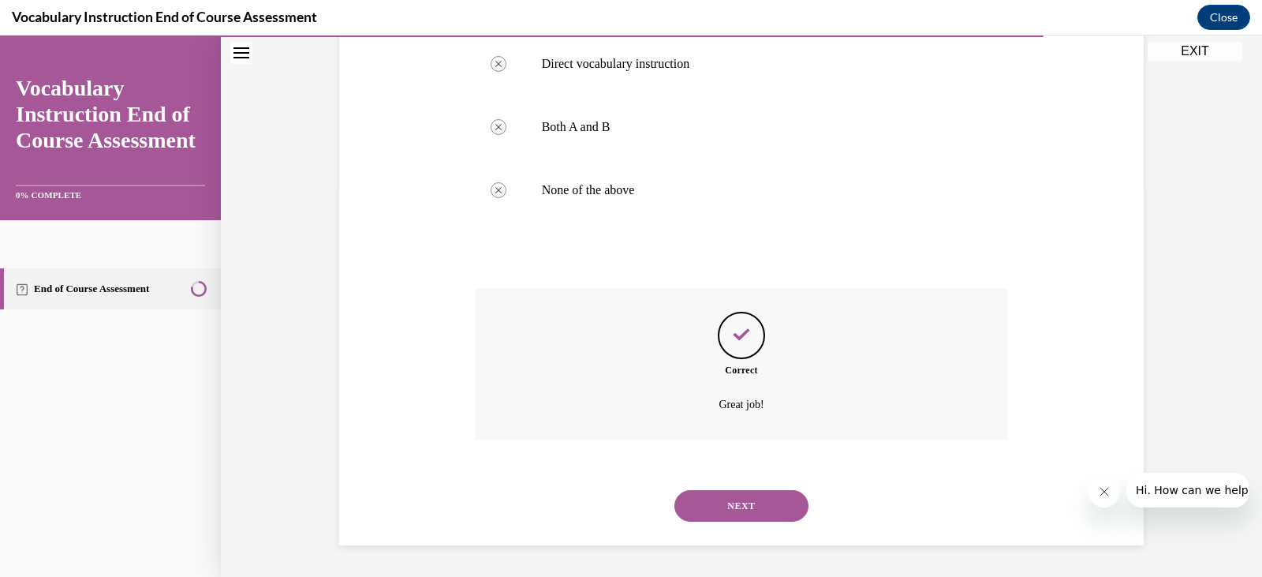
click at [761, 499] on button "NEXT" at bounding box center [742, 506] width 134 height 32
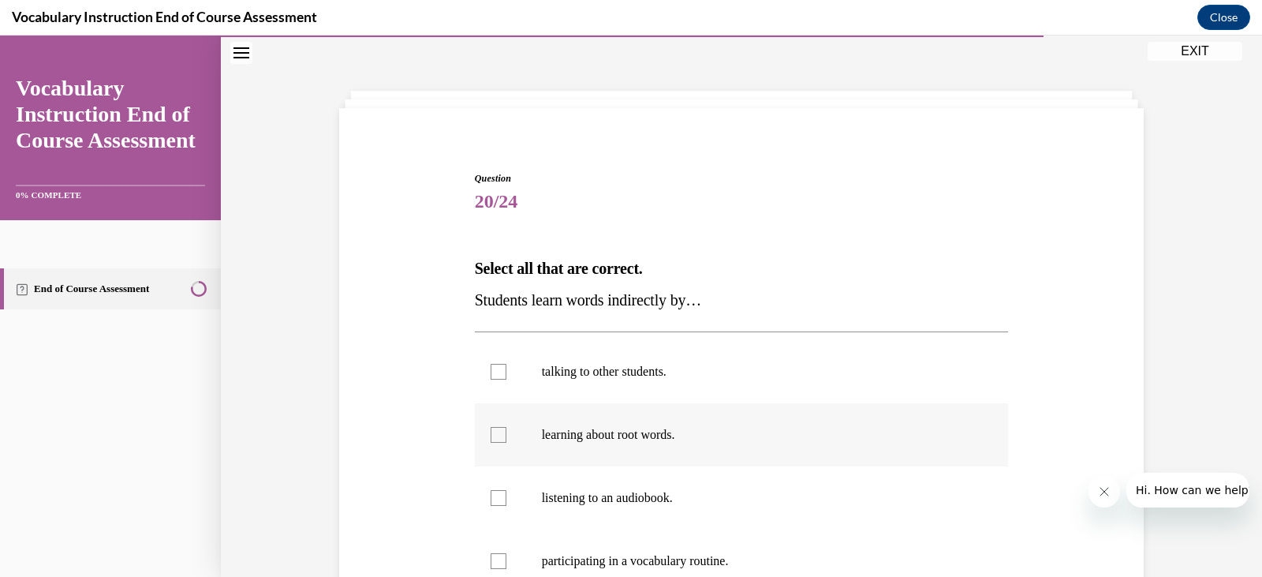
scroll to position [206, 0]
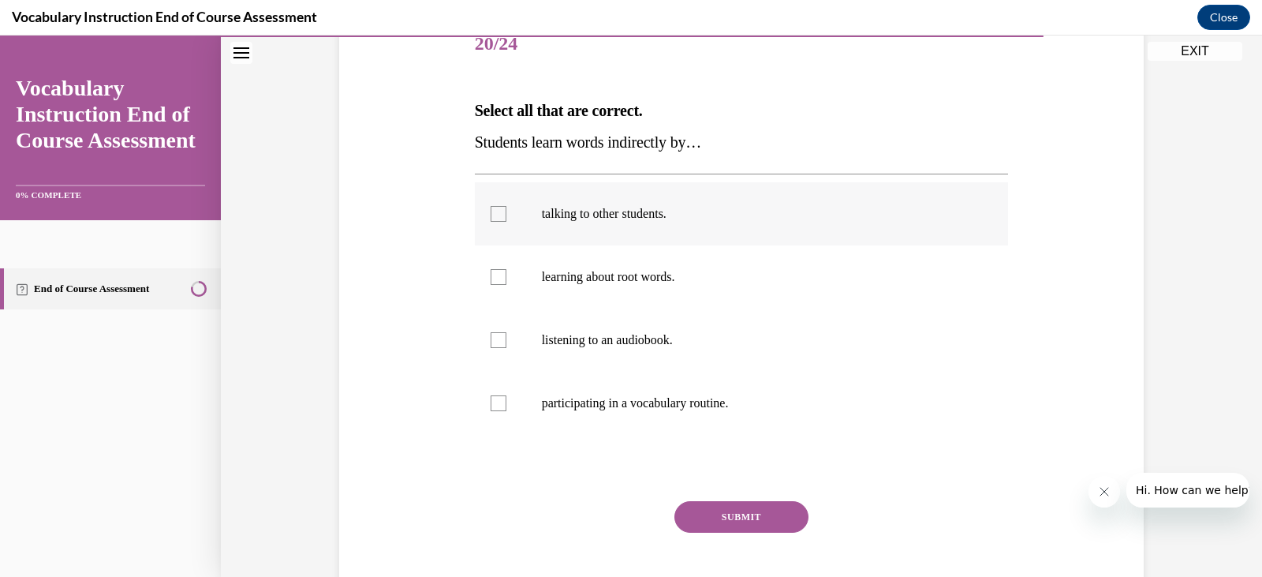
click at [702, 230] on label "talking to other students." at bounding box center [742, 213] width 534 height 63
click at [506, 222] on input "talking to other students." at bounding box center [499, 214] width 16 height 16
checkbox input "true"
click at [717, 327] on label "listening to an audiobook." at bounding box center [742, 339] width 534 height 63
click at [506, 332] on input "listening to an audiobook." at bounding box center [499, 340] width 16 height 16
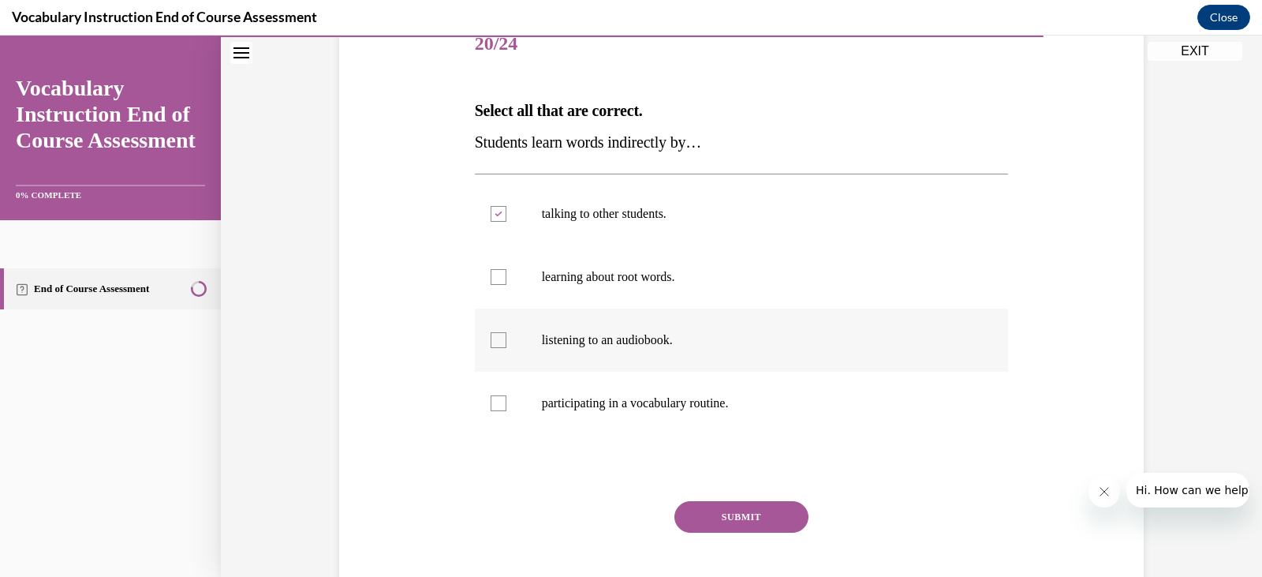
checkbox input "true"
click at [716, 509] on button "SUBMIT" at bounding box center [742, 517] width 134 height 32
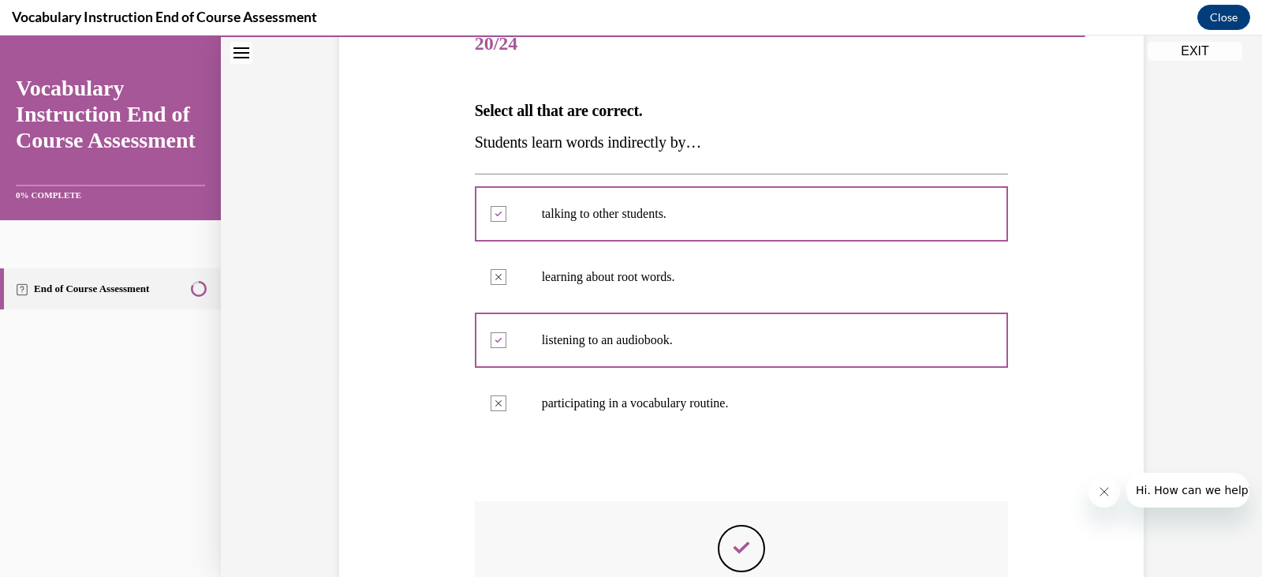
scroll to position [419, 0]
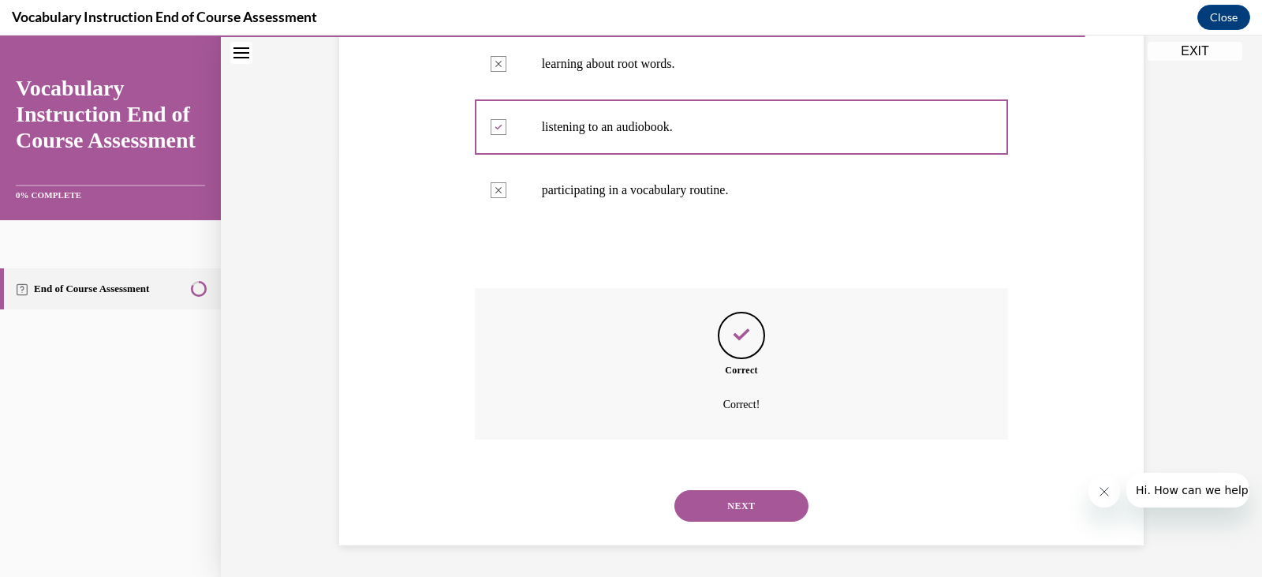
click at [728, 507] on button "NEXT" at bounding box center [742, 506] width 134 height 32
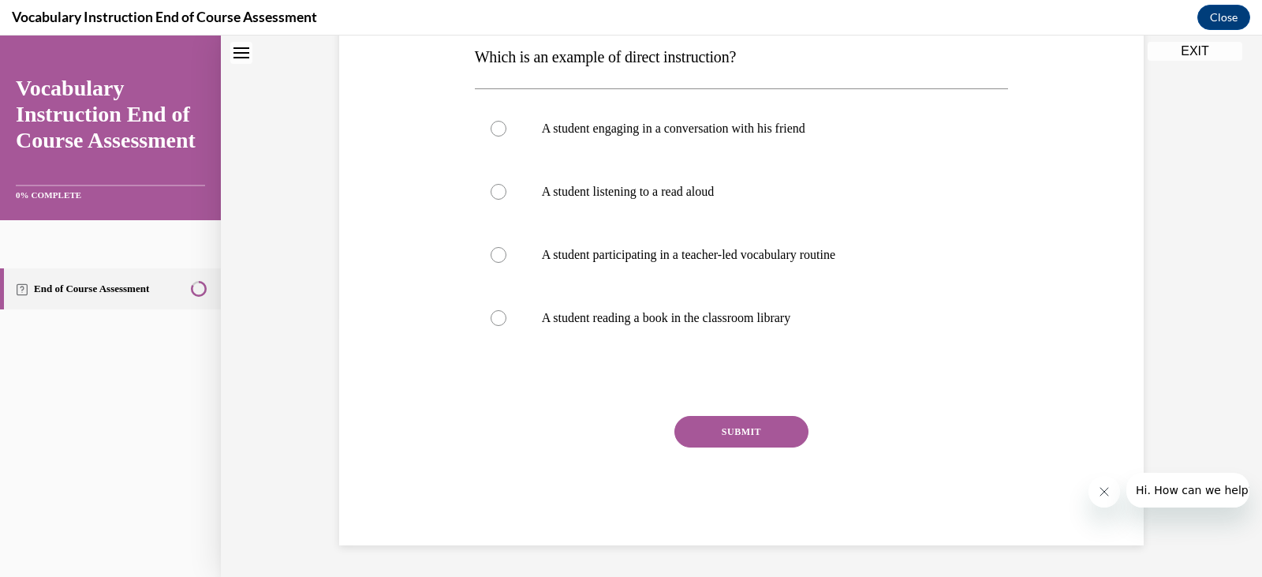
scroll to position [48, 0]
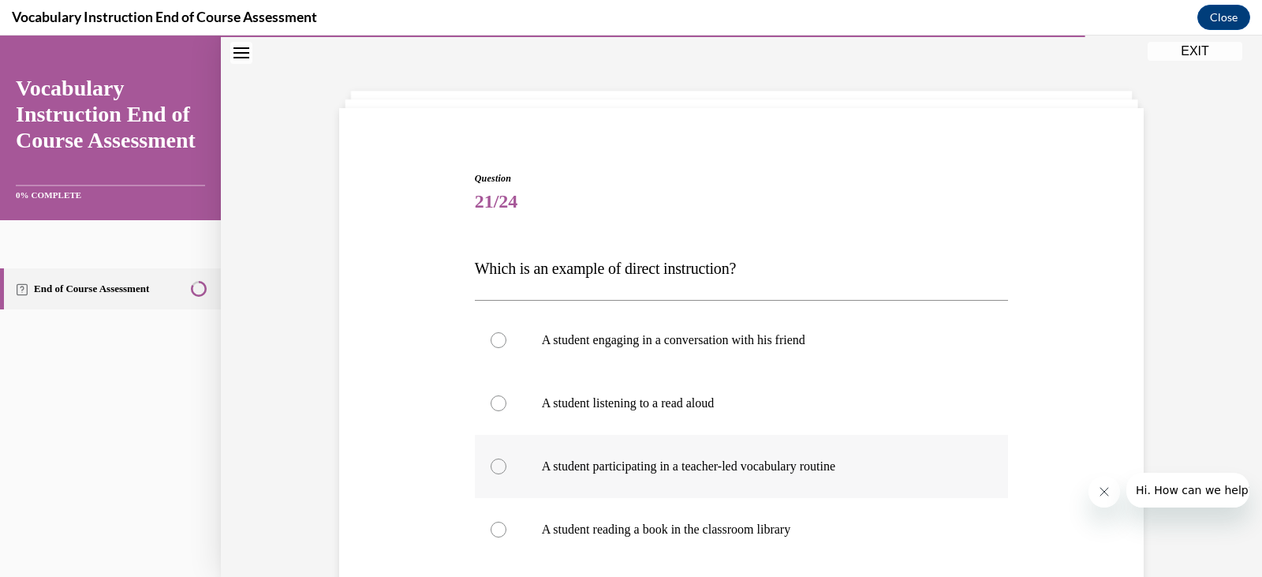
click at [686, 480] on label "A student participating in a teacher-led vocabulary routine" at bounding box center [742, 466] width 534 height 63
click at [506, 474] on input "A student participating in a teacher-led vocabulary routine" at bounding box center [499, 466] width 16 height 16
radio input "true"
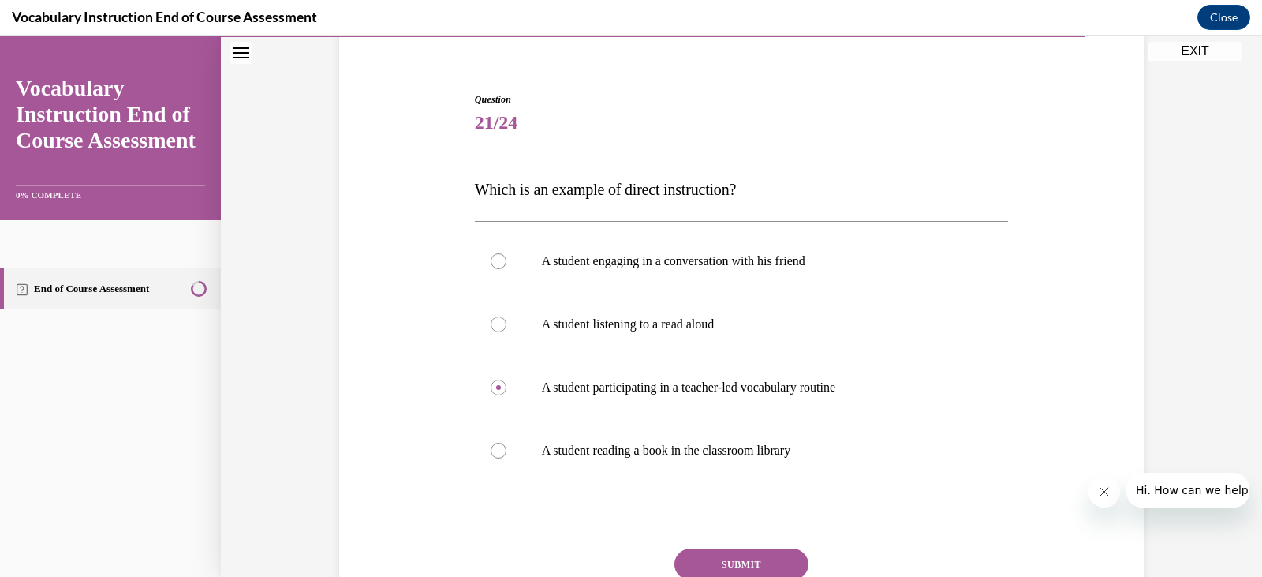
click at [716, 565] on button "SUBMIT" at bounding box center [742, 564] width 134 height 32
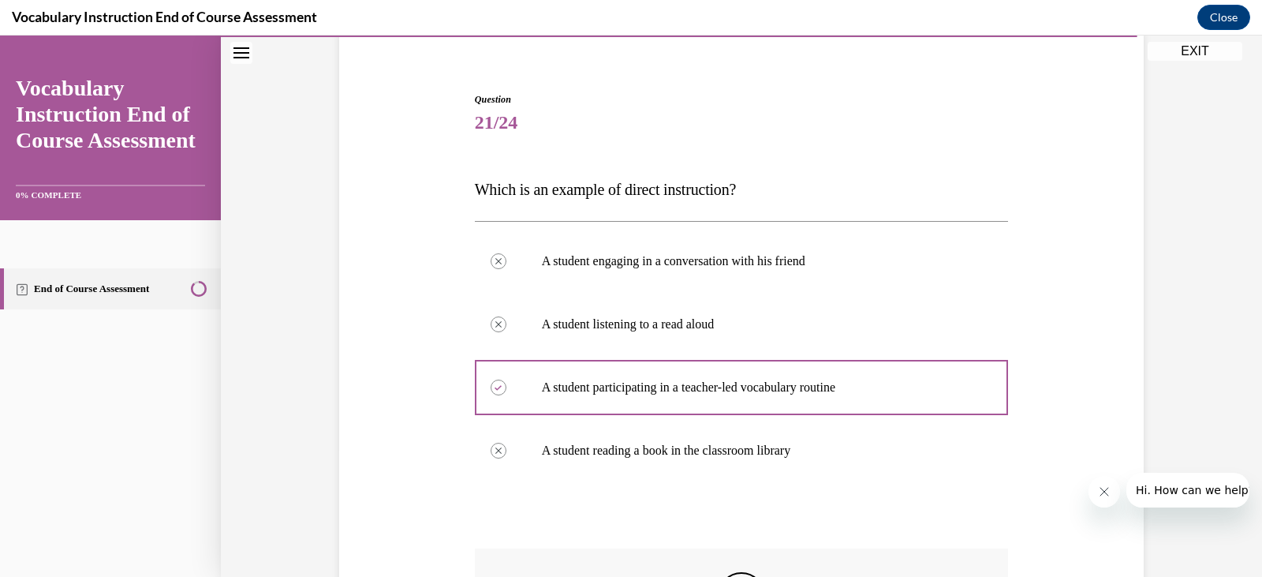
scroll to position [387, 0]
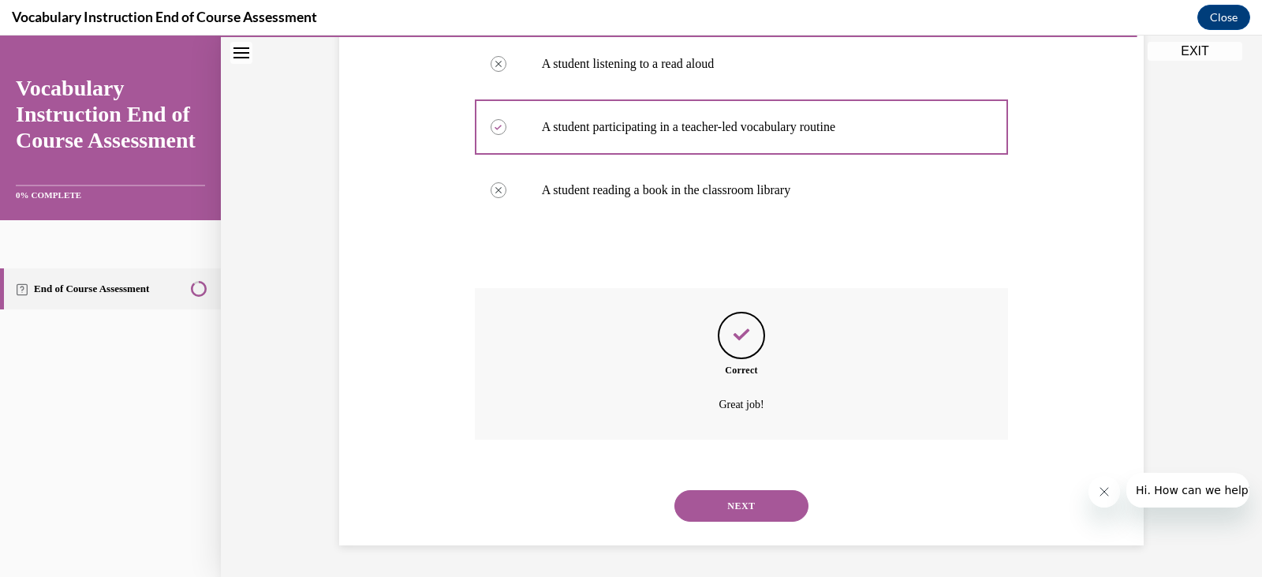
click at [723, 502] on button "NEXT" at bounding box center [742, 506] width 134 height 32
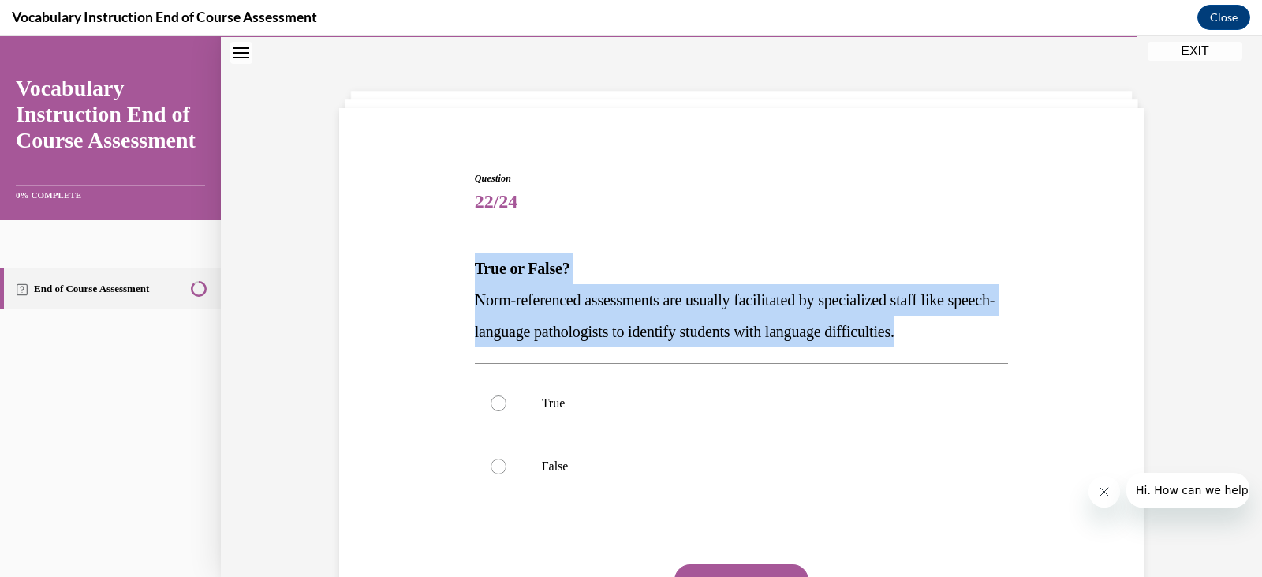
drag, startPoint x: 469, startPoint y: 272, endPoint x: 998, endPoint y: 338, distance: 533.4
click at [998, 338] on div "True or False? Norm-referenced assessments are usually facilitated by specializ…" at bounding box center [742, 299] width 534 height 95
copy div "True or False? Norm-referenced assessments are usually facilitated by specializ…"
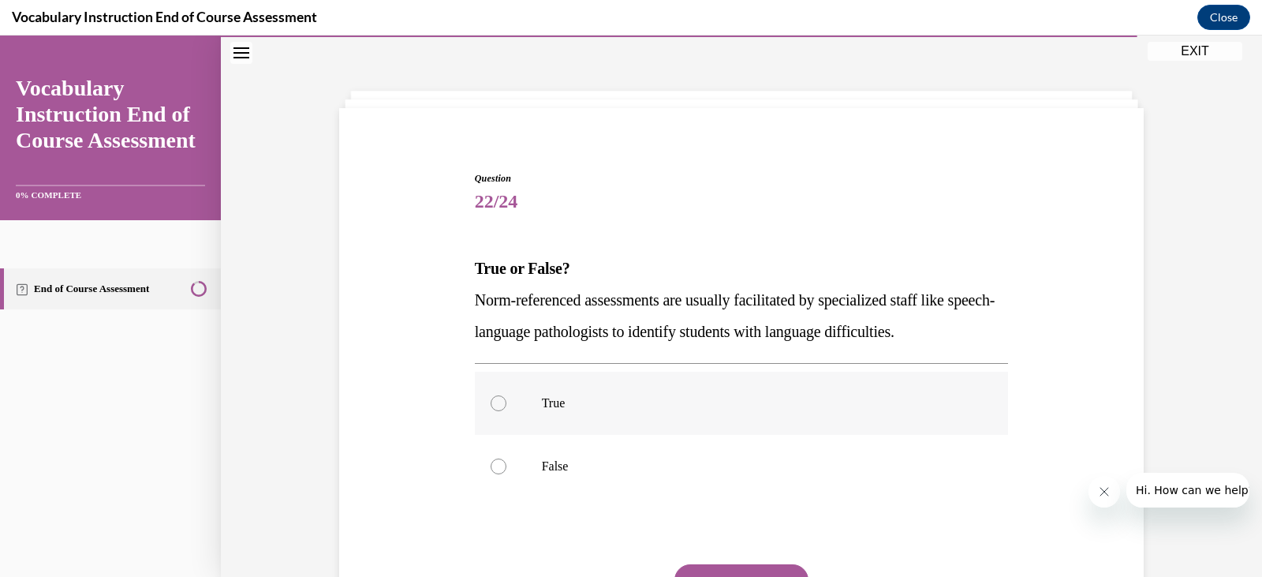
click at [566, 409] on p "True" at bounding box center [756, 403] width 428 height 16
click at [506, 409] on input "True" at bounding box center [499, 403] width 16 height 16
radio input "true"
click at [743, 568] on button "SUBMIT" at bounding box center [742, 580] width 134 height 32
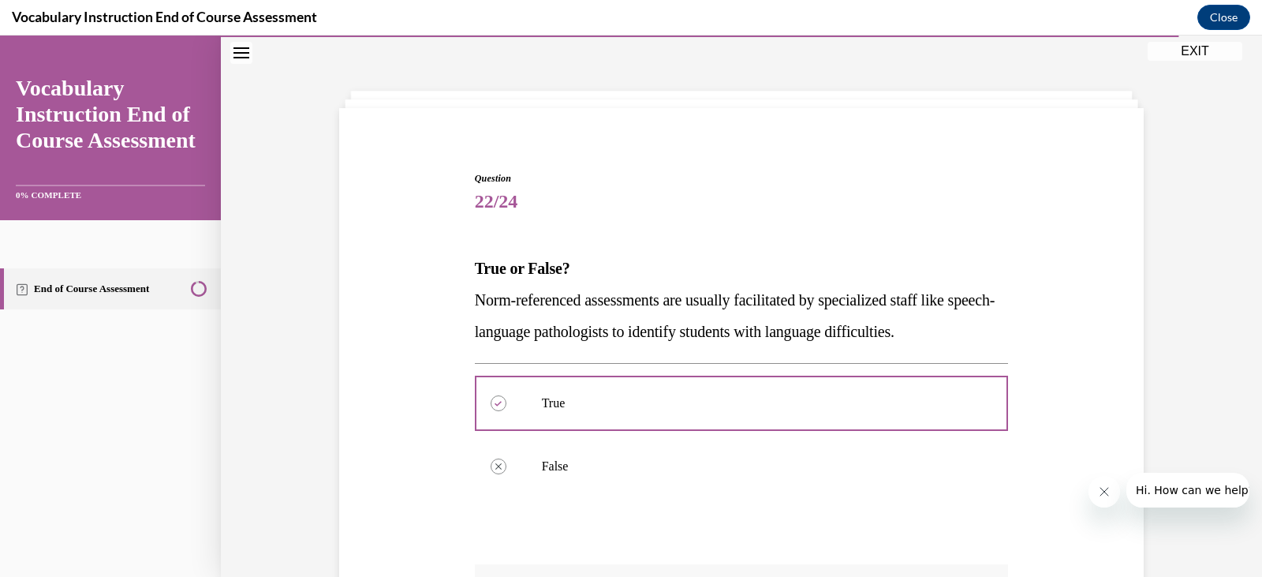
click at [743, 568] on div "Question 22/24 True or False? Norm-referenced assessments are usually facilitat…" at bounding box center [742, 496] width 534 height 650
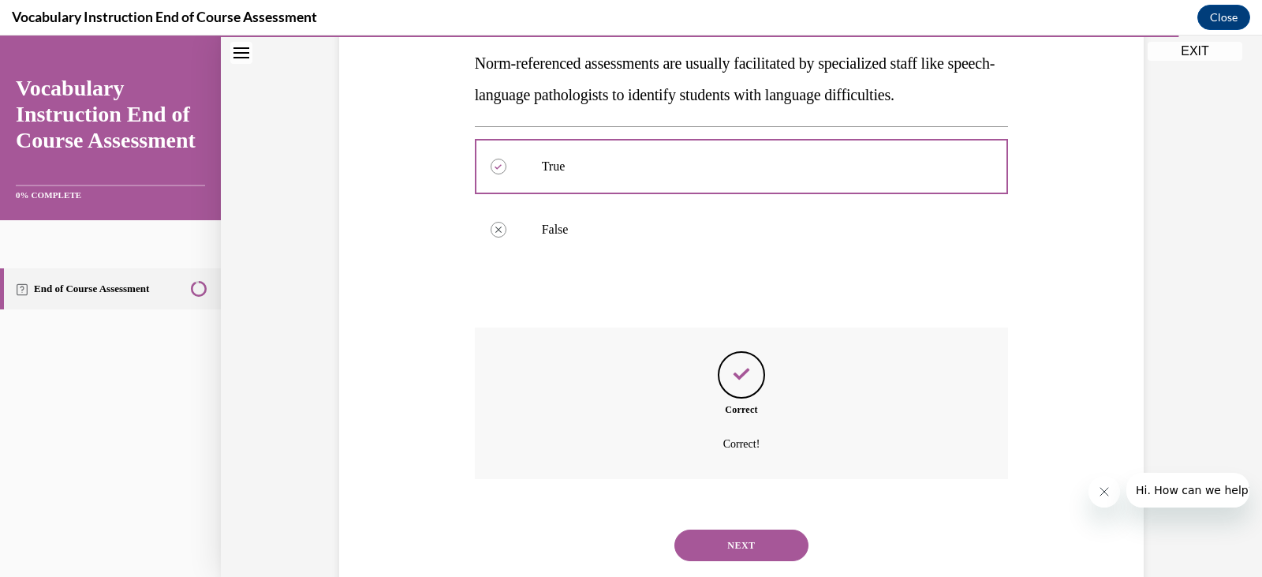
scroll to position [324, 0]
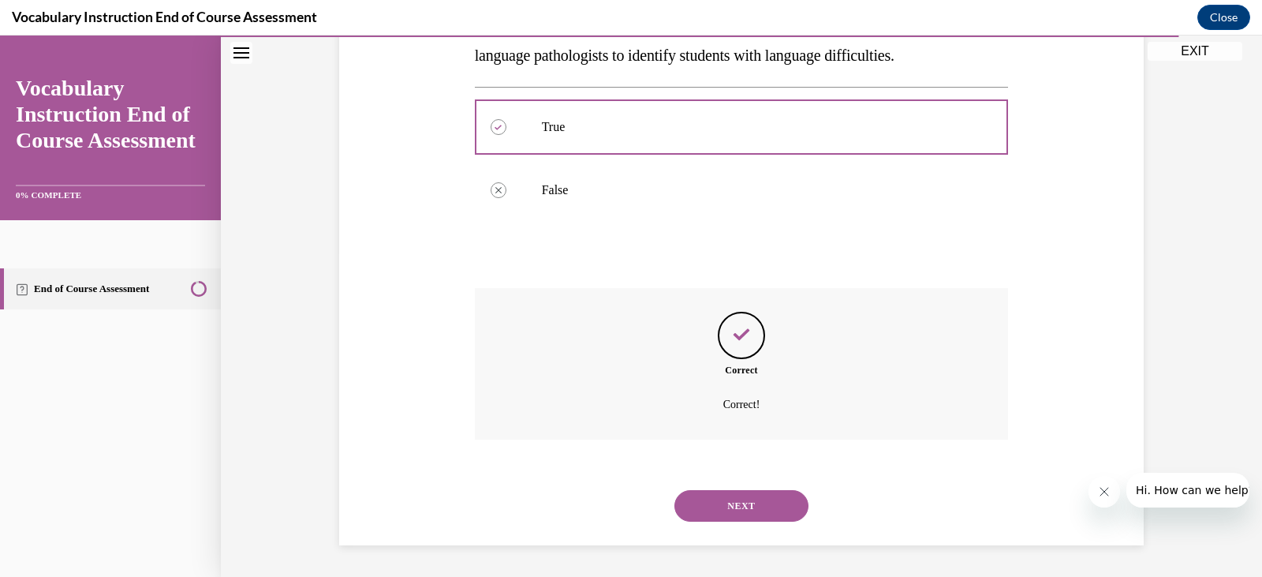
click at [763, 487] on div "NEXT" at bounding box center [742, 505] width 534 height 63
click at [764, 502] on button "NEXT" at bounding box center [742, 506] width 134 height 32
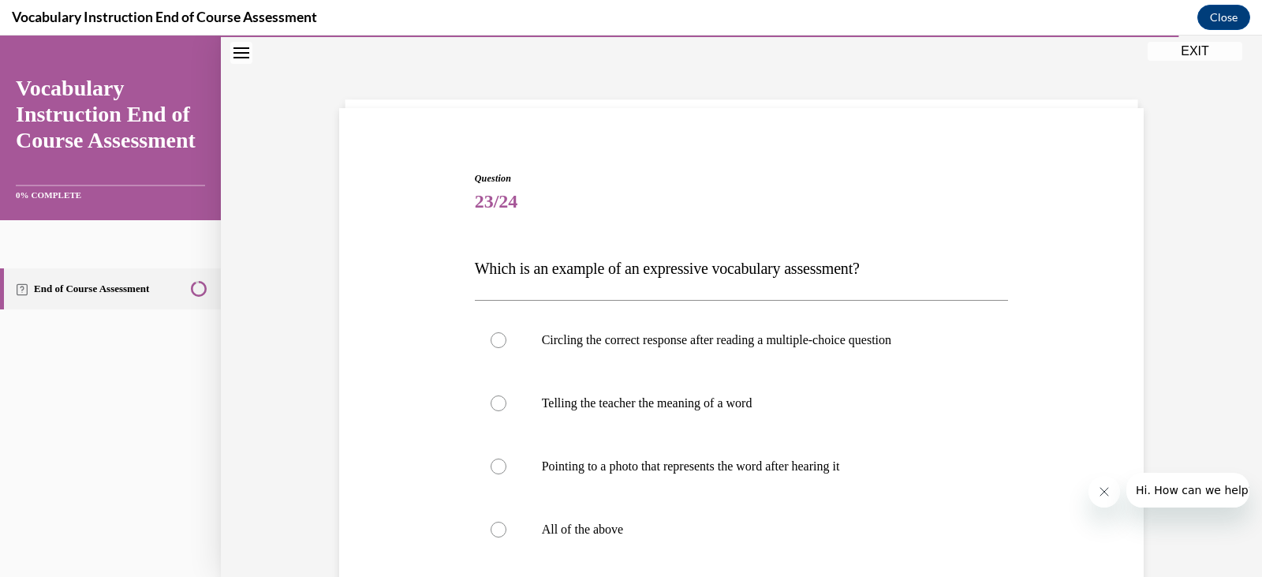
click at [746, 268] on span "Which is an example of an expressive vocabulary assessment?" at bounding box center [667, 268] width 385 height 17
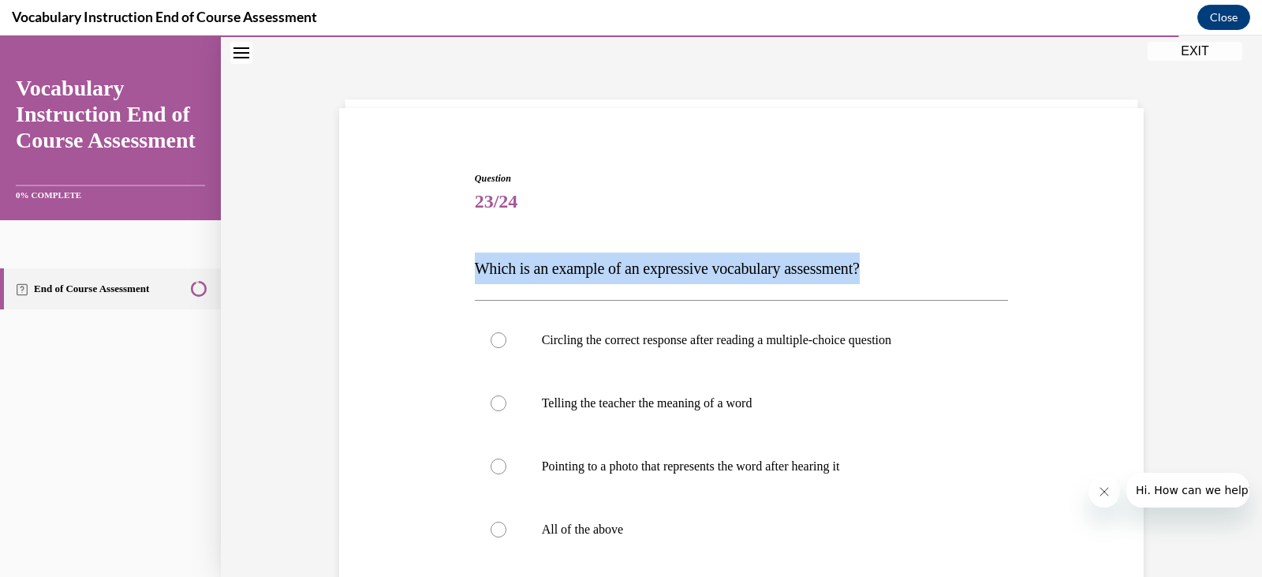
click at [746, 268] on span "Which is an example of an expressive vocabulary assessment?" at bounding box center [667, 268] width 385 height 17
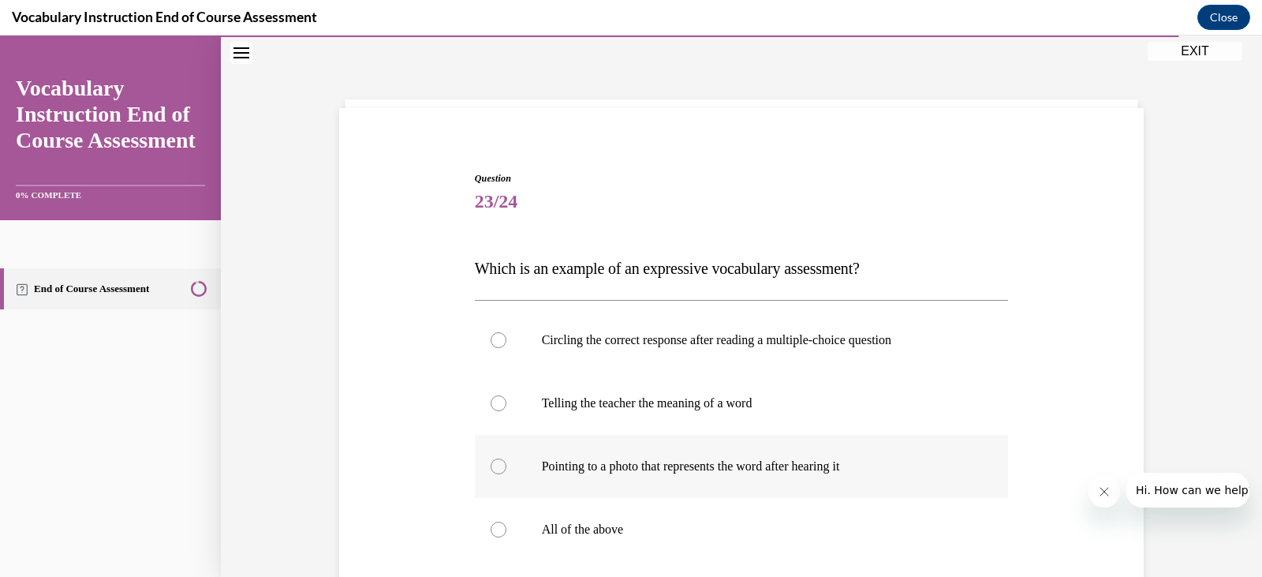
click at [736, 478] on label "Pointing to a photo that represents the word after hearing it" at bounding box center [742, 466] width 534 height 63
click at [506, 474] on input "Pointing to a photo that represents the word after hearing it" at bounding box center [499, 466] width 16 height 16
radio input "true"
click at [606, 513] on label "All of the above" at bounding box center [742, 529] width 534 height 63
click at [506, 521] on input "All of the above" at bounding box center [499, 529] width 16 height 16
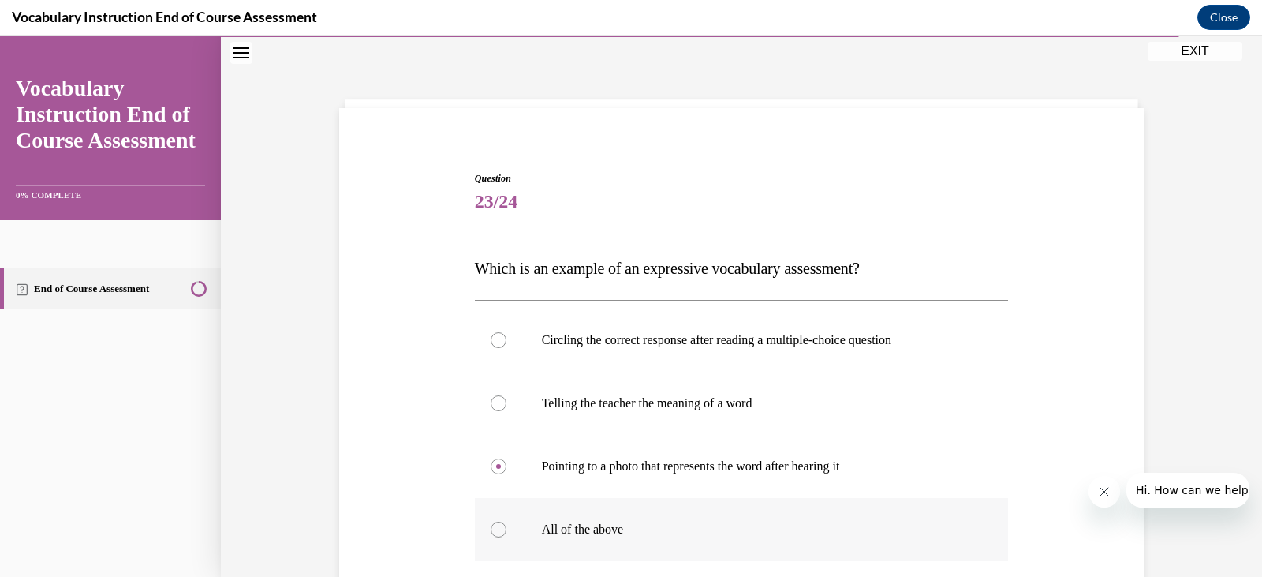
radio input "true"
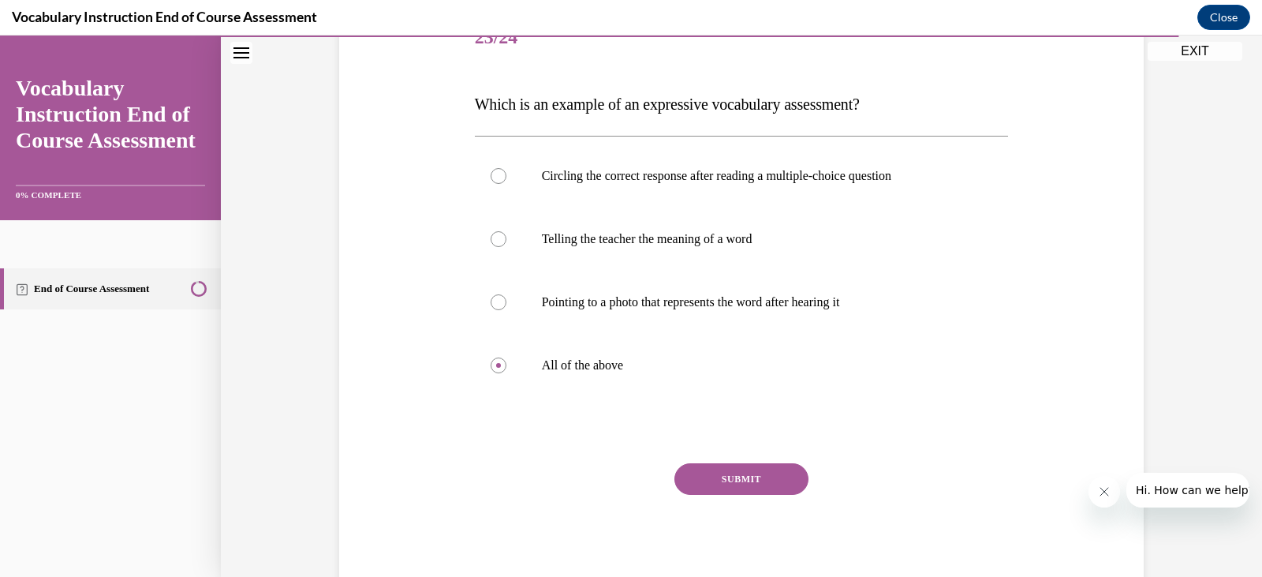
click at [757, 488] on button "SUBMIT" at bounding box center [742, 479] width 134 height 32
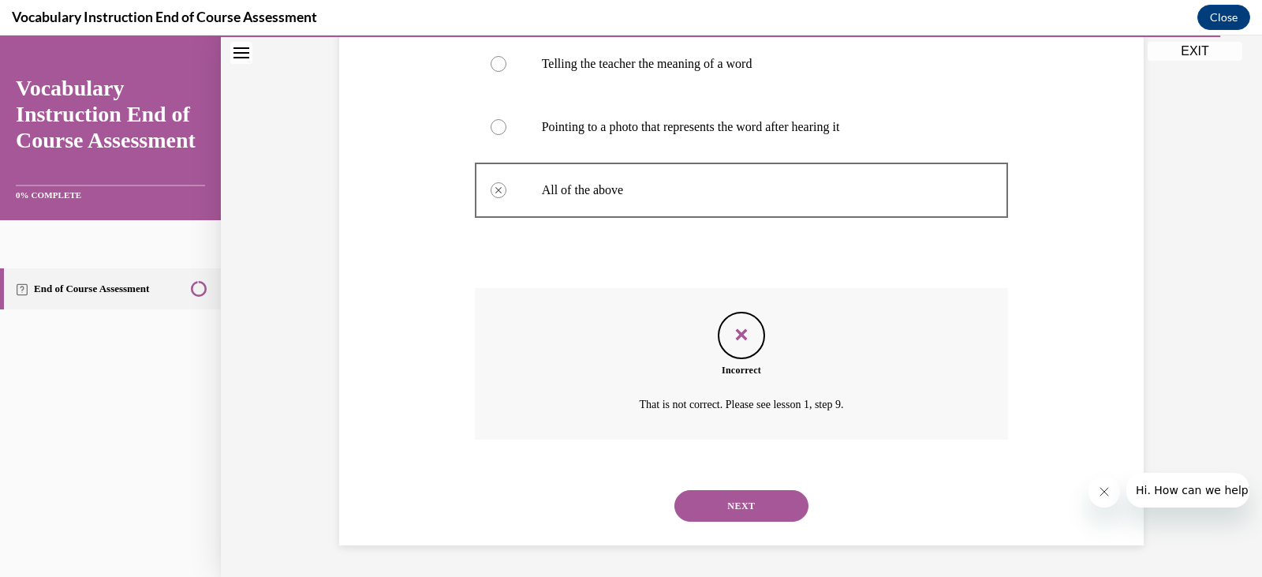
click at [760, 506] on button "NEXT" at bounding box center [742, 506] width 134 height 32
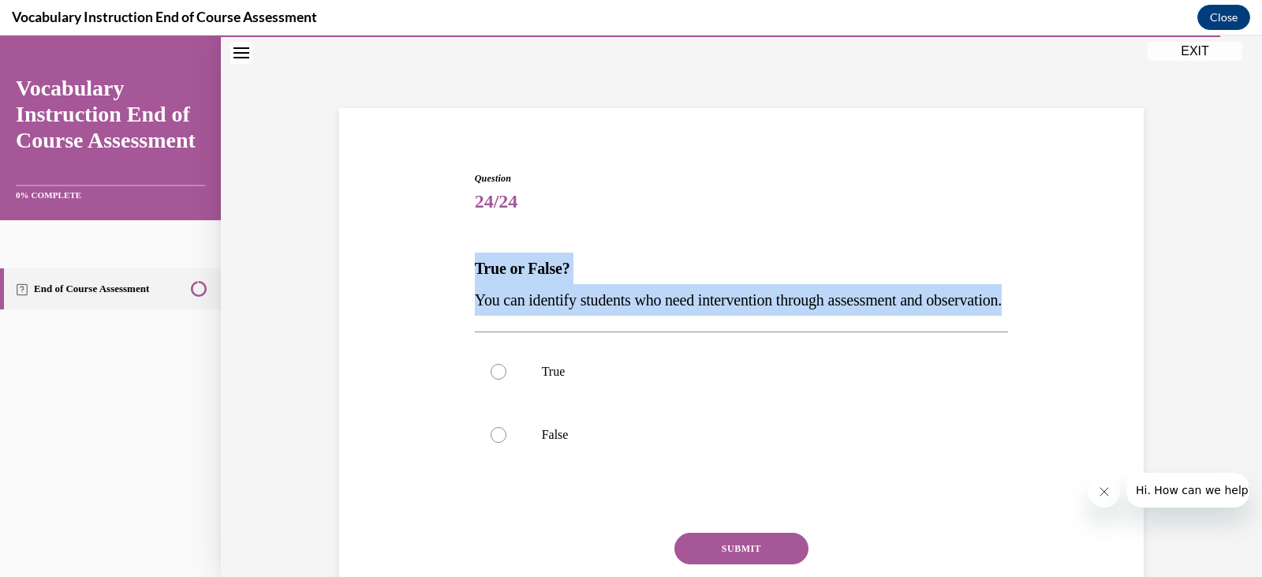
drag, startPoint x: 566, startPoint y: 335, endPoint x: 412, endPoint y: 282, distance: 162.7
click at [412, 282] on div "Question 24/24 True or False? You can identify students who need intervention t…" at bounding box center [741, 393] width 813 height 538
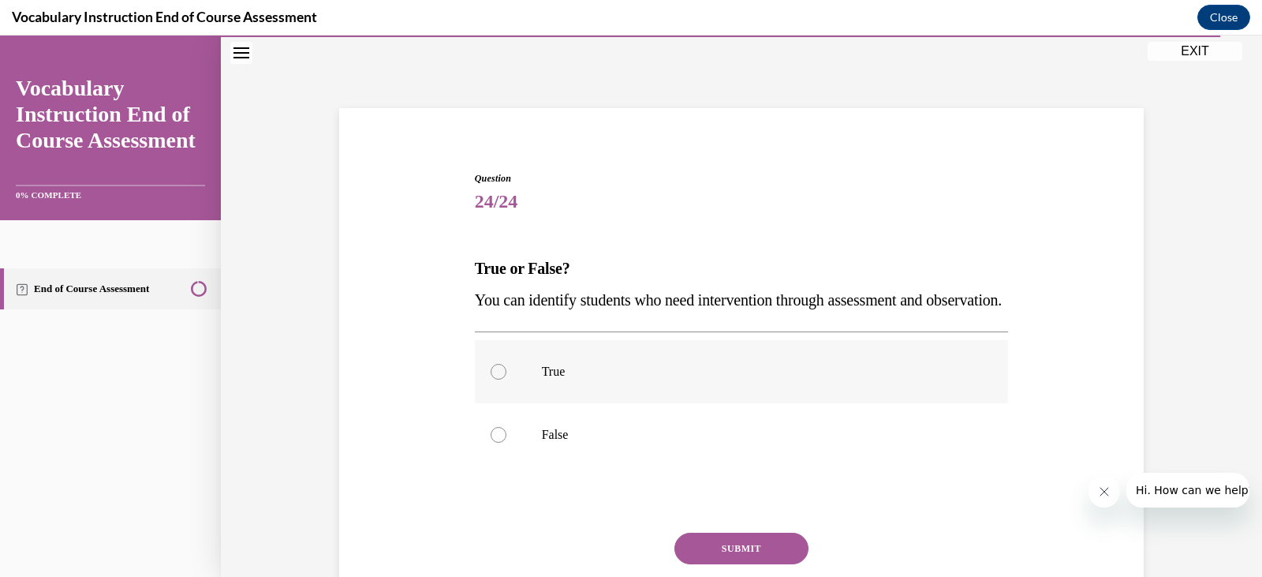
click at [555, 379] on p "True" at bounding box center [756, 372] width 428 height 16
click at [506, 379] on input "True" at bounding box center [499, 372] width 16 height 16
radio input "true"
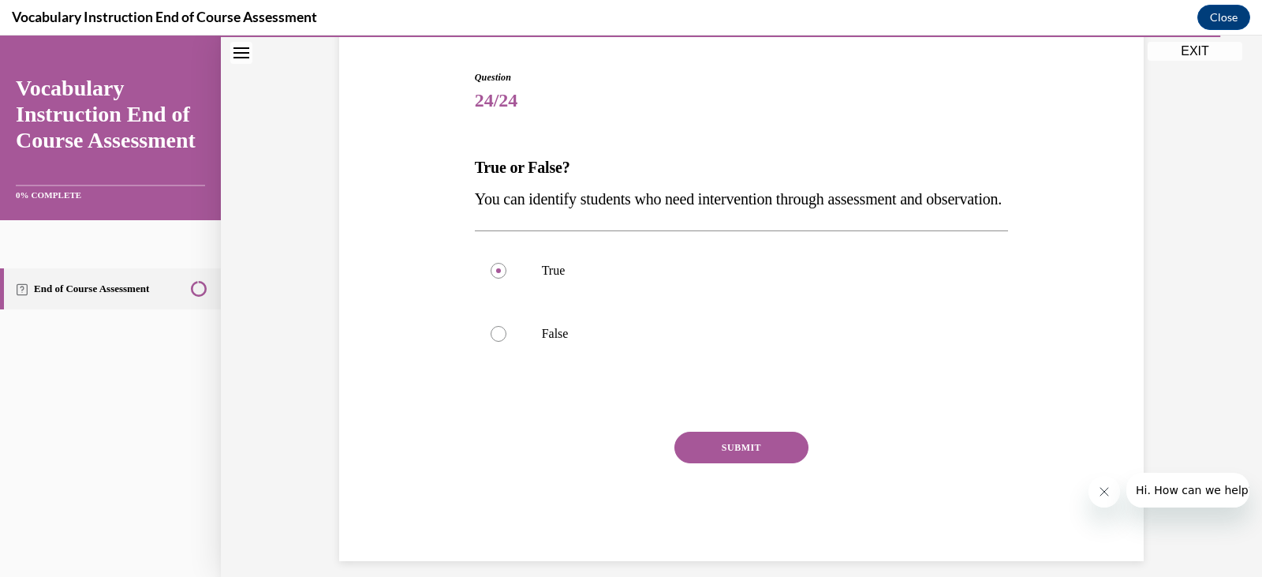
click at [760, 463] on button "SUBMIT" at bounding box center [742, 448] width 134 height 32
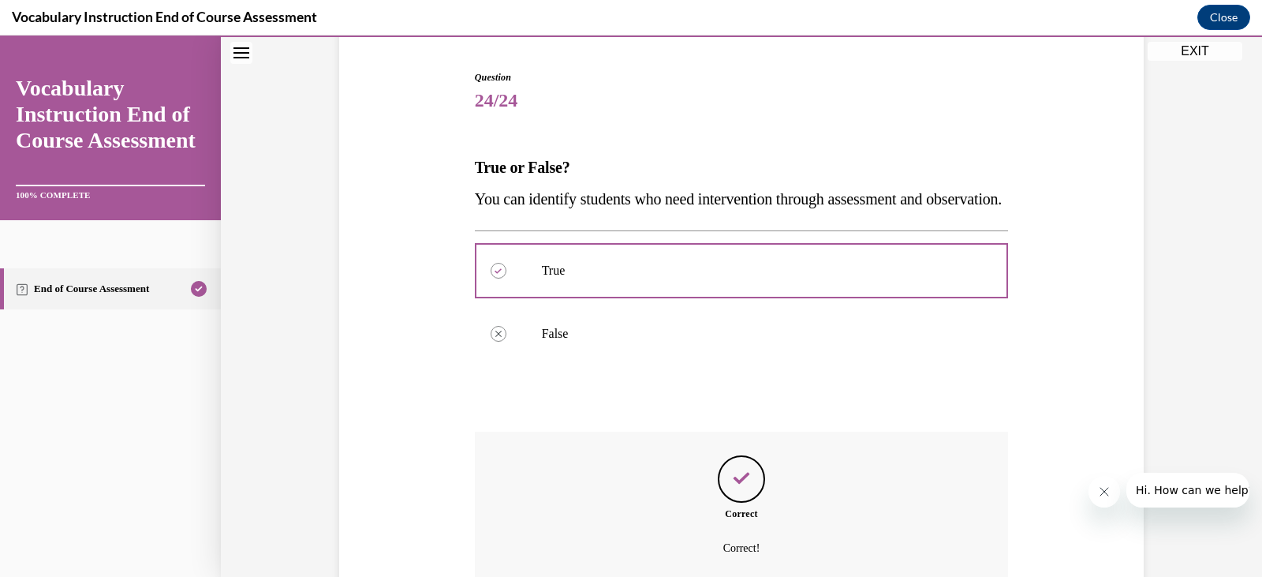
scroll to position [324, 0]
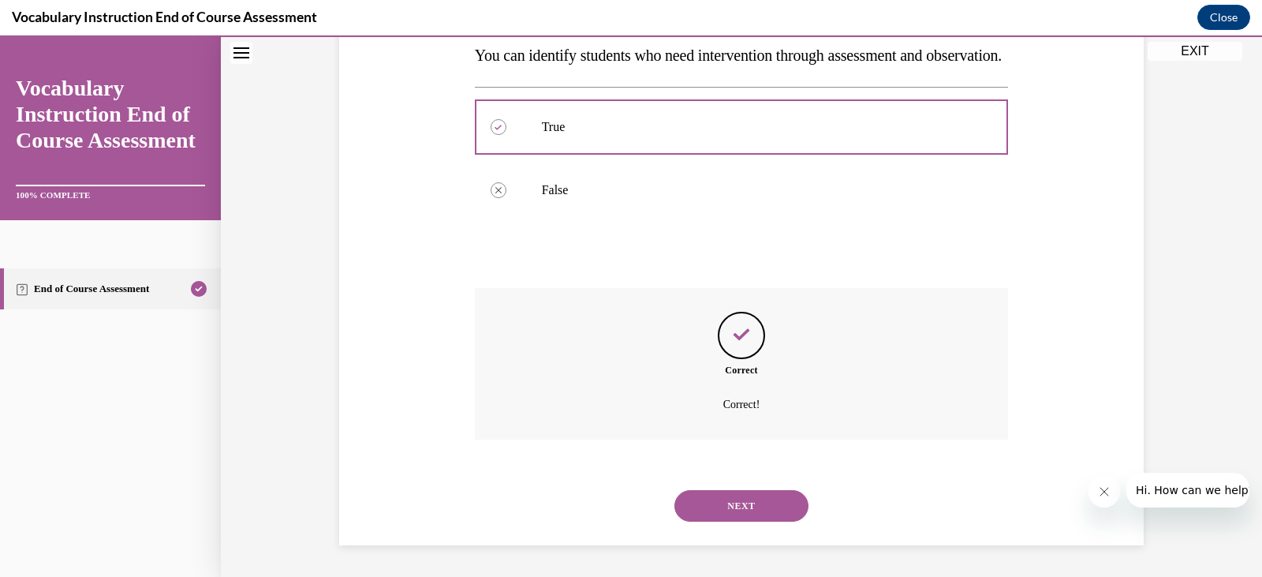
click at [749, 504] on button "NEXT" at bounding box center [742, 506] width 134 height 32
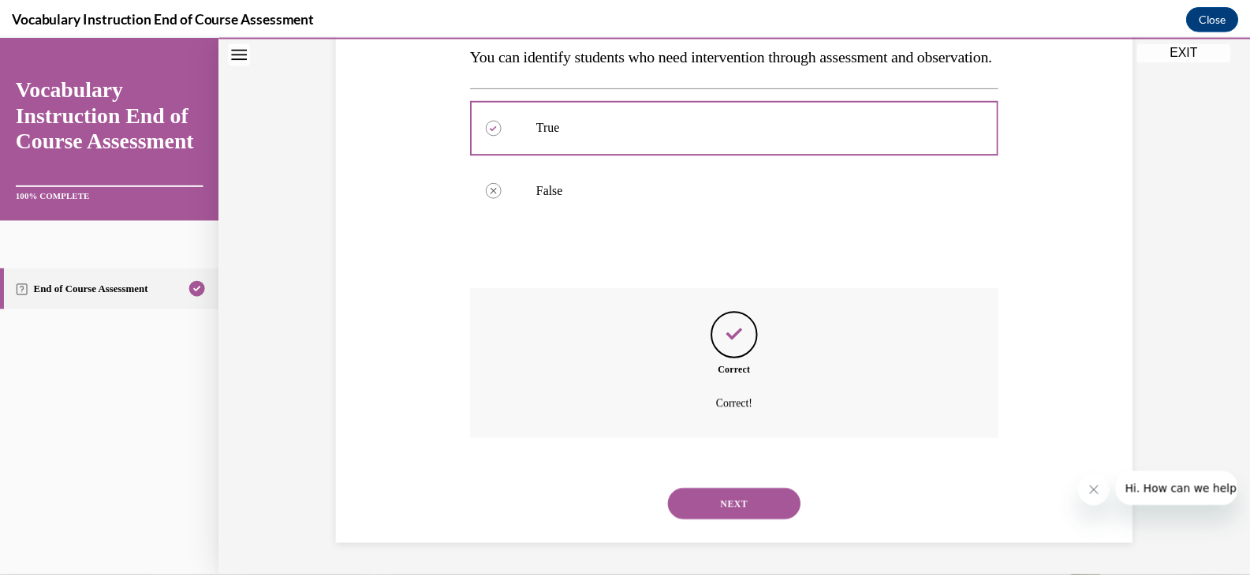
scroll to position [0, 0]
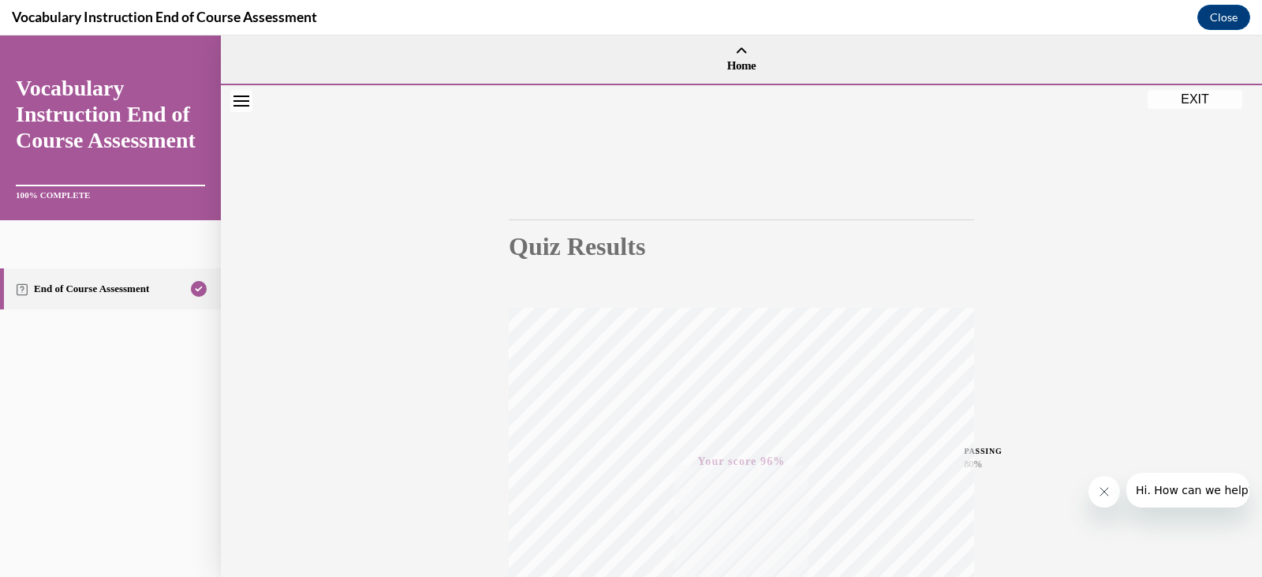
click at [1204, 97] on button "EXIT" at bounding box center [1195, 99] width 95 height 19
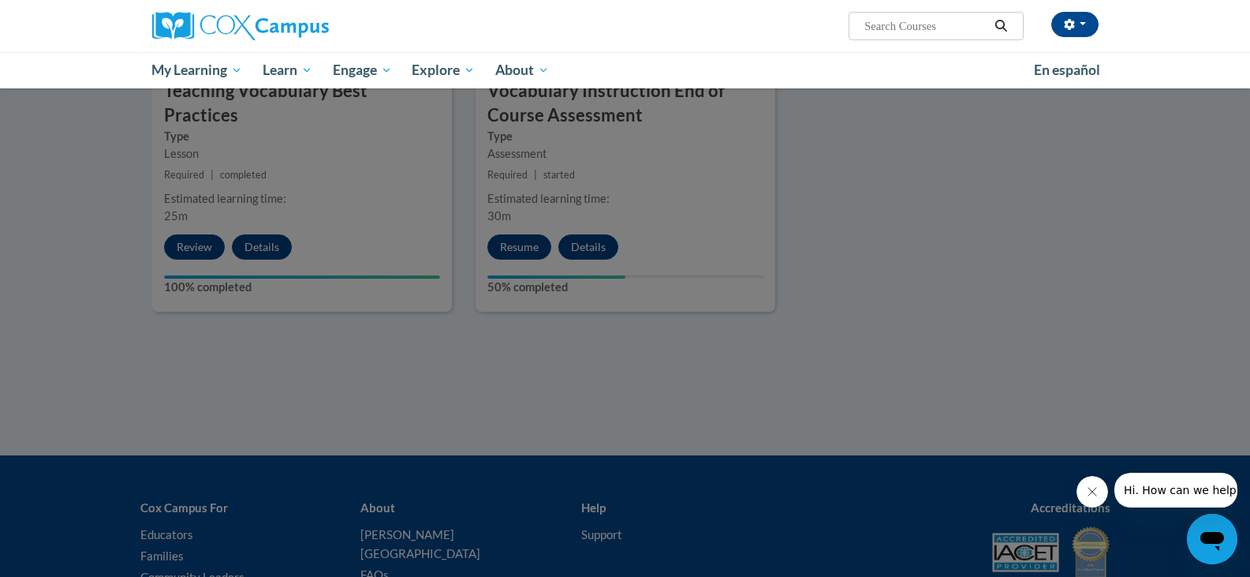
click at [1001, 208] on div at bounding box center [625, 288] width 1250 height 577
